Goal: Information Seeking & Learning: Learn about a topic

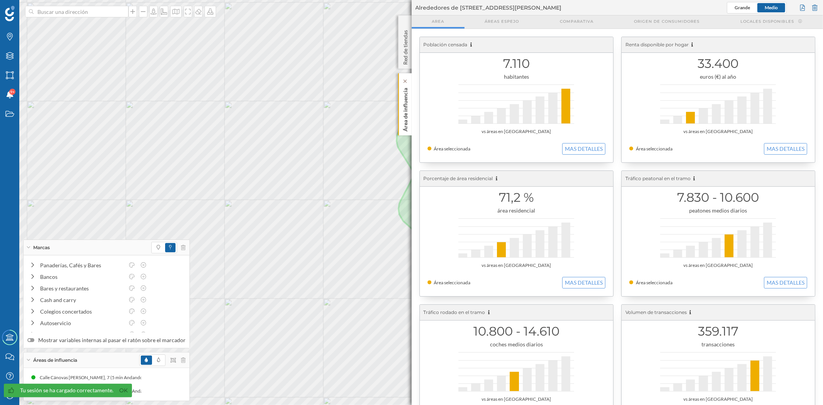
click at [409, 121] on div "Área de influencia" at bounding box center [405, 104] width 14 height 62
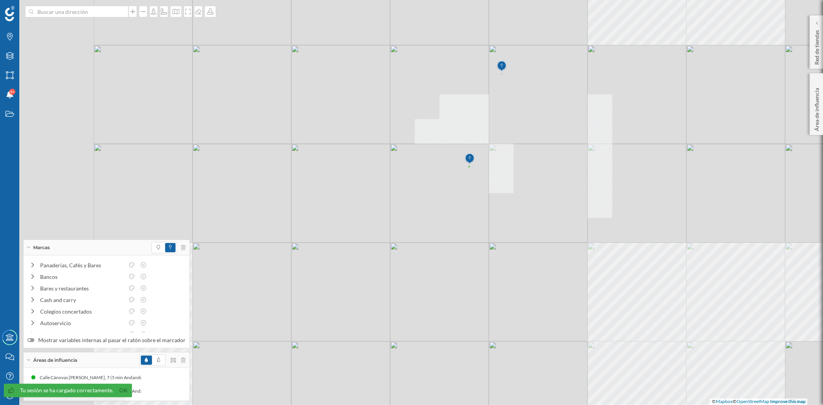
drag, startPoint x: 351, startPoint y: 331, endPoint x: 454, endPoint y: 276, distance: 115.9
click at [454, 276] on div "© Mapbox © OpenStreetMap Improve this map" at bounding box center [411, 202] width 823 height 405
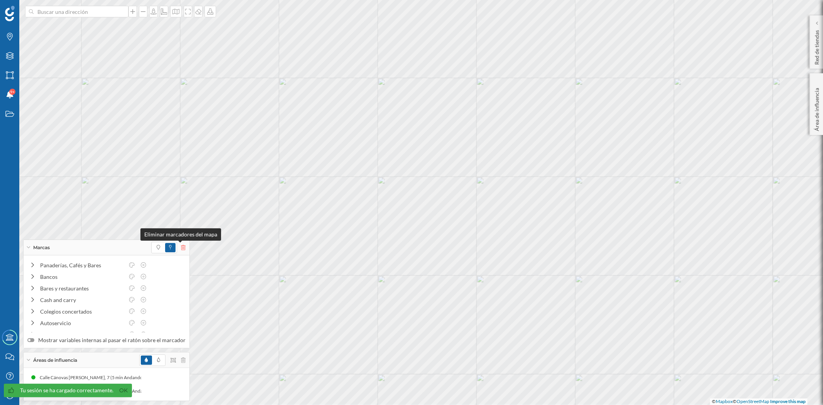
click at [181, 247] on icon at bounding box center [183, 247] width 5 height 5
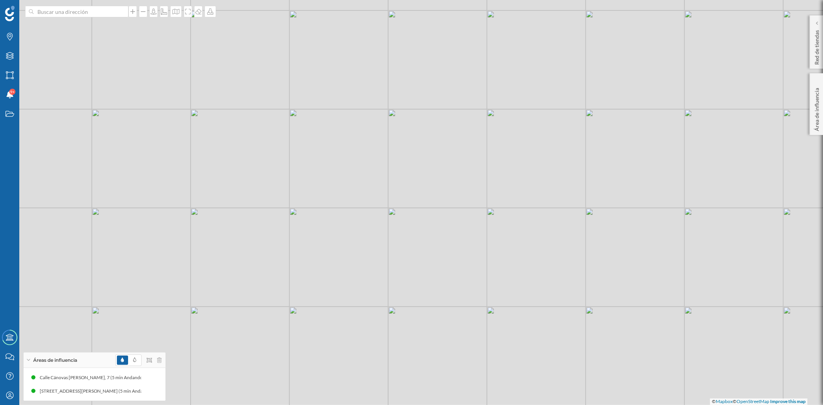
drag, startPoint x: 450, startPoint y: 184, endPoint x: 423, endPoint y: 181, distance: 27.2
click at [423, 181] on div "© Mapbox © OpenStreetMap Improve this map" at bounding box center [411, 202] width 823 height 405
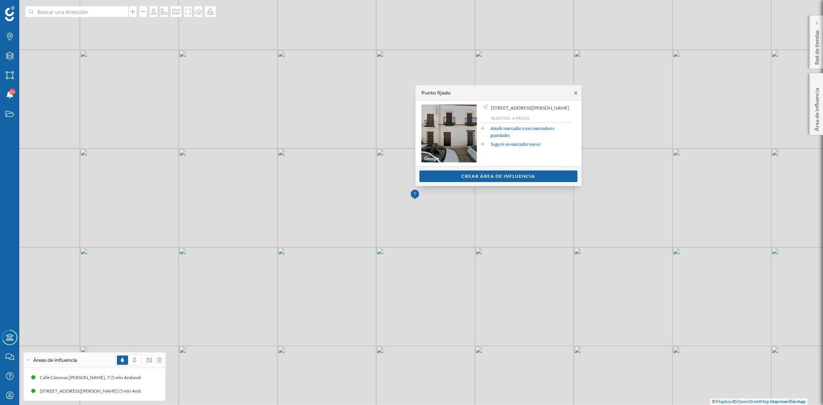
click at [574, 91] on icon at bounding box center [576, 93] width 6 height 5
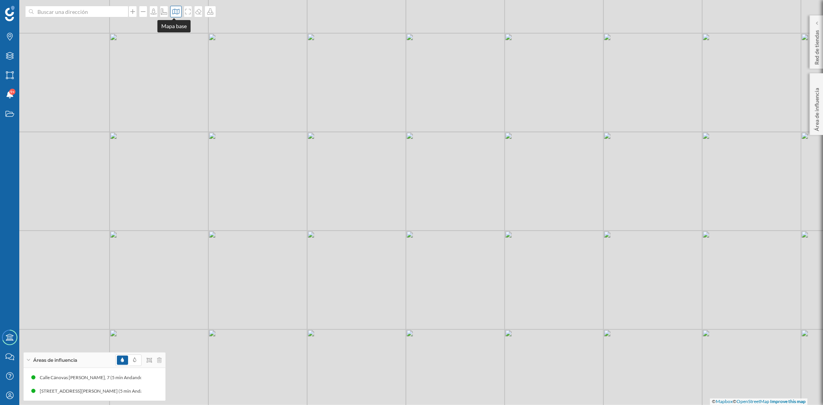
click at [174, 13] on icon at bounding box center [176, 11] width 8 height 6
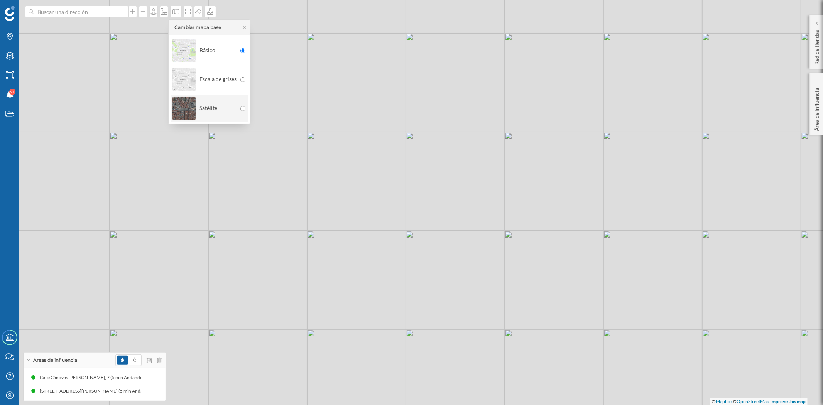
click at [178, 112] on img at bounding box center [184, 108] width 23 height 27
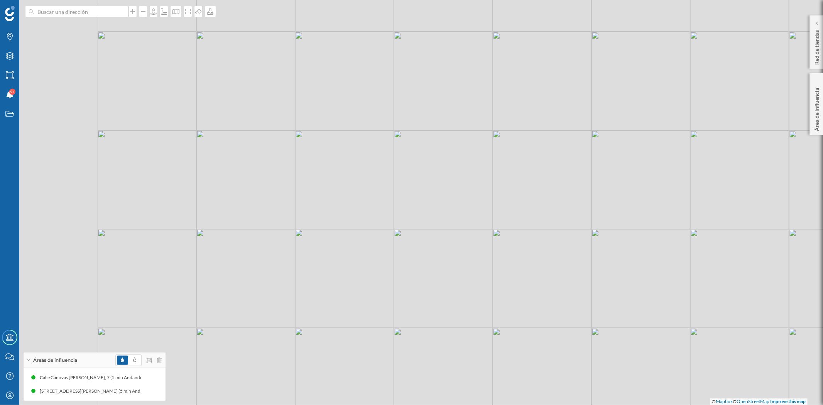
drag, startPoint x: 284, startPoint y: 289, endPoint x: 443, endPoint y: 224, distance: 172.0
click at [443, 224] on div "© Mapbox © OpenStreetMap Improve this map" at bounding box center [411, 202] width 823 height 405
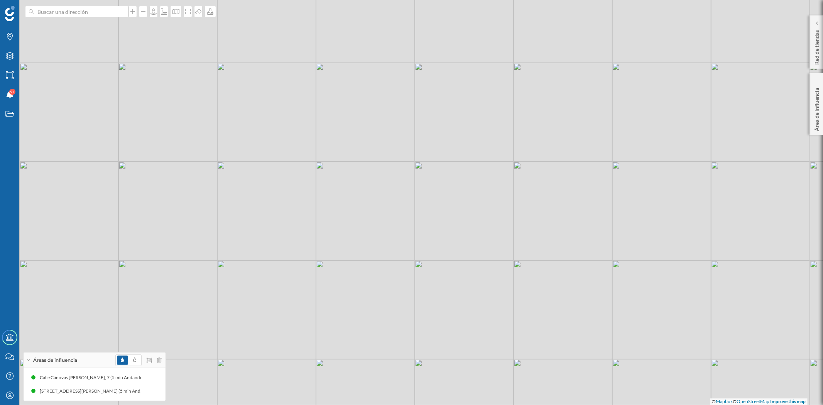
drag, startPoint x: 481, startPoint y: 190, endPoint x: 404, endPoint y: 222, distance: 83.2
click at [404, 222] on div "© Mapbox © OpenStreetMap Improve this map" at bounding box center [411, 202] width 823 height 405
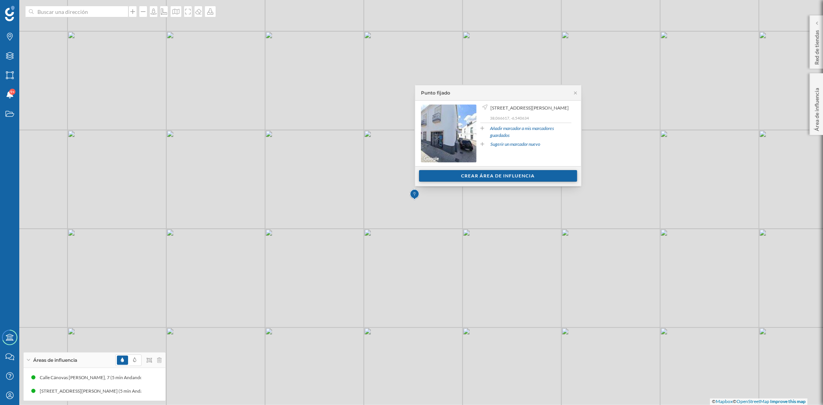
click at [498, 174] on div "Crear área de influencia" at bounding box center [498, 176] width 158 height 12
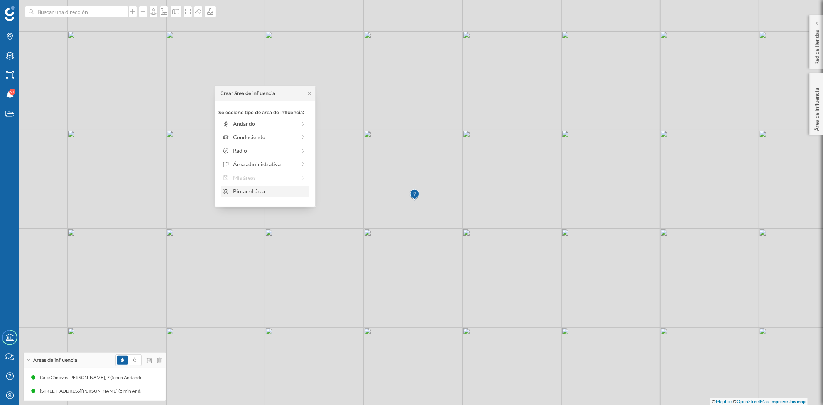
click at [245, 189] on div "Pintar el área" at bounding box center [270, 191] width 74 height 8
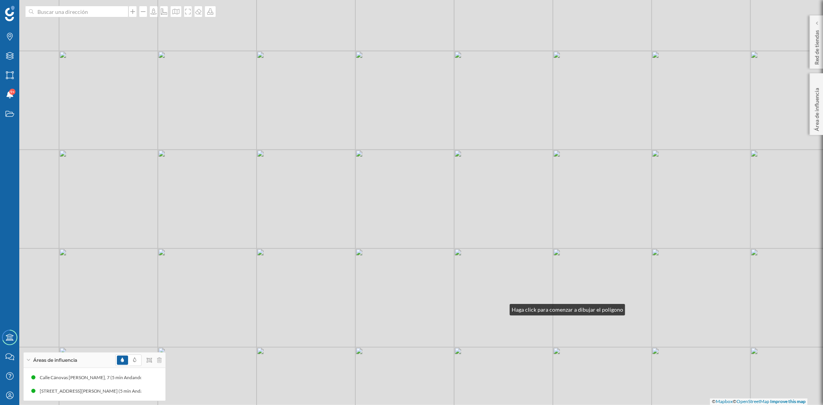
click at [503, 306] on div "© Mapbox © OpenStreetMap Improve this map" at bounding box center [411, 202] width 823 height 405
click at [673, 202] on div "© Mapbox © OpenStreetMap Improve this map" at bounding box center [411, 202] width 823 height 405
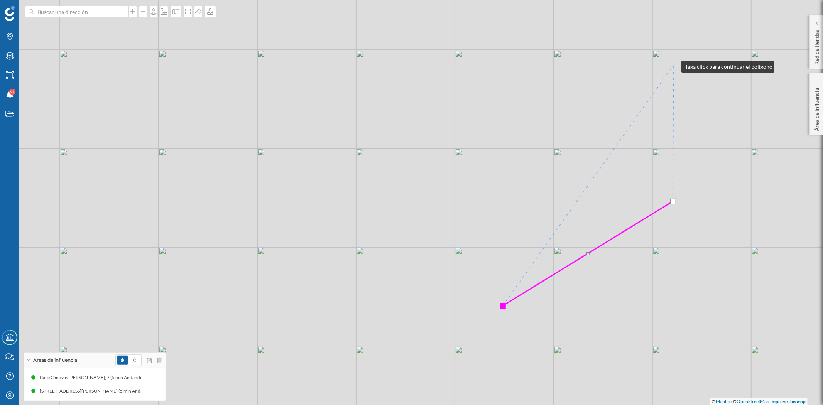
click at [674, 65] on div "© Mapbox © OpenStreetMap Improve this map" at bounding box center [411, 202] width 823 height 405
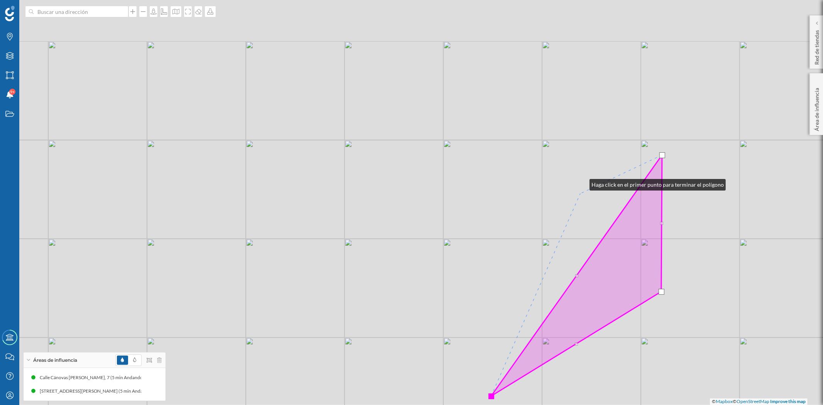
drag, startPoint x: 592, startPoint y: 104, endPoint x: 595, endPoint y: 183, distance: 79.2
click at [582, 204] on div "© Mapbox © OpenStreetMap Improve this map" at bounding box center [411, 202] width 823 height 405
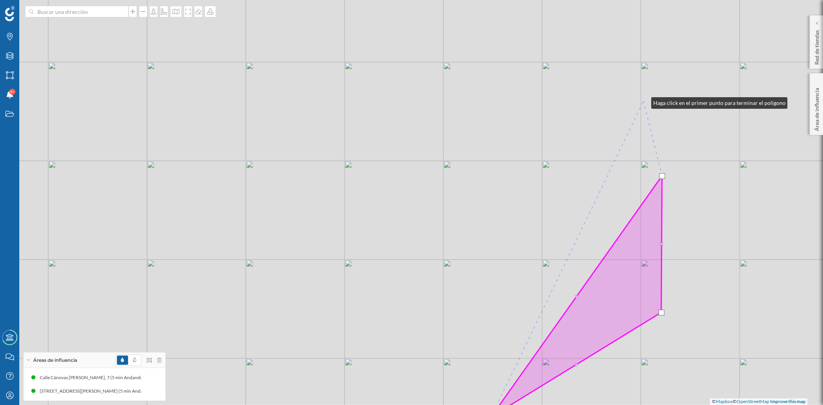
click at [644, 99] on div "© Mapbox © OpenStreetMap Improve this map" at bounding box center [411, 202] width 823 height 405
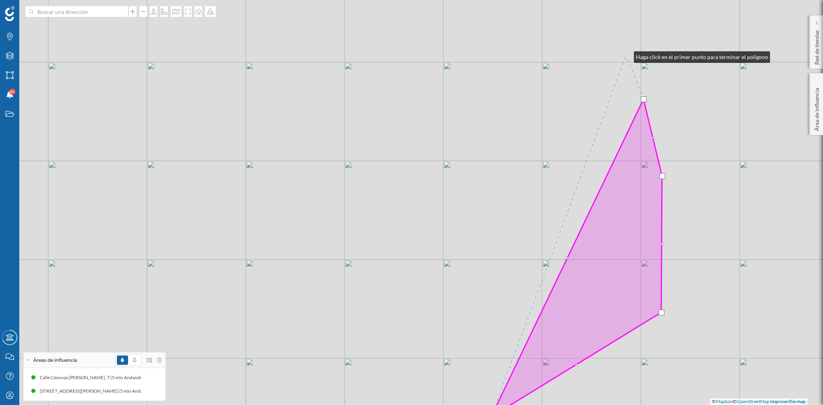
click at [626, 55] on div "© Mapbox © OpenStreetMap Improve this map" at bounding box center [411, 202] width 823 height 405
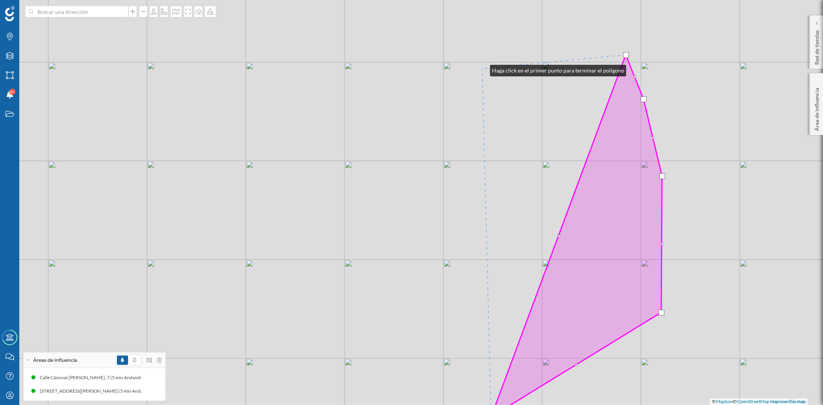
click at [483, 69] on div "© Mapbox © OpenStreetMap Improve this map" at bounding box center [411, 202] width 823 height 405
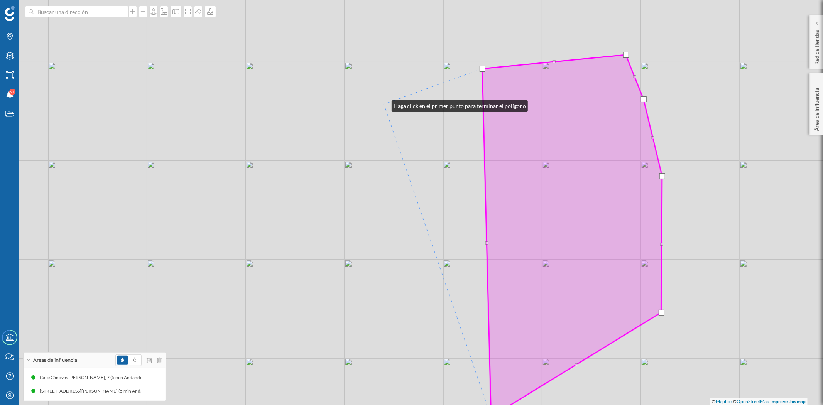
click at [384, 104] on div "© Mapbox © OpenStreetMap Improve this map" at bounding box center [411, 202] width 823 height 405
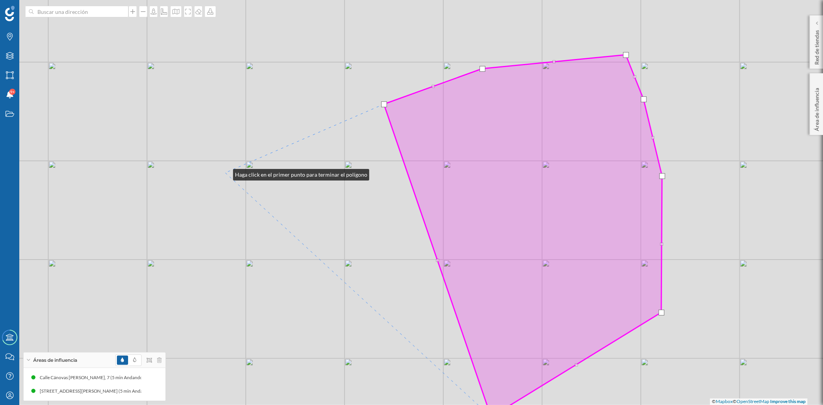
click at [225, 173] on div "© Mapbox © OpenStreetMap Improve this map" at bounding box center [411, 202] width 823 height 405
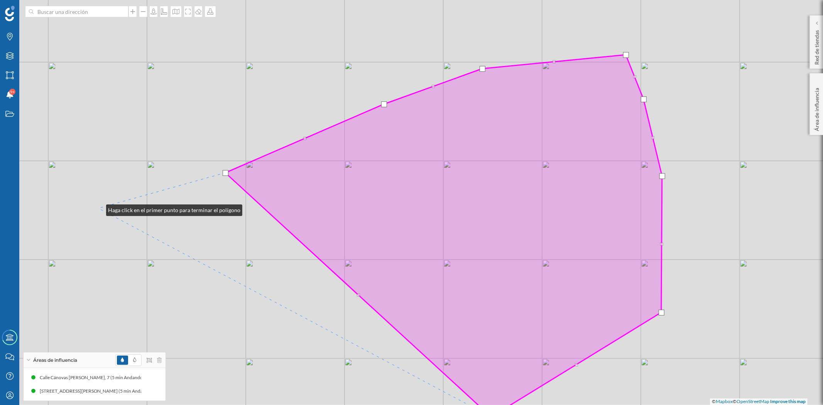
click at [98, 208] on div "© Mapbox © OpenStreetMap Improve this map" at bounding box center [411, 202] width 823 height 405
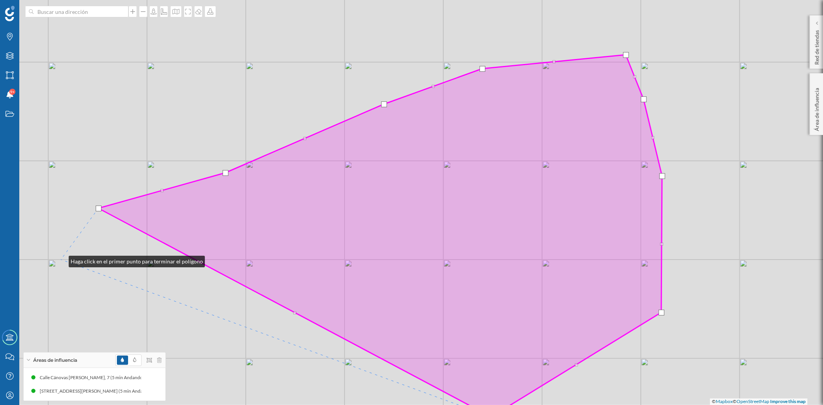
click at [61, 260] on div "© Mapbox © OpenStreetMap Improve this map" at bounding box center [411, 202] width 823 height 405
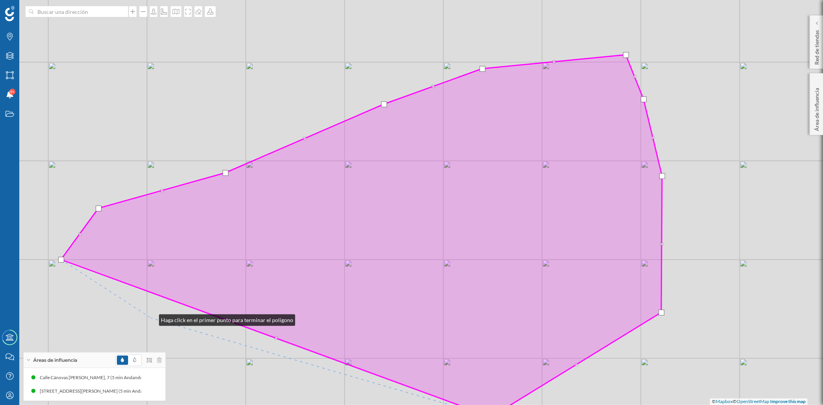
click at [151, 319] on div "© Mapbox © OpenStreetMap Improve this map" at bounding box center [411, 202] width 823 height 405
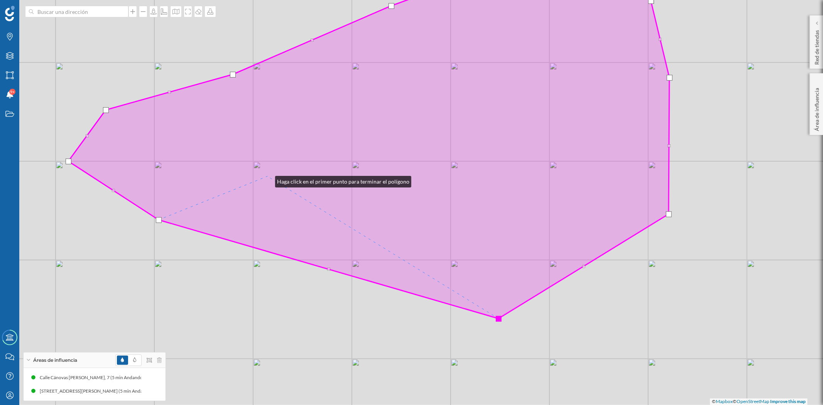
drag, startPoint x: 268, startPoint y: 245, endPoint x: 272, endPoint y: 131, distance: 114.0
click at [271, 137] on icon at bounding box center [368, 137] width 601 height 363
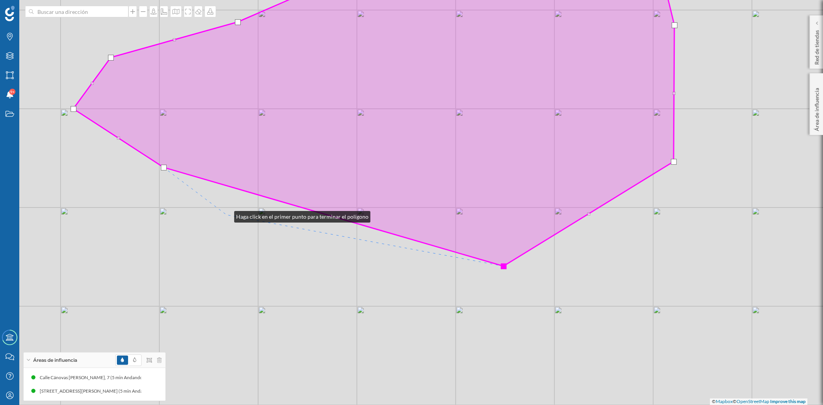
click at [227, 215] on div "© Mapbox © OpenStreetMap Improve this map" at bounding box center [411, 202] width 823 height 405
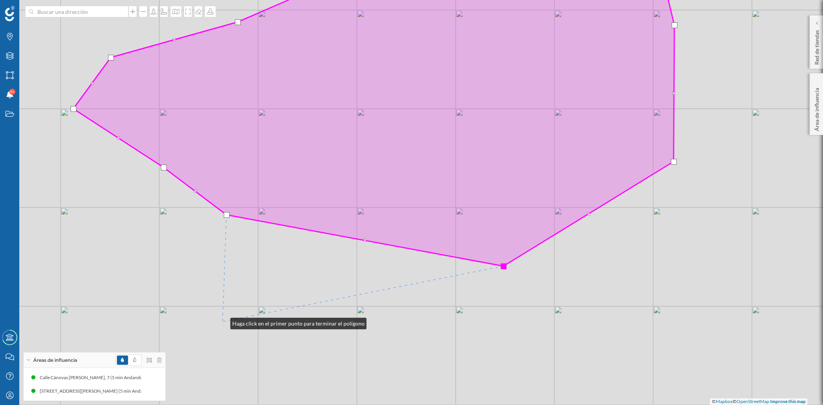
click at [223, 322] on div "© Mapbox © OpenStreetMap Improve this map" at bounding box center [411, 202] width 823 height 405
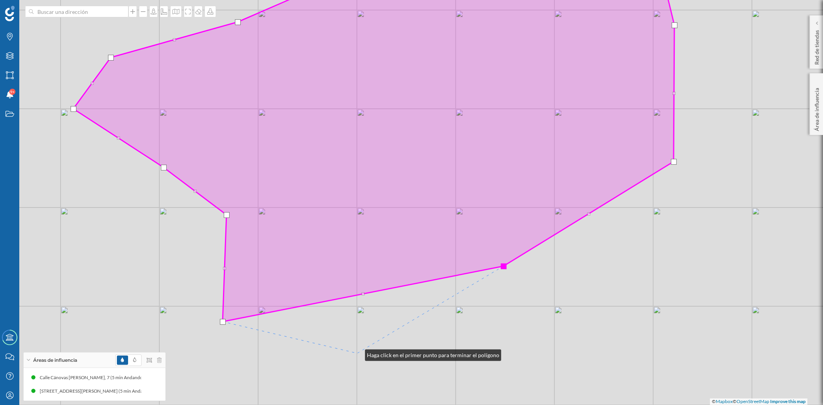
click at [357, 354] on div "© Mapbox © OpenStreetMap Improve this map" at bounding box center [411, 202] width 823 height 405
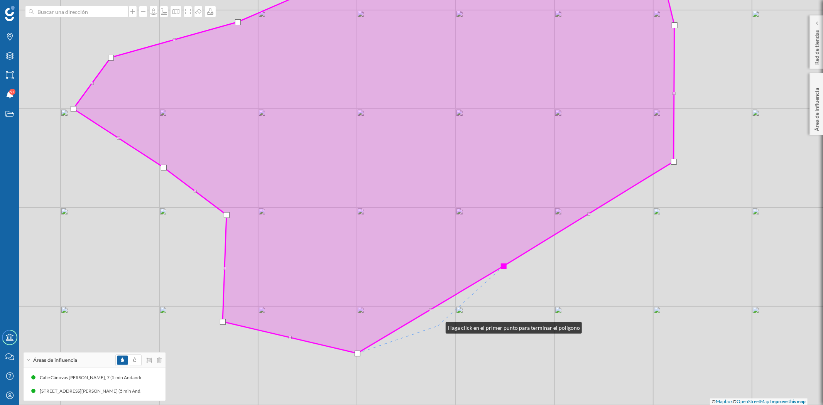
click at [463, 322] on div "© Mapbox © OpenStreetMap Improve this map" at bounding box center [411, 202] width 823 height 405
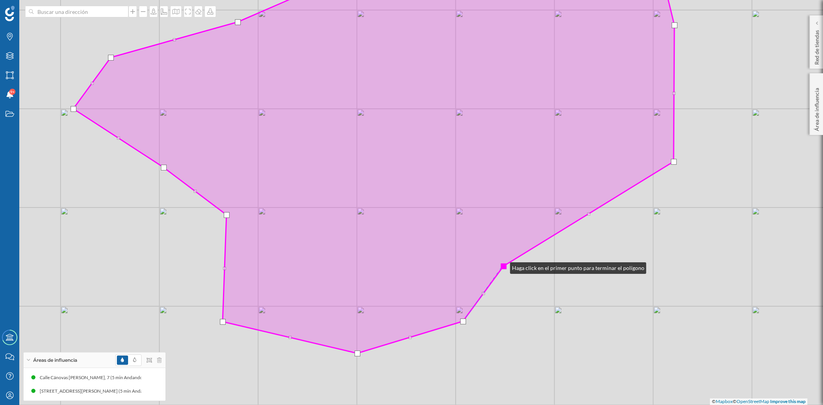
click at [503, 266] on div at bounding box center [504, 267] width 6 height 6
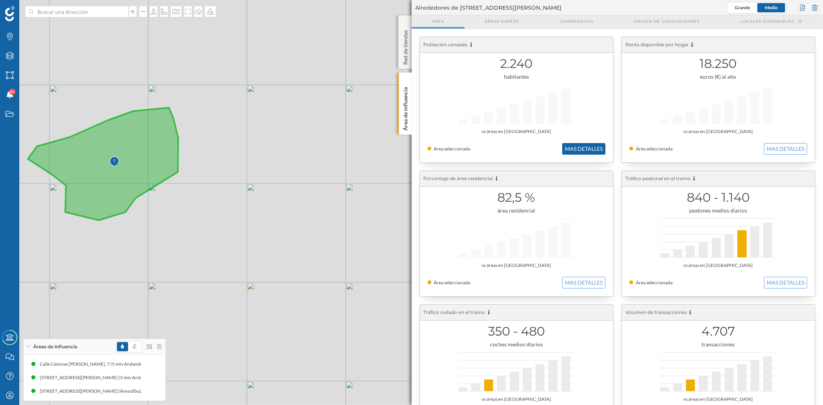
click at [580, 145] on button "MAS DETALLES" at bounding box center [583, 149] width 43 height 12
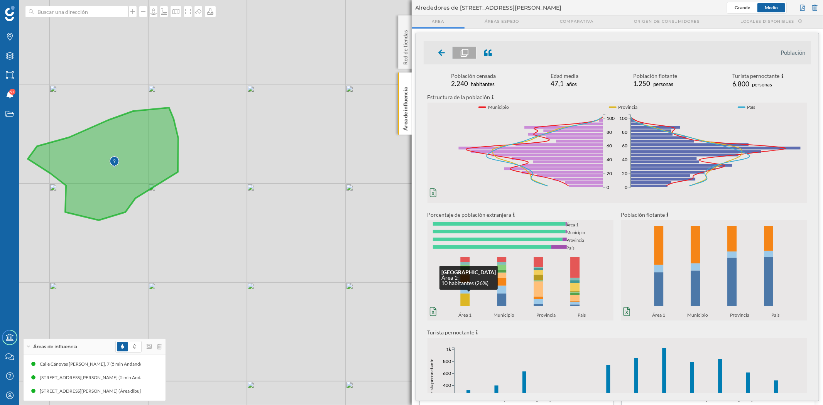
click at [466, 303] on rect at bounding box center [465, 300] width 9 height 13
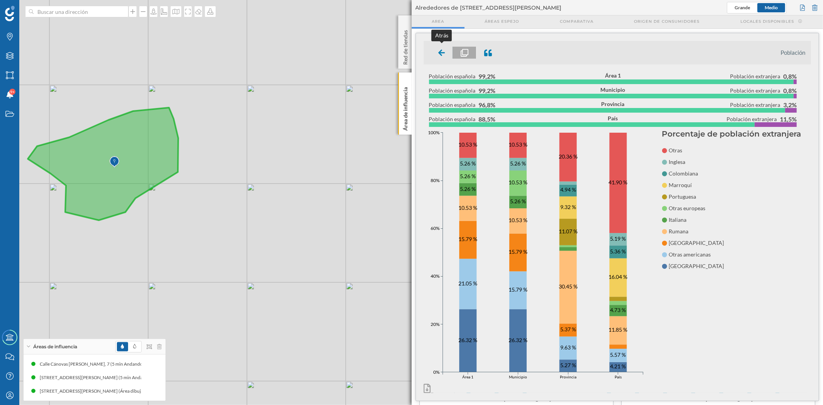
click at [440, 49] on icon at bounding box center [442, 53] width 7 height 8
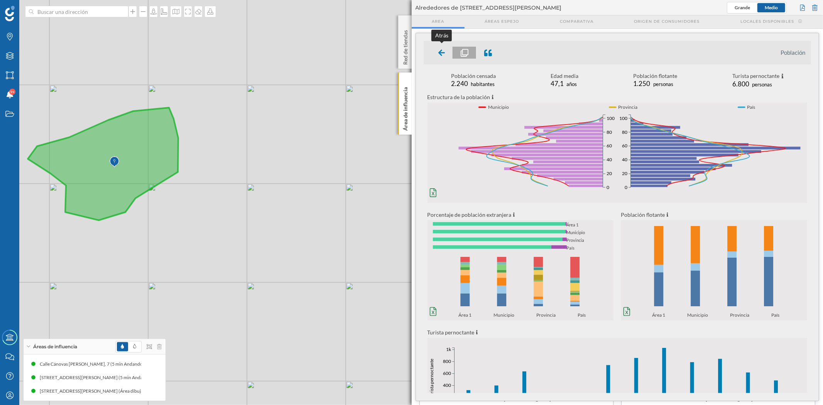
click at [443, 49] on icon at bounding box center [442, 53] width 7 height 8
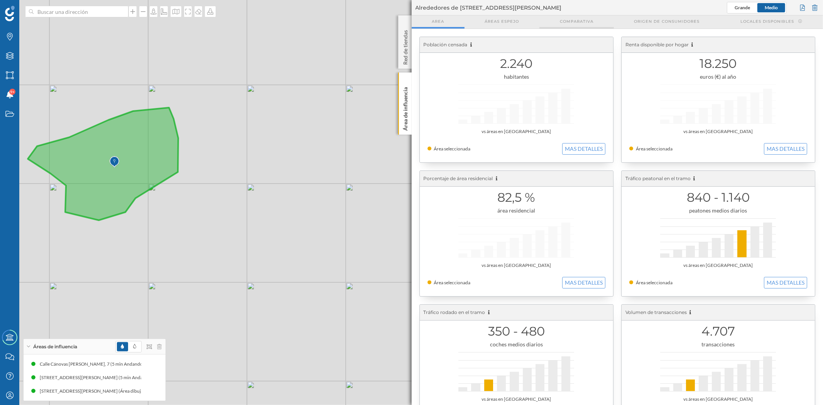
click at [570, 23] on span "Comparativa" at bounding box center [577, 22] width 34 height 6
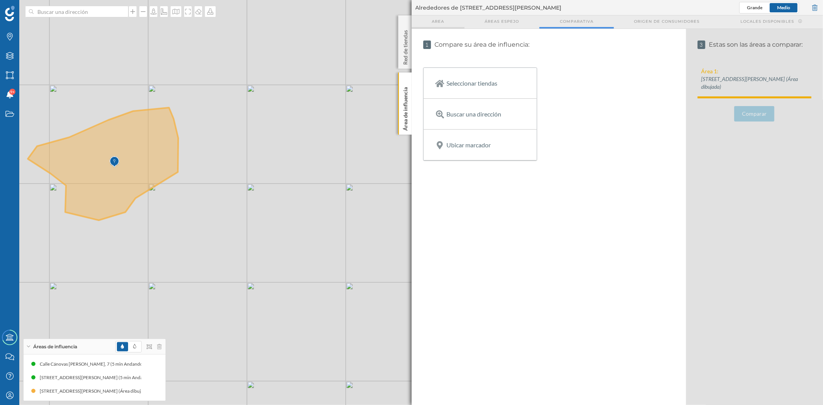
click at [444, 22] on span "Area" at bounding box center [438, 22] width 12 height 6
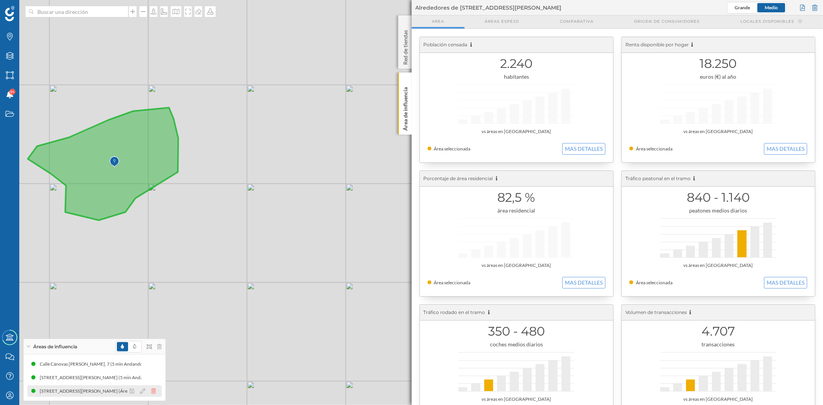
click at [152, 391] on icon at bounding box center [153, 391] width 5 height 5
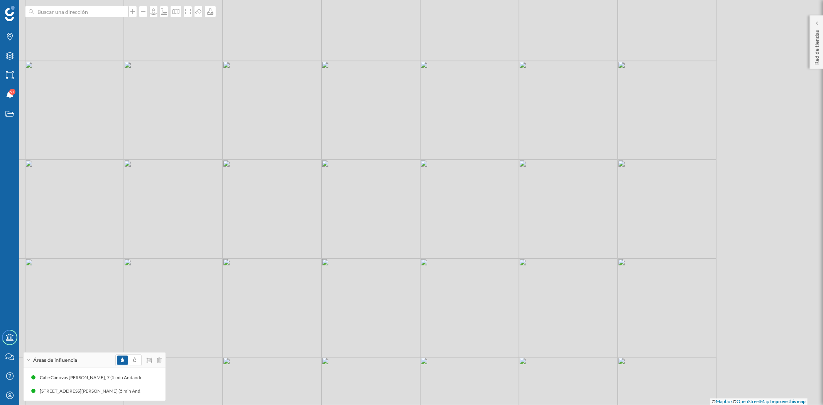
drag, startPoint x: 534, startPoint y: 227, endPoint x: 349, endPoint y: 227, distance: 184.9
click at [349, 227] on div "© Mapbox © OpenStreetMap Improve this map" at bounding box center [411, 202] width 823 height 405
click at [176, 14] on icon at bounding box center [176, 11] width 7 height 5
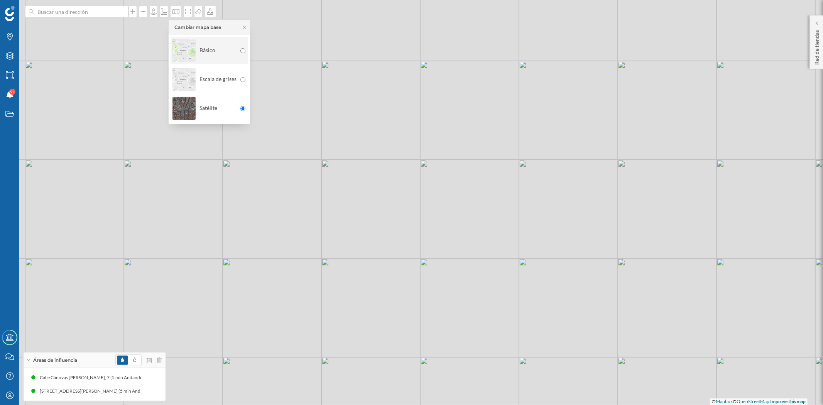
click at [183, 50] on img at bounding box center [184, 50] width 23 height 27
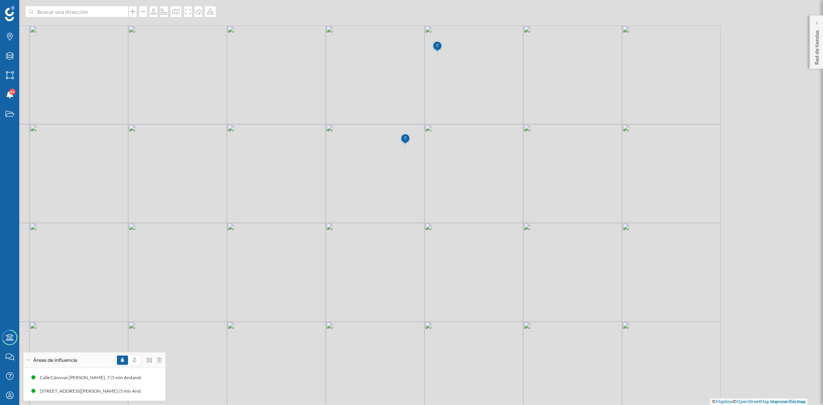
drag, startPoint x: 579, startPoint y: 241, endPoint x: 432, endPoint y: 285, distance: 153.4
click at [434, 315] on div "© Mapbox © OpenStreetMap Improve this map" at bounding box center [411, 202] width 823 height 405
drag, startPoint x: 446, startPoint y: 222, endPoint x: 417, endPoint y: 267, distance: 52.6
click at [417, 267] on div "© Mapbox © OpenStreetMap Improve this map" at bounding box center [411, 202] width 823 height 405
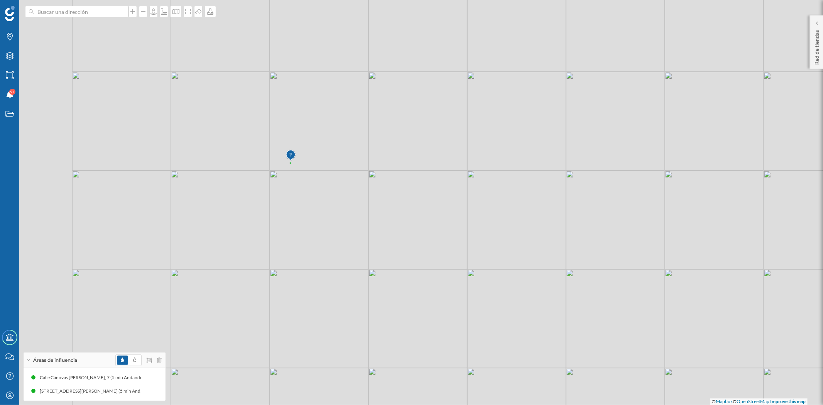
drag, startPoint x: 158, startPoint y: 159, endPoint x: 378, endPoint y: 164, distance: 220.1
click at [378, 164] on div "© Mapbox © OpenStreetMap Improve this map" at bounding box center [411, 202] width 823 height 405
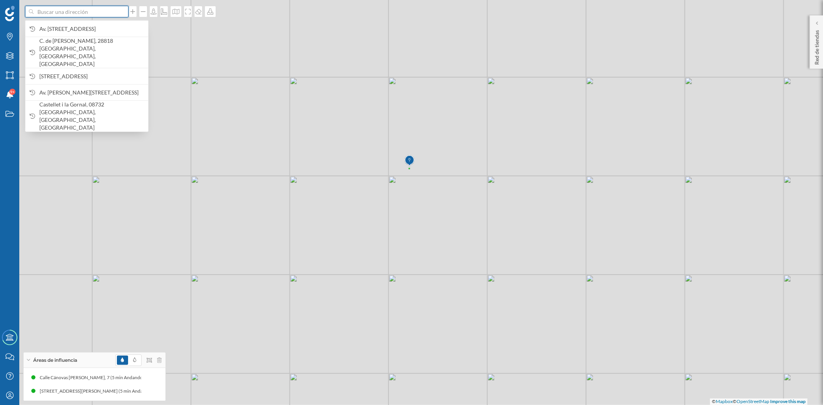
click at [64, 14] on input at bounding box center [77, 12] width 86 height 12
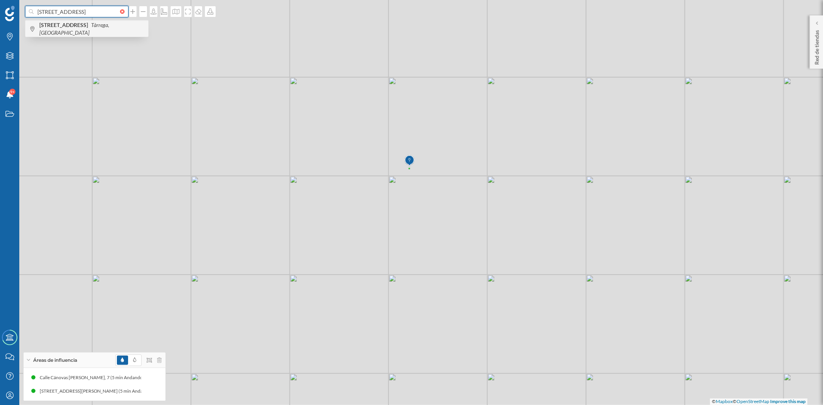
type input "[STREET_ADDRESS]"
click at [68, 32] on span "[STREET_ADDRESS]" at bounding box center [91, 28] width 105 height 15
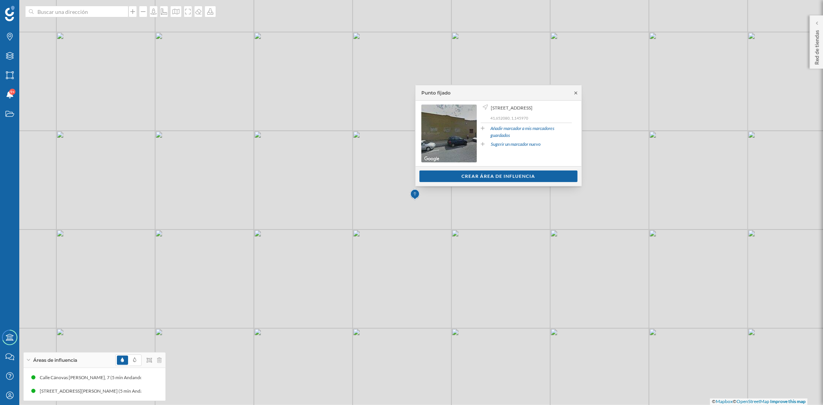
click at [575, 93] on icon at bounding box center [576, 93] width 6 height 5
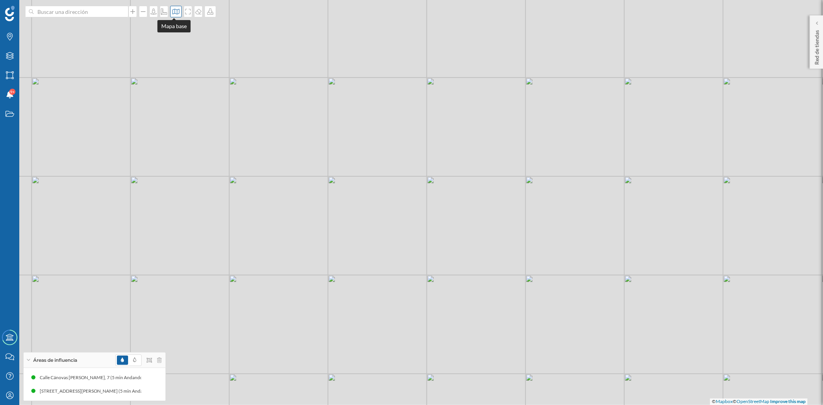
click at [174, 14] on icon at bounding box center [176, 11] width 8 height 6
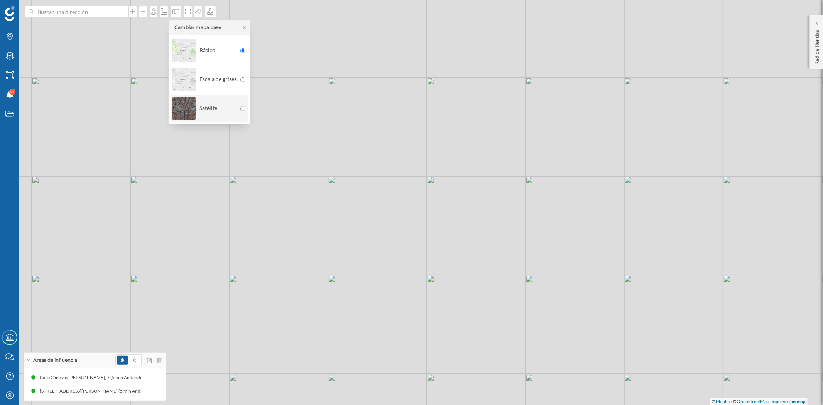
click at [188, 111] on img at bounding box center [184, 108] width 23 height 27
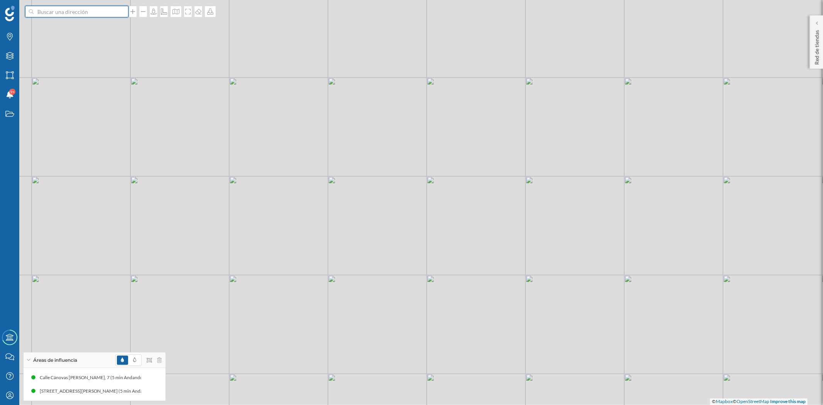
click at [54, 14] on input at bounding box center [77, 12] width 86 height 12
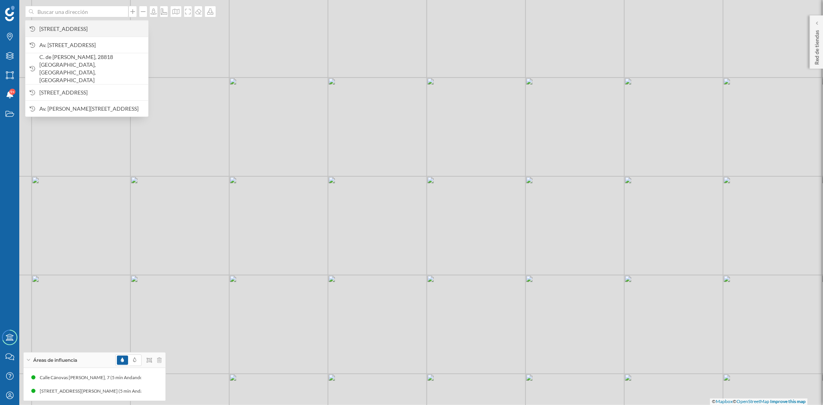
click at [70, 32] on span "[STREET_ADDRESS]" at bounding box center [91, 29] width 105 height 8
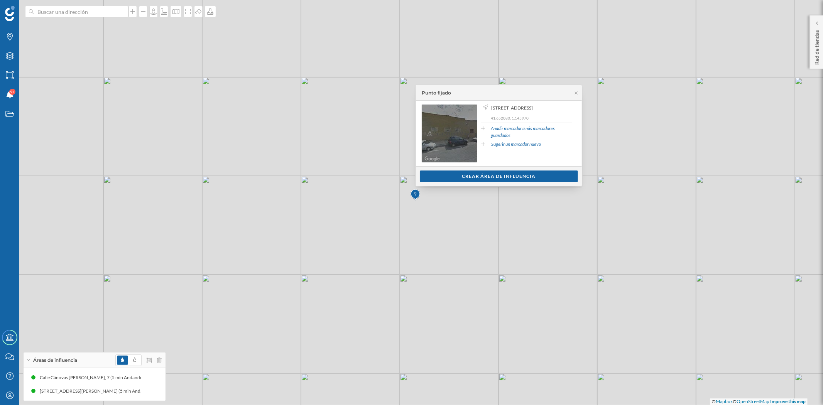
click at [441, 145] on span "Ir a Street View" at bounding box center [450, 134] width 56 height 58
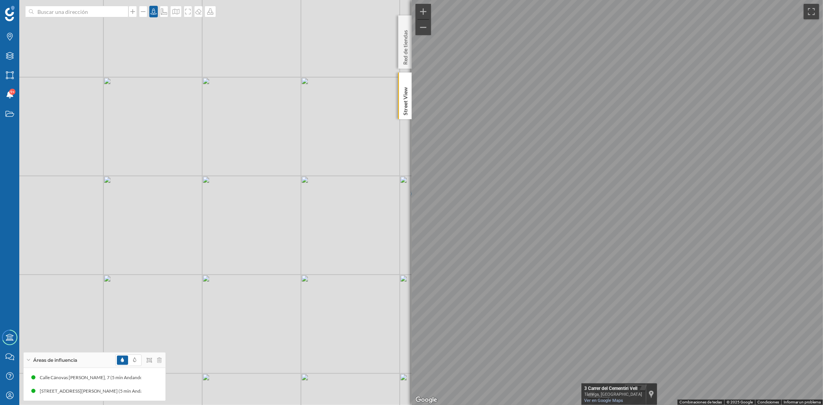
click at [347, 279] on div "Marcas Capas Áreas Notificaciones 9+ Estados Academy Contacta con nosotros Cent…" at bounding box center [411, 202] width 823 height 405
click at [404, 304] on div "Marcas Capas Áreas Notificaciones 9+ Estados Academy Contacta con nosotros Cent…" at bounding box center [411, 202] width 823 height 405
click at [52, 19] on div "© Mapbox © OpenStreetMap Improve this map" at bounding box center [411, 202] width 823 height 405
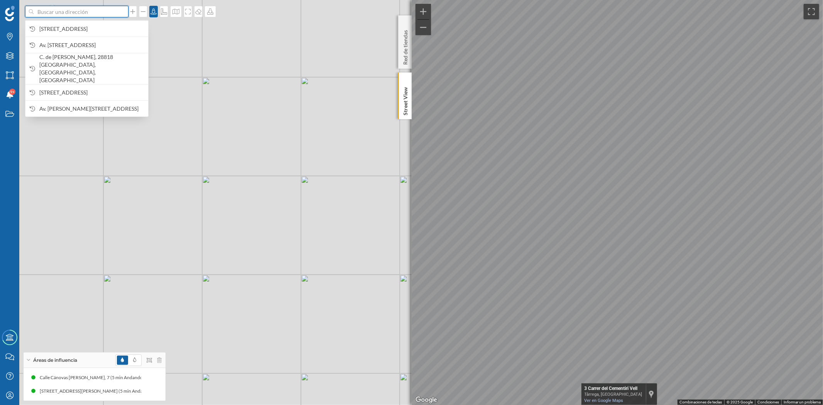
click at [54, 13] on input at bounding box center [77, 12] width 86 height 12
click at [53, 27] on span "[STREET_ADDRESS]" at bounding box center [91, 29] width 105 height 8
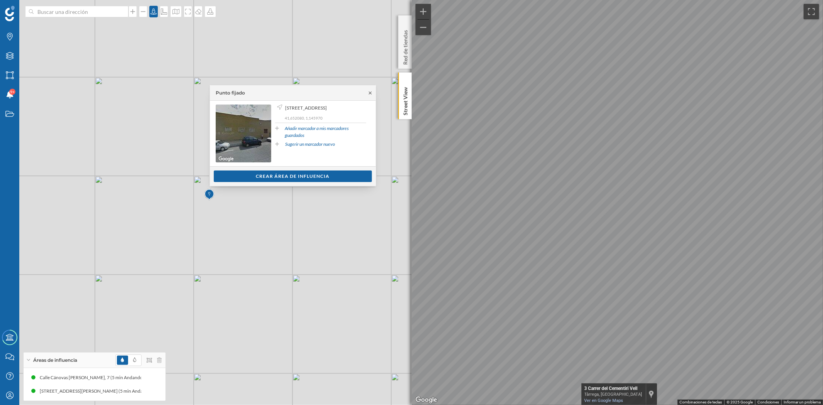
click at [371, 93] on icon at bounding box center [370, 92] width 3 height 3
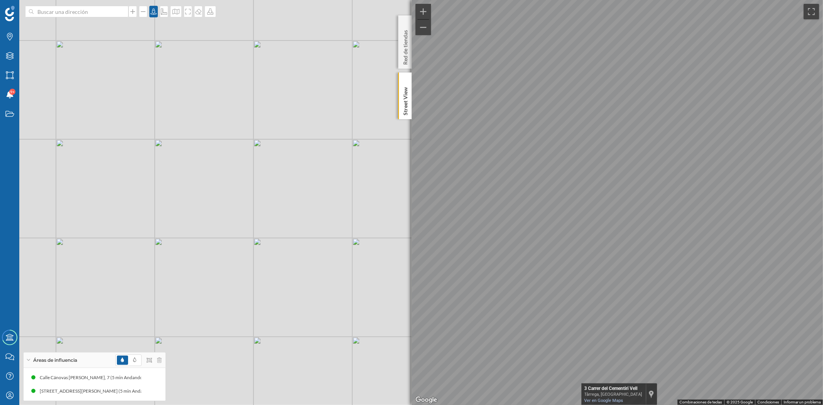
click at [272, 172] on div "© Mapbox © OpenStreetMap Improve this map" at bounding box center [411, 202] width 823 height 405
click at [282, 167] on div "© Mapbox © OpenStreetMap Improve this map" at bounding box center [411, 202] width 823 height 405
click at [407, 81] on icon at bounding box center [405, 80] width 5 height 3
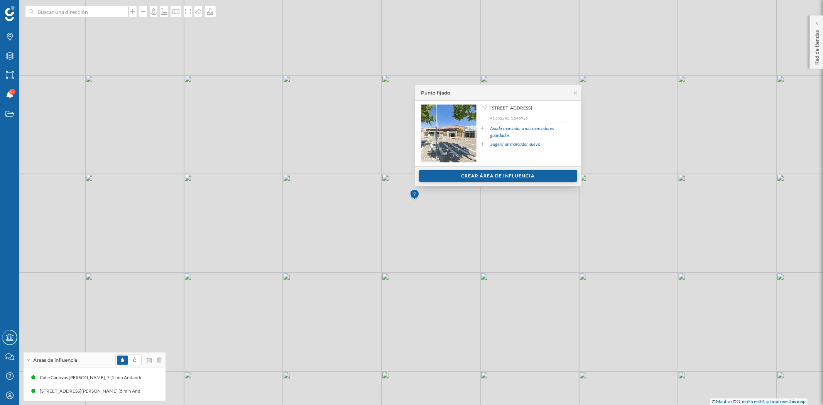
click at [485, 178] on div "Crear área de influencia" at bounding box center [498, 176] width 158 height 12
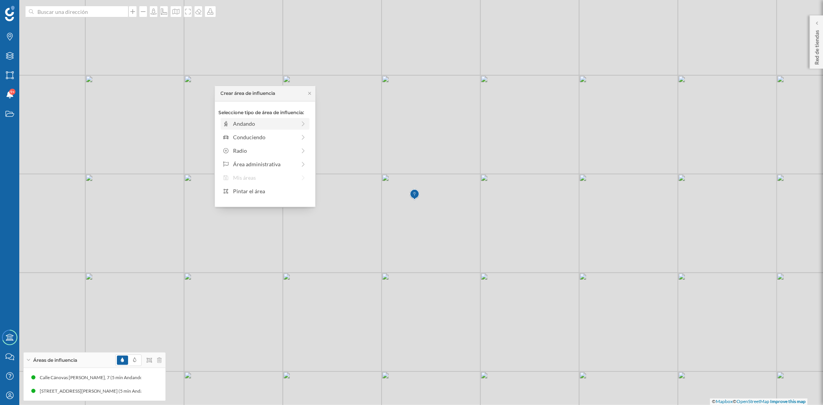
click at [281, 124] on div "Andando" at bounding box center [264, 124] width 63 height 8
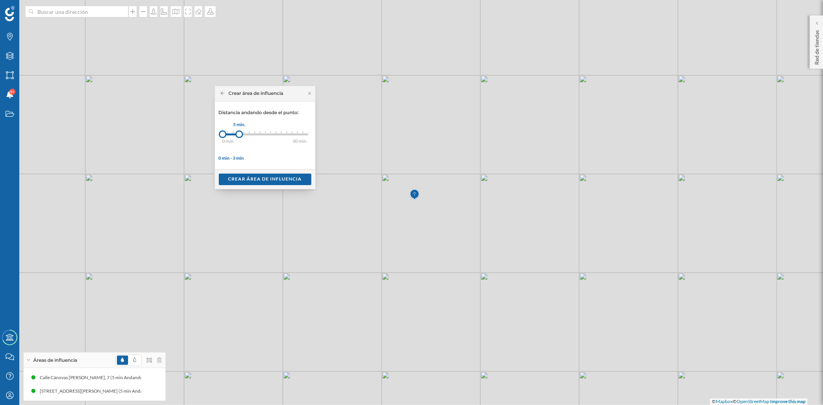
drag, startPoint x: 227, startPoint y: 133, endPoint x: 239, endPoint y: 133, distance: 12.4
click at [239, 133] on div at bounding box center [239, 134] width 8 height 8
click at [241, 183] on div "Crear área de influencia" at bounding box center [265, 179] width 93 height 12
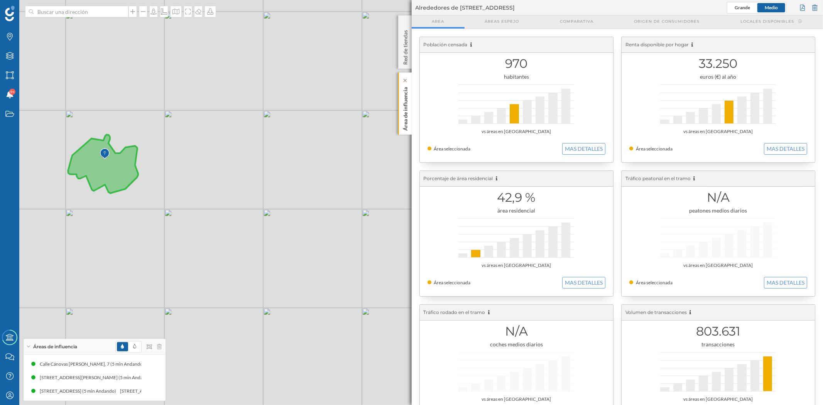
click at [403, 104] on p "Área de influencia" at bounding box center [406, 107] width 8 height 47
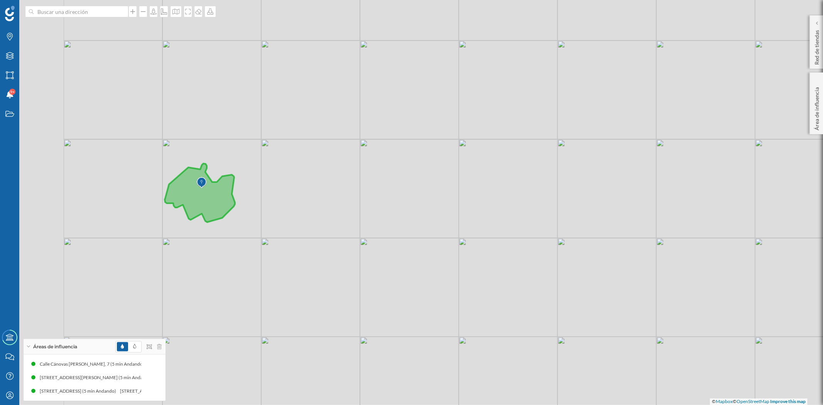
drag, startPoint x: 278, startPoint y: 200, endPoint x: 540, endPoint y: 299, distance: 279.9
click at [540, 299] on div "© Mapbox © OpenStreetMap Improve this map" at bounding box center [411, 202] width 823 height 405
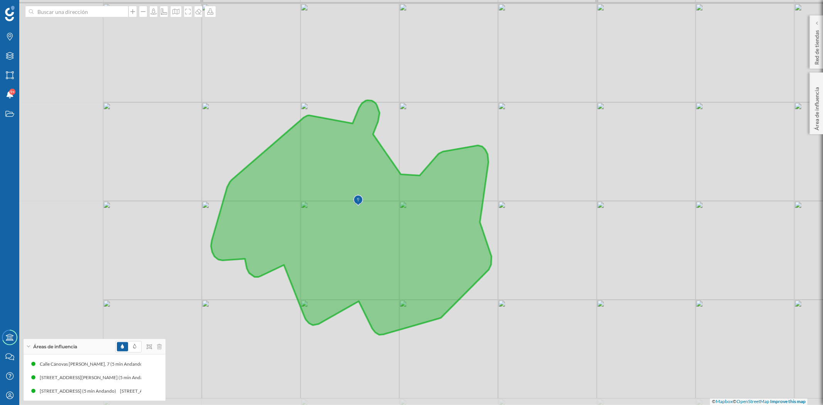
drag, startPoint x: 352, startPoint y: 292, endPoint x: 408, endPoint y: 218, distance: 92.7
click at [463, 214] on icon at bounding box center [351, 217] width 281 height 235
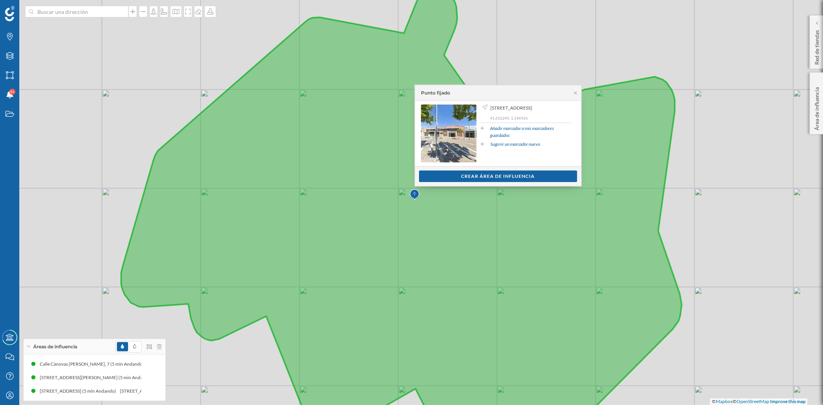
click at [574, 92] on icon at bounding box center [576, 93] width 6 height 5
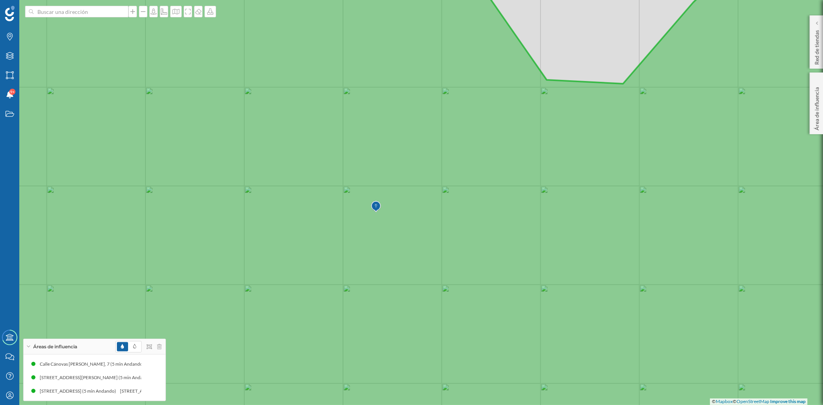
click at [371, 213] on icon at bounding box center [411, 203] width 991 height 490
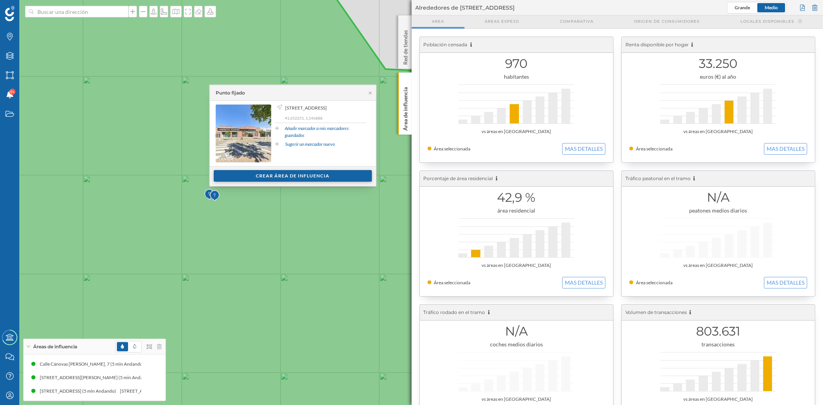
click at [303, 177] on div "Crear área de influencia" at bounding box center [293, 176] width 158 height 12
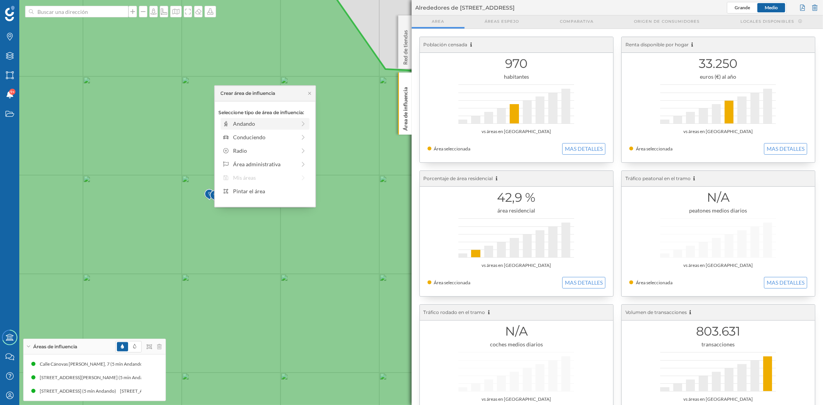
click at [245, 118] on div "Andando" at bounding box center [265, 124] width 89 height 12
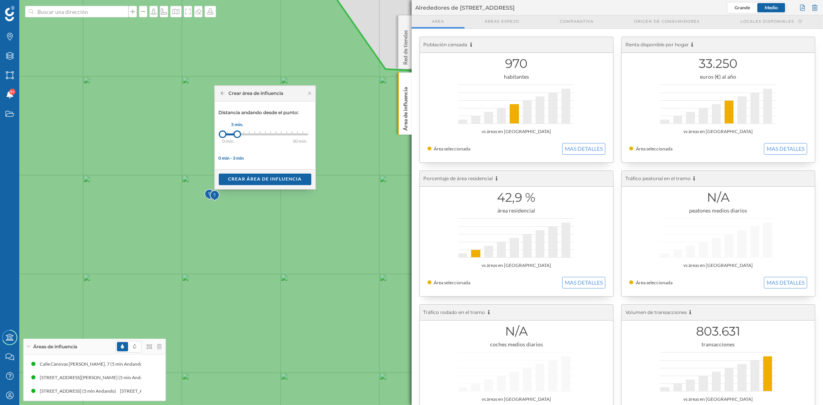
drag, startPoint x: 228, startPoint y: 132, endPoint x: 237, endPoint y: 133, distance: 9.3
click at [237, 133] on div at bounding box center [238, 134] width 8 height 8
click at [246, 178] on div "Crear área de influencia" at bounding box center [265, 179] width 93 height 12
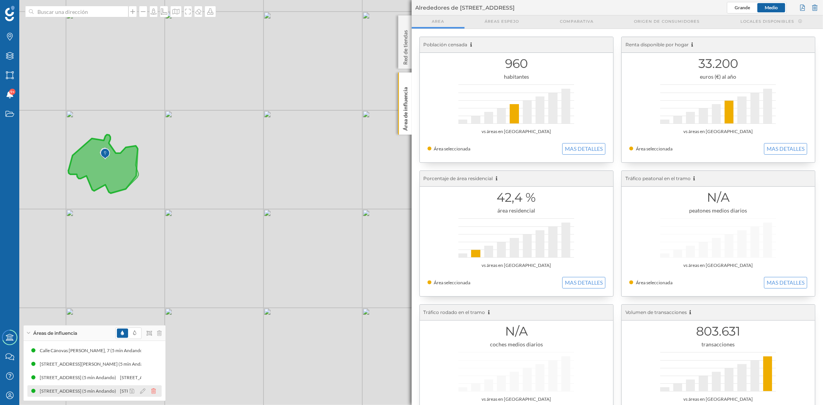
click at [151, 391] on icon at bounding box center [153, 391] width 5 height 5
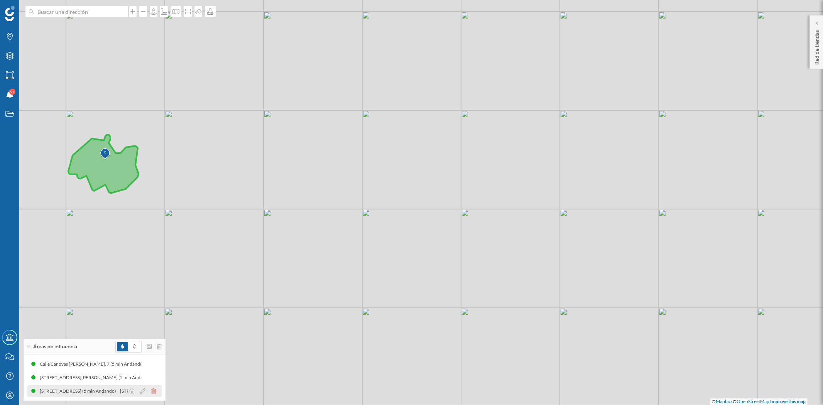
click at [156, 392] on icon at bounding box center [153, 391] width 5 height 5
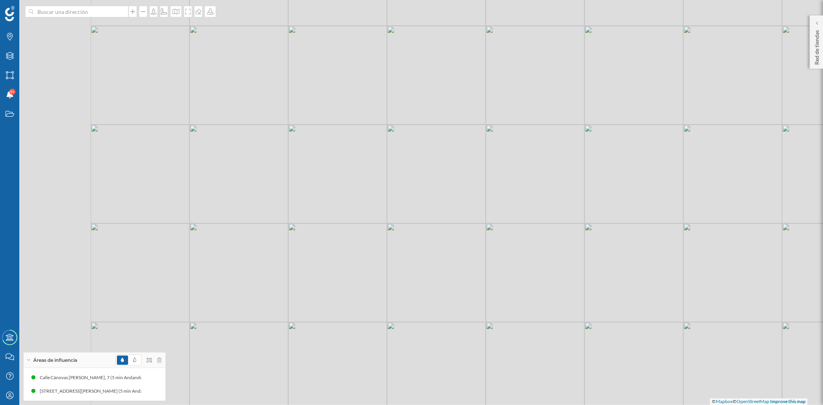
drag, startPoint x: 313, startPoint y: 232, endPoint x: 521, endPoint y: 294, distance: 216.9
click at [520, 294] on div "© Mapbox © OpenStreetMap Improve this map" at bounding box center [411, 202] width 823 height 405
drag, startPoint x: 388, startPoint y: 241, endPoint x: 309, endPoint y: 128, distance: 138.1
click at [309, 128] on div "© Mapbox © OpenStreetMap Improve this map" at bounding box center [411, 202] width 823 height 405
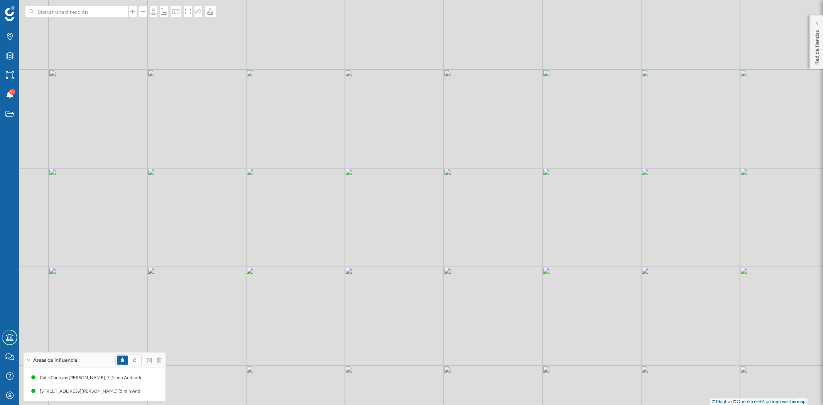
drag, startPoint x: 514, startPoint y: 173, endPoint x: 458, endPoint y: 200, distance: 62.0
click at [458, 200] on div "© Mapbox © OpenStreetMap Improve this map" at bounding box center [411, 202] width 823 height 405
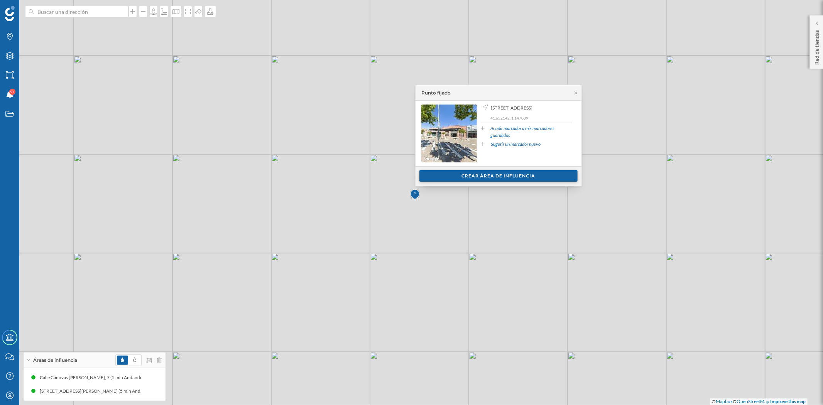
click at [497, 176] on div "Crear área de influencia" at bounding box center [499, 176] width 158 height 12
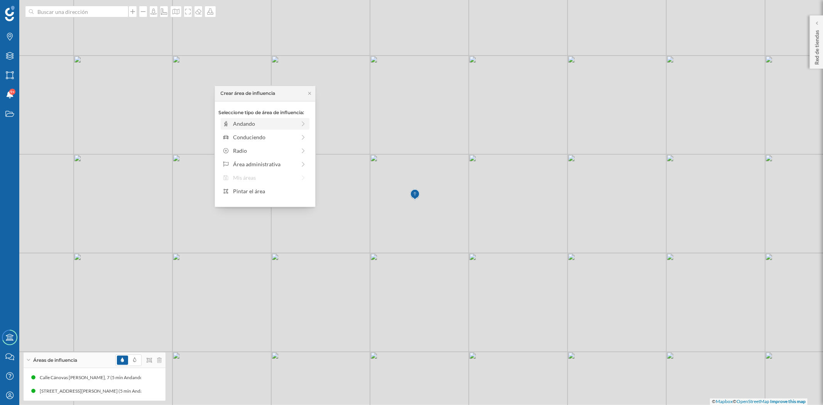
click at [231, 124] on div "Andando" at bounding box center [260, 124] width 74 height 8
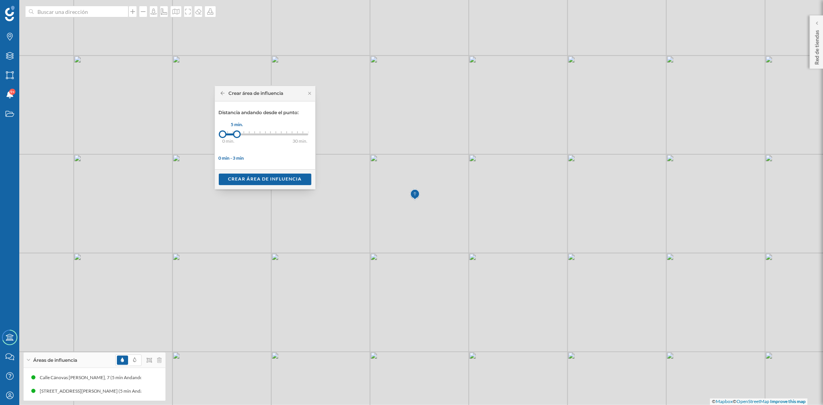
drag, startPoint x: 227, startPoint y: 132, endPoint x: 237, endPoint y: 132, distance: 10.4
click at [237, 132] on div at bounding box center [237, 134] width 8 height 8
click at [249, 185] on div "Crear área de influencia" at bounding box center [265, 179] width 93 height 12
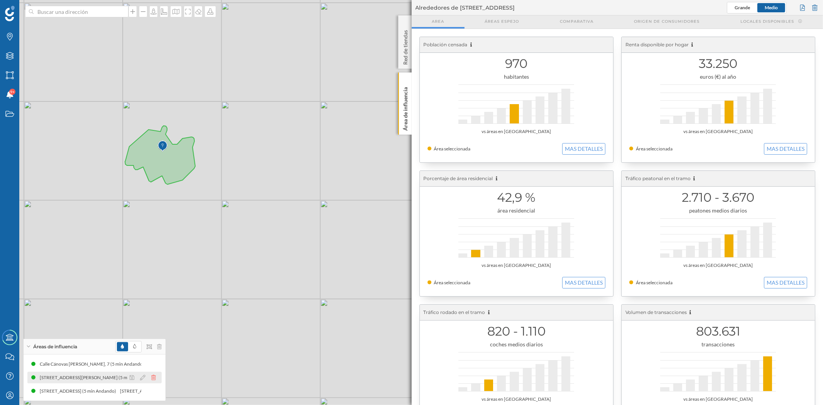
click at [155, 377] on icon at bounding box center [153, 377] width 5 height 5
click at [152, 379] on icon at bounding box center [153, 377] width 5 height 5
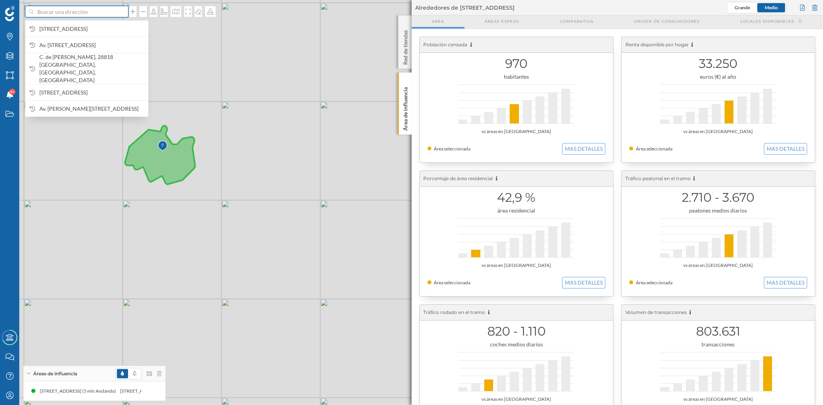
click at [54, 16] on input at bounding box center [77, 12] width 86 height 12
click at [83, 7] on input at bounding box center [77, 12] width 86 height 12
click at [3, 111] on div "Estados" at bounding box center [9, 113] width 19 height 19
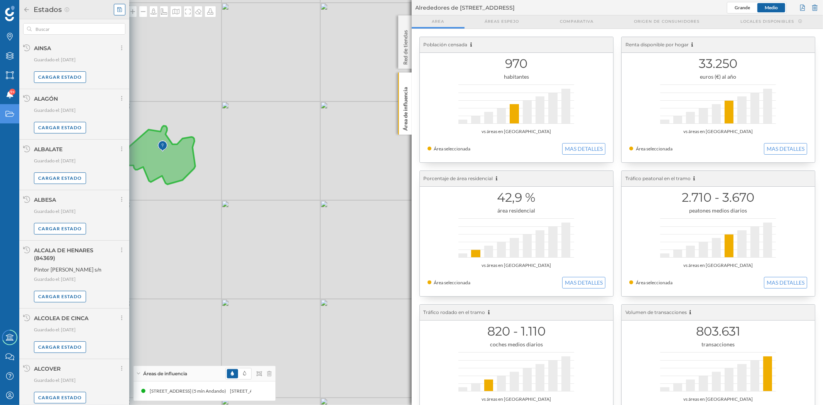
click at [120, 8] on icon at bounding box center [119, 9] width 5 height 5
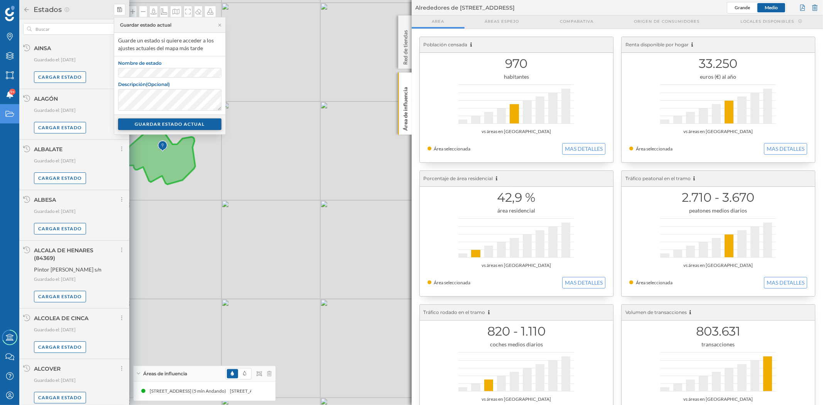
click at [161, 125] on div "GUARDAR ESTADO ACTUAL" at bounding box center [169, 125] width 103 height 12
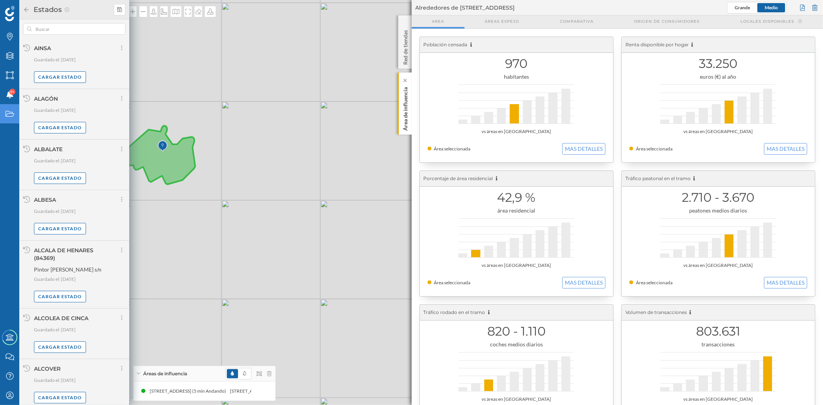
click at [405, 122] on p "Área de influencia" at bounding box center [406, 107] width 8 height 47
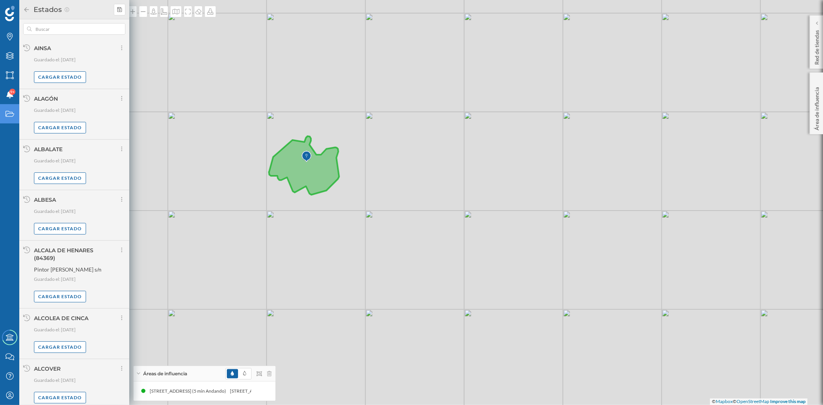
drag, startPoint x: 314, startPoint y: 203, endPoint x: 370, endPoint y: 217, distance: 57.5
click at [459, 213] on div "© Mapbox © OpenStreetMap Improve this map" at bounding box center [411, 202] width 823 height 405
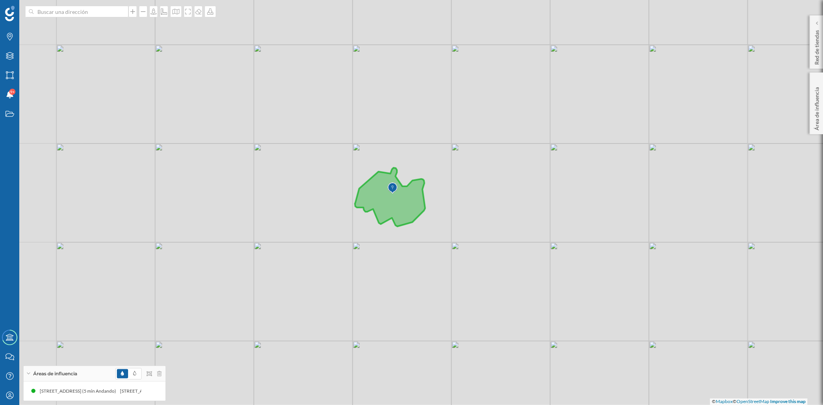
drag, startPoint x: 226, startPoint y: 210, endPoint x: 312, endPoint y: 241, distance: 91.2
click at [312, 241] on div "© Mapbox © OpenStreetMap Improve this map" at bounding box center [411, 202] width 823 height 405
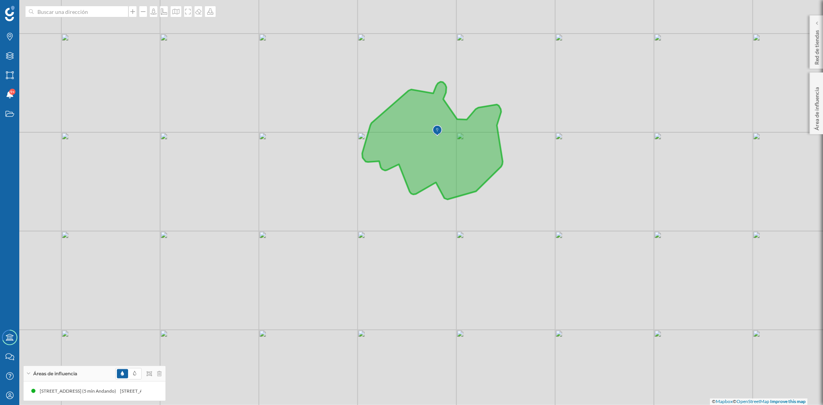
drag, startPoint x: 542, startPoint y: 274, endPoint x: 573, endPoint y: 200, distance: 81.2
click at [573, 200] on div "© Mapbox © OpenStreetMap Improve this map" at bounding box center [411, 202] width 823 height 405
click at [186, 11] on icon at bounding box center [188, 11] width 8 height 6
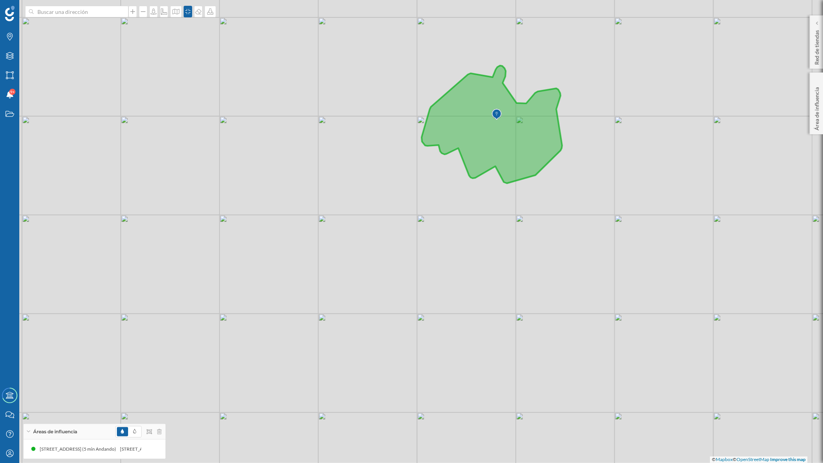
drag, startPoint x: 555, startPoint y: 303, endPoint x: 615, endPoint y: 258, distance: 74.7
click at [615, 258] on div "© Mapbox © OpenStreetMap Improve this map" at bounding box center [411, 231] width 823 height 463
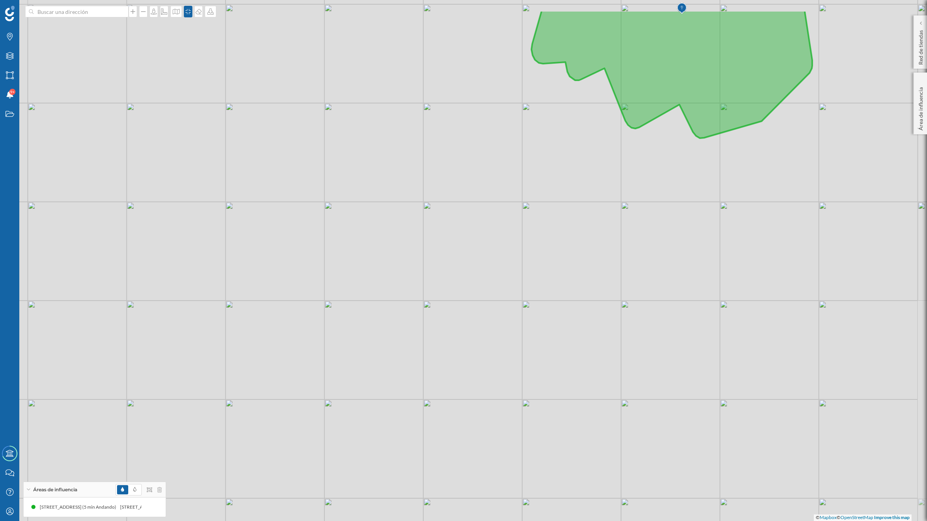
drag, startPoint x: 676, startPoint y: 194, endPoint x: 620, endPoint y: 258, distance: 84.3
click at [620, 258] on div "© Mapbox © OpenStreetMap Improve this map" at bounding box center [463, 260] width 927 height 521
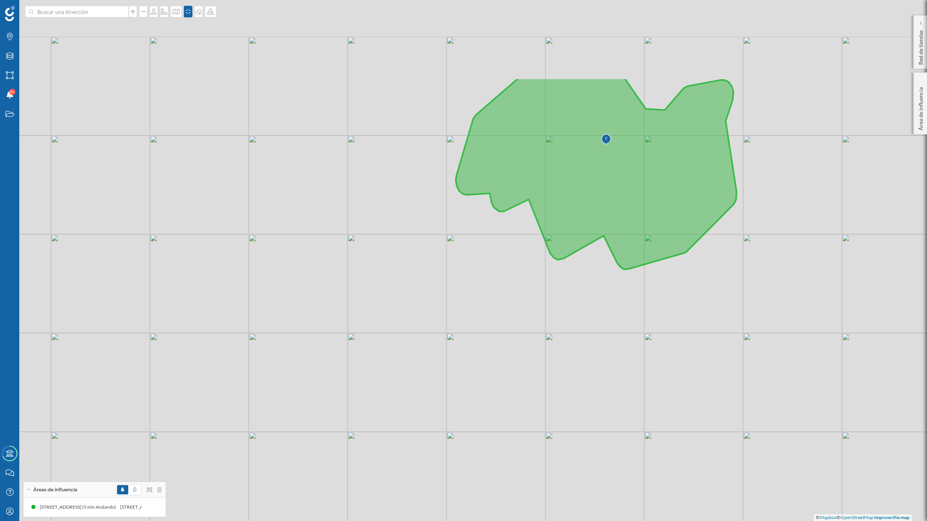
drag, startPoint x: 101, startPoint y: 103, endPoint x: 25, endPoint y: 234, distance: 151.5
click at [25, 234] on div "© Mapbox © OpenStreetMap Improve this map" at bounding box center [463, 260] width 927 height 521
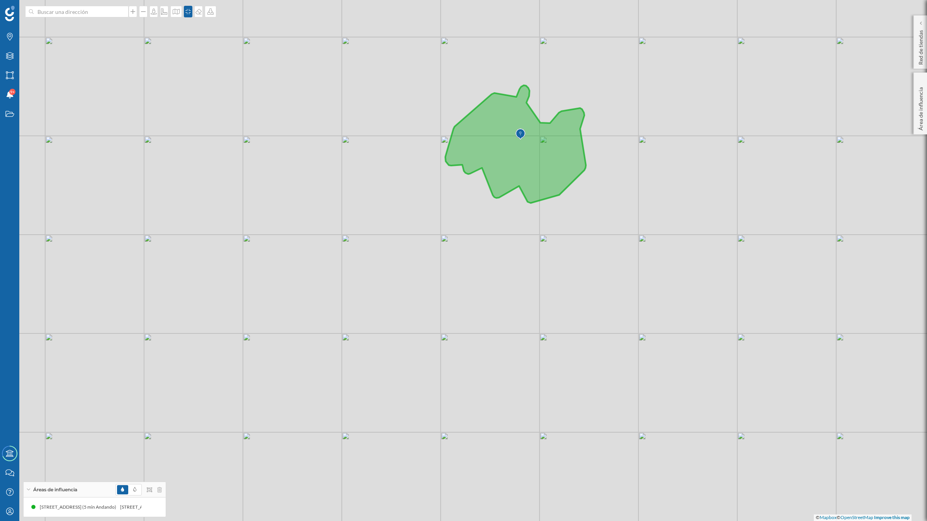
drag, startPoint x: 390, startPoint y: 271, endPoint x: 431, endPoint y: 263, distance: 41.8
click at [431, 263] on div "© Mapbox © OpenStreetMap Improve this map" at bounding box center [463, 260] width 927 height 521
click at [139, 405] on div at bounding box center [145, 507] width 34 height 9
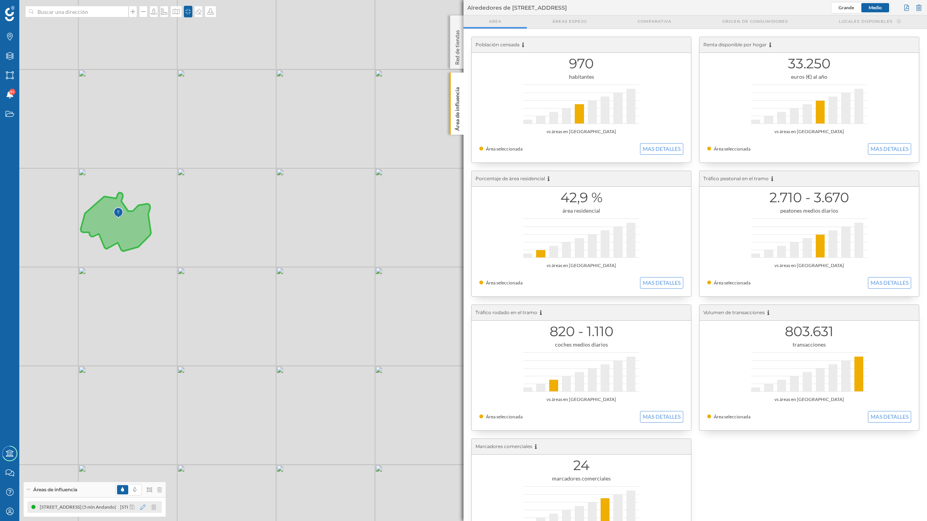
click at [141, 405] on icon at bounding box center [142, 507] width 5 height 5
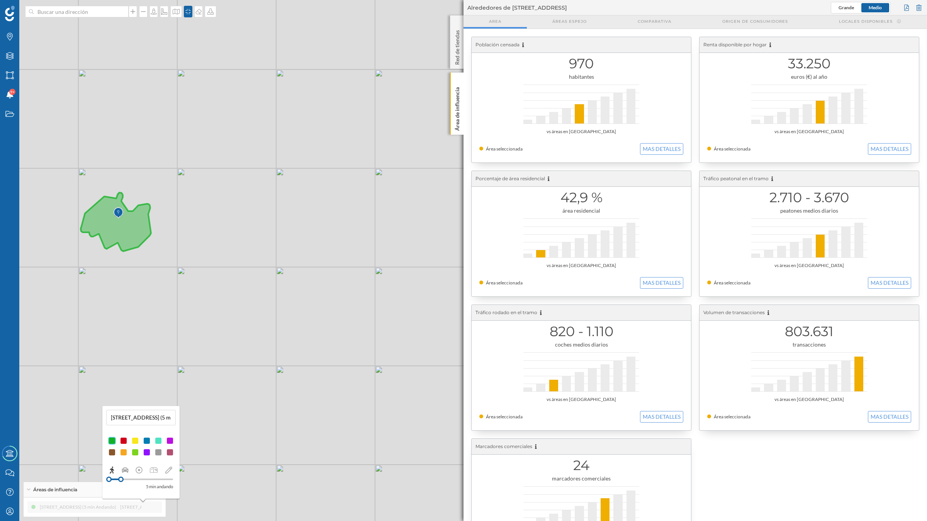
click at [121, 405] on div at bounding box center [124, 441] width 8 height 8
click at [71, 405] on div "© Mapbox © OpenStreetMap Improve this map" at bounding box center [463, 260] width 927 height 521
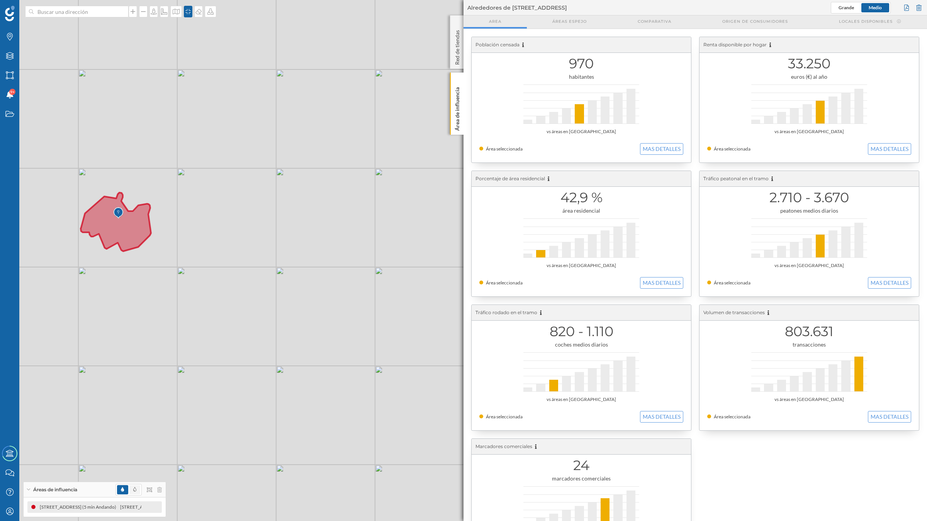
click at [137, 405] on span at bounding box center [134, 489] width 11 height 9
click at [454, 117] on p "Área de influencia" at bounding box center [457, 107] width 8 height 47
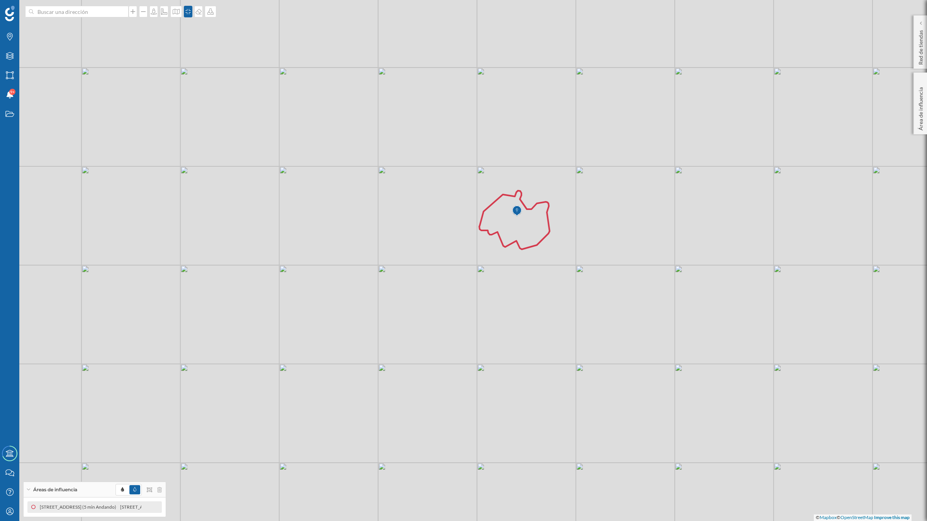
drag, startPoint x: 539, startPoint y: 235, endPoint x: 785, endPoint y: 246, distance: 246.5
click at [785, 246] on div "© Mapbox © OpenStreetMap Improve this map" at bounding box center [463, 260] width 927 height 521
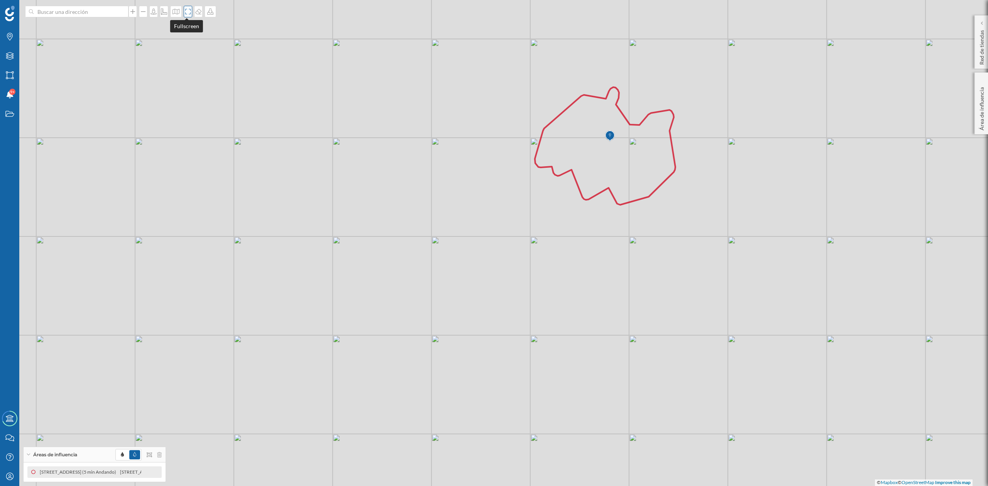
click at [185, 14] on icon at bounding box center [188, 11] width 8 height 6
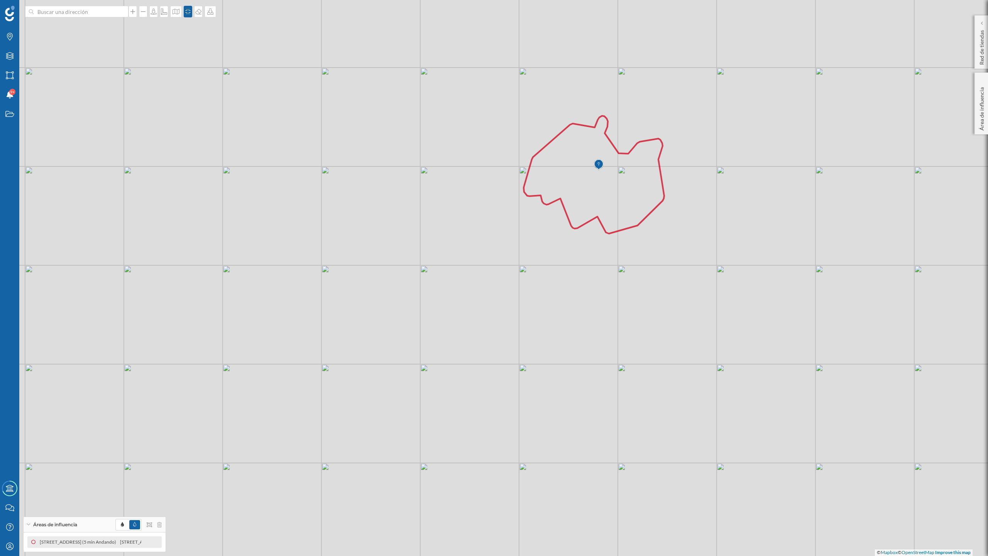
drag, startPoint x: 587, startPoint y: 339, endPoint x: 576, endPoint y: 332, distance: 12.8
click at [576, 332] on div "© Mapbox © OpenStreetMap Improve this map" at bounding box center [494, 278] width 988 height 556
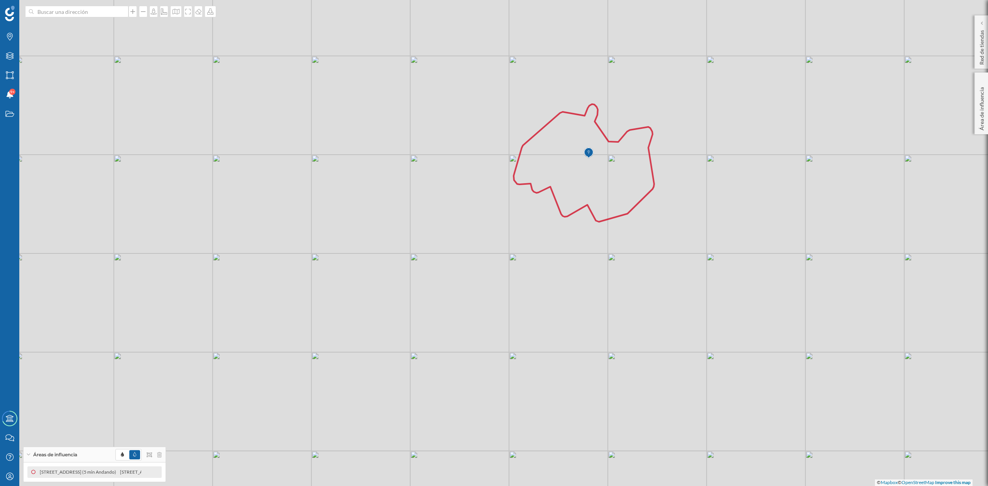
drag, startPoint x: 337, startPoint y: 272, endPoint x: 319, endPoint y: 283, distance: 21.6
click at [319, 283] on div "© Mapbox © OpenStreetMap Improve this map" at bounding box center [494, 243] width 988 height 486
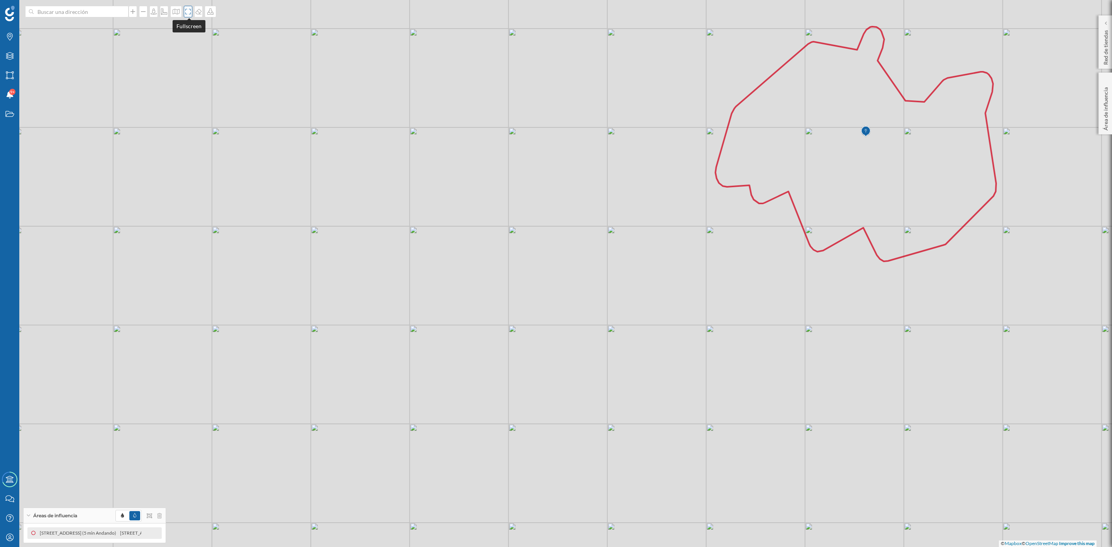
click at [187, 11] on icon at bounding box center [188, 11] width 8 height 6
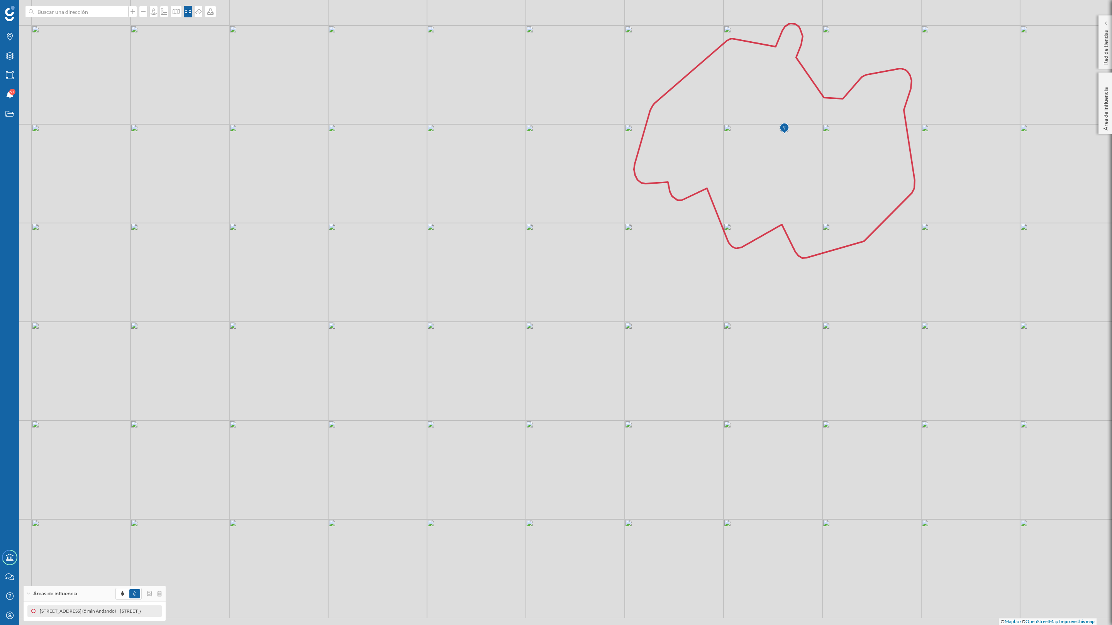
drag, startPoint x: 694, startPoint y: 465, endPoint x: 612, endPoint y: 387, distance: 113.6
click at [612, 387] on div "© Mapbox © OpenStreetMap Improve this map" at bounding box center [556, 312] width 1112 height 625
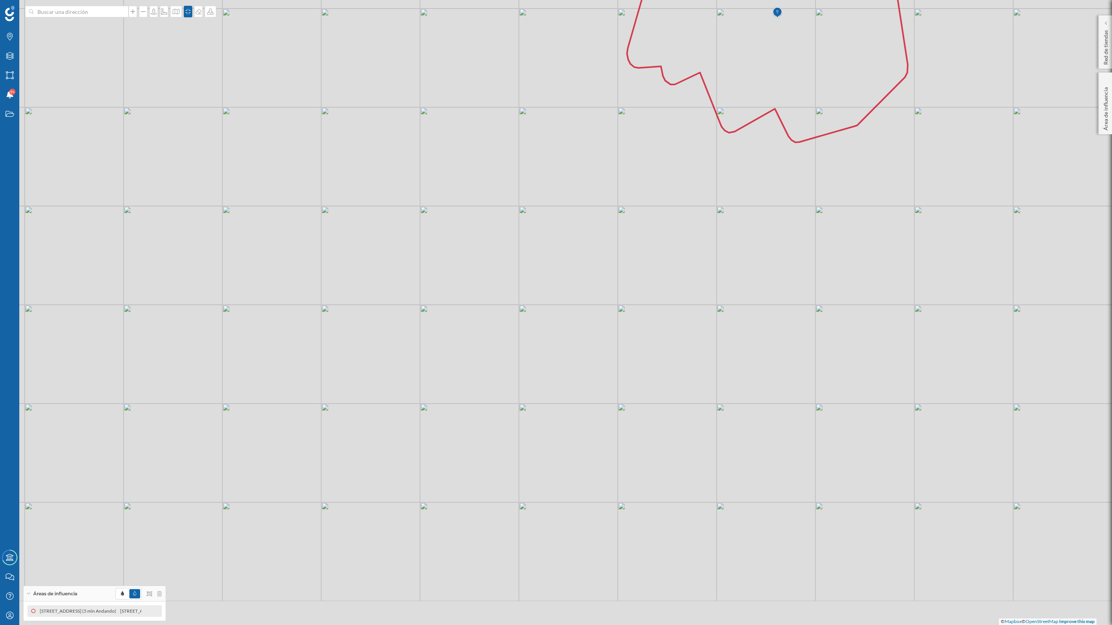
drag, startPoint x: 616, startPoint y: 500, endPoint x: 608, endPoint y: 415, distance: 86.1
click at [608, 405] on div "© Mapbox © OpenStreetMap Improve this map" at bounding box center [556, 312] width 1112 height 625
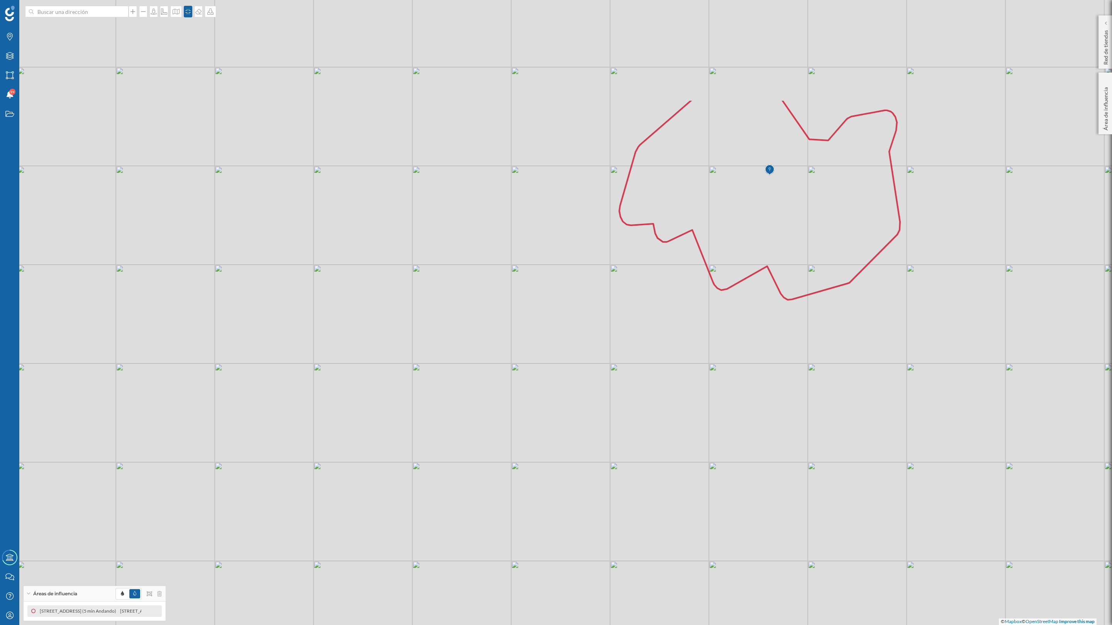
drag, startPoint x: 608, startPoint y: 390, endPoint x: 606, endPoint y: 563, distance: 173.4
click at [606, 405] on div "© Mapbox © OpenStreetMap Improve this map" at bounding box center [556, 312] width 1112 height 625
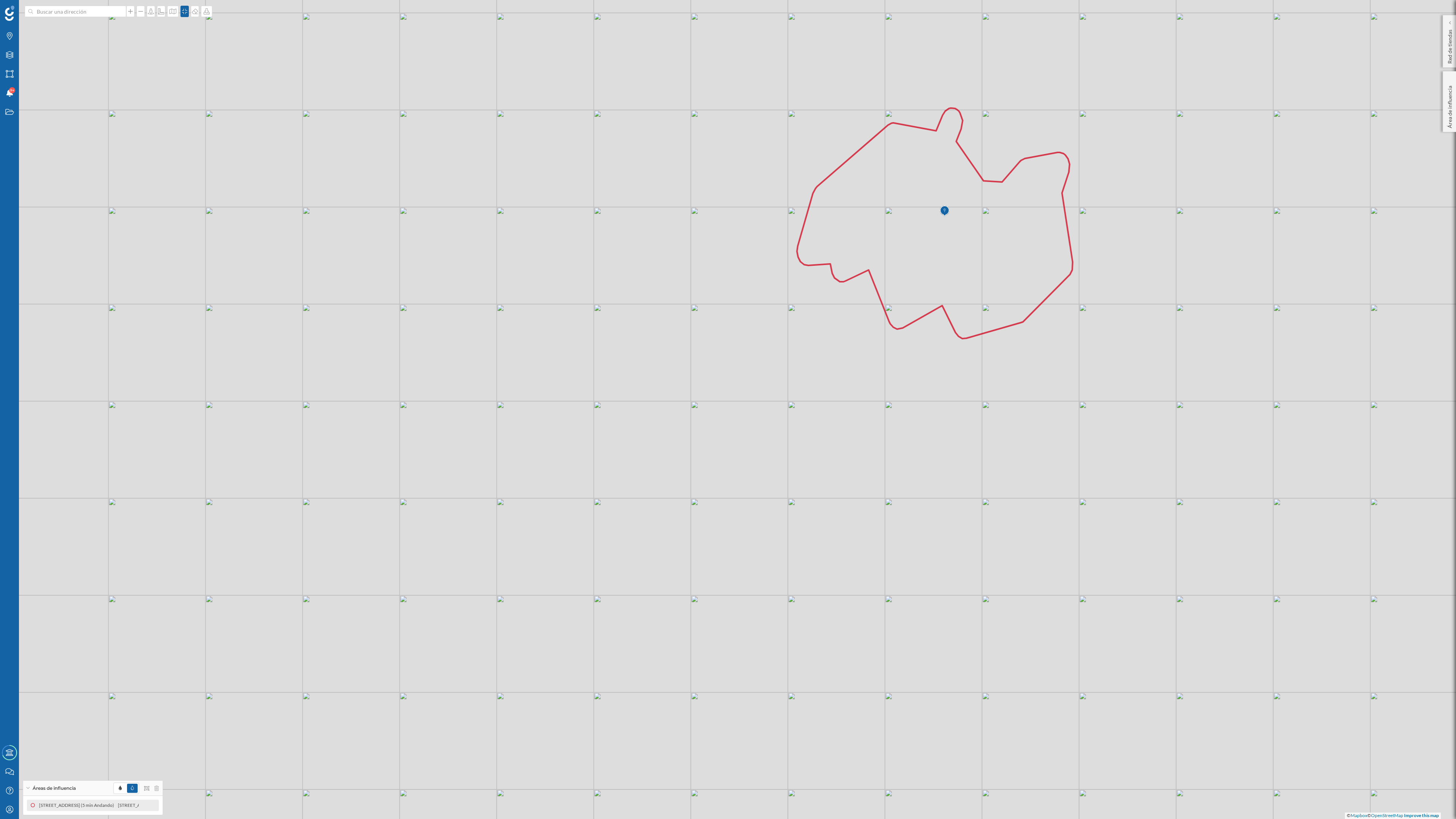
drag, startPoint x: 883, startPoint y: 503, endPoint x: 886, endPoint y: 434, distance: 69.1
click at [809, 398] on div "© Mapbox © OpenStreetMap Improve this map" at bounding box center [728, 410] width 1456 height 819
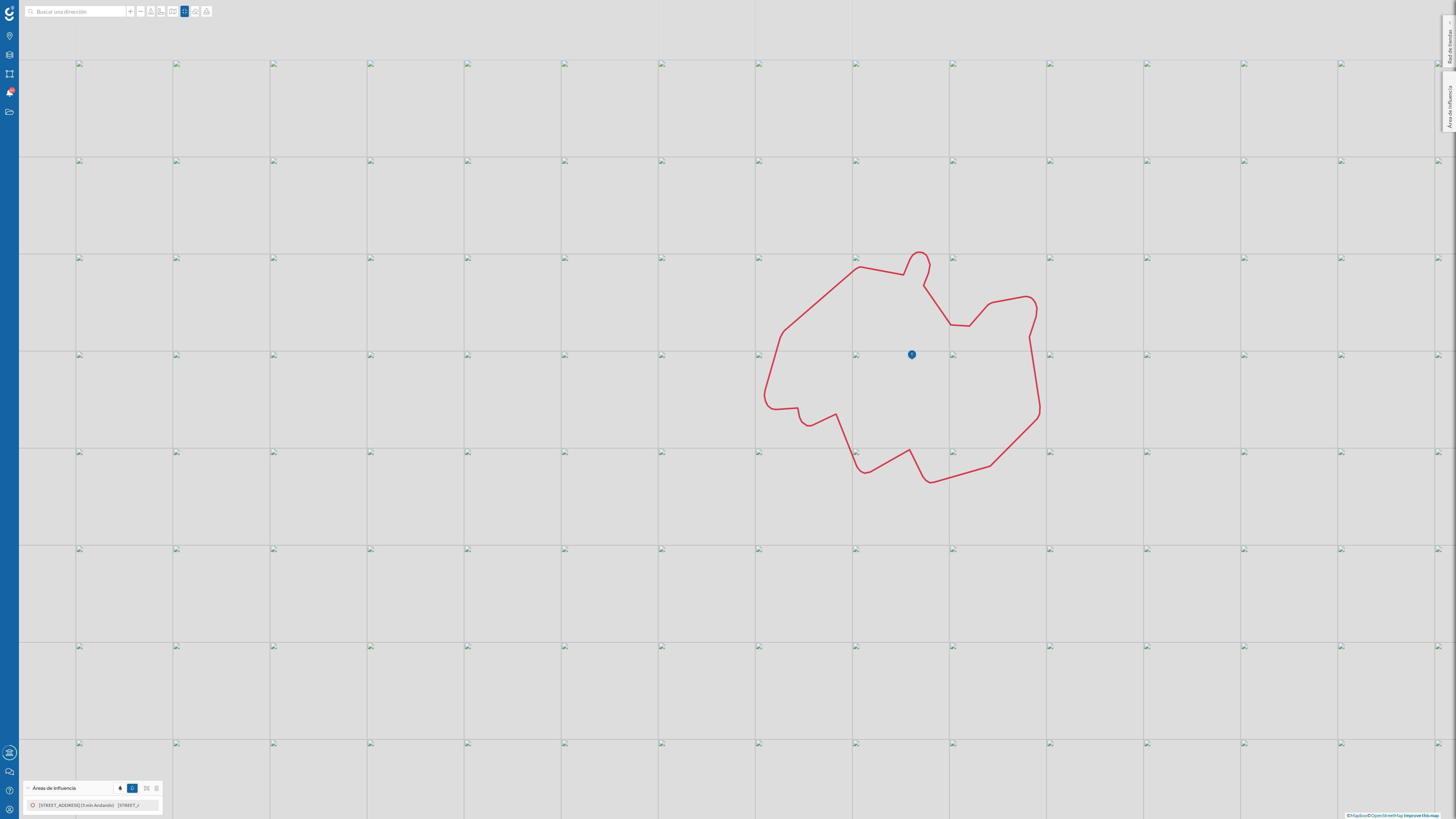
drag, startPoint x: 979, startPoint y: 172, endPoint x: 947, endPoint y: 316, distance: 147.5
click at [809, 316] on div "© Mapbox © OpenStreetMap Improve this map" at bounding box center [728, 410] width 1456 height 819
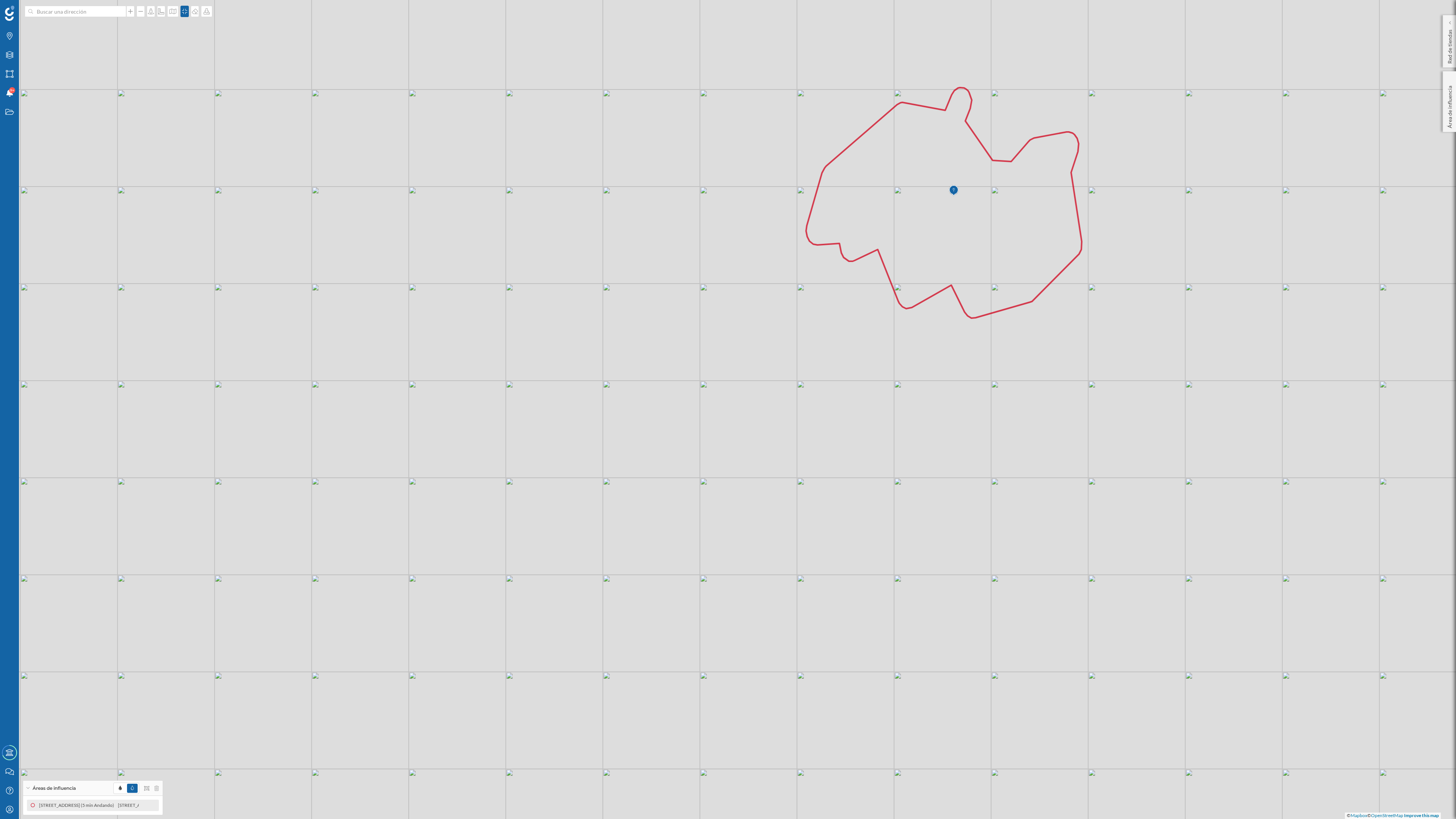
drag, startPoint x: 927, startPoint y: 365, endPoint x: 977, endPoint y: 159, distance: 212.0
click at [809, 159] on icon at bounding box center [944, 202] width 276 height 231
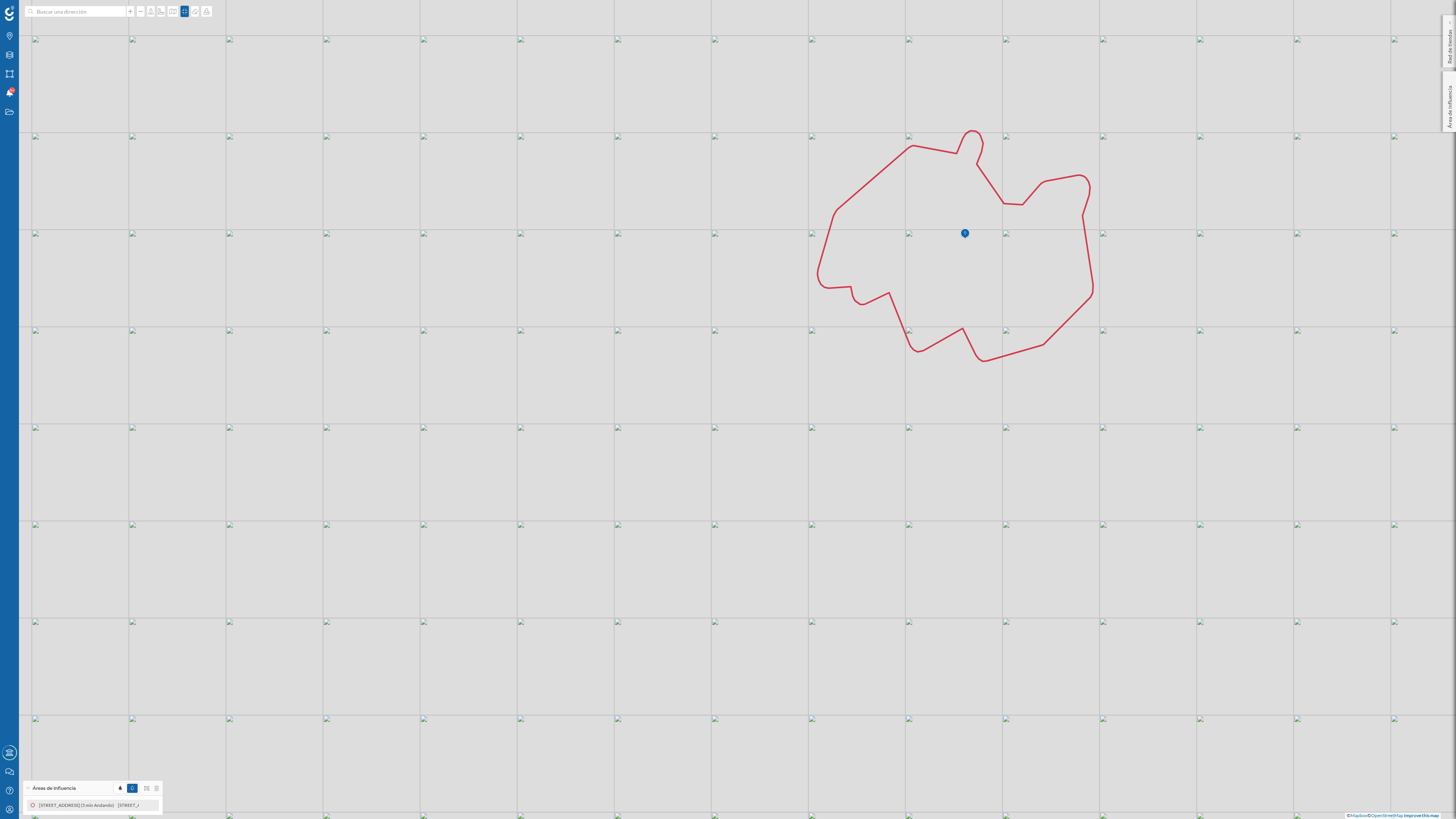
drag, startPoint x: 964, startPoint y: 374, endPoint x: 967, endPoint y: 460, distance: 86.1
click at [809, 398] on div "© Mapbox © OpenStreetMap Improve this map" at bounding box center [728, 410] width 1456 height 819
click at [140, 398] on icon at bounding box center [140, 804] width 5 height 5
click at [133, 398] on div at bounding box center [133, 740] width 8 height 8
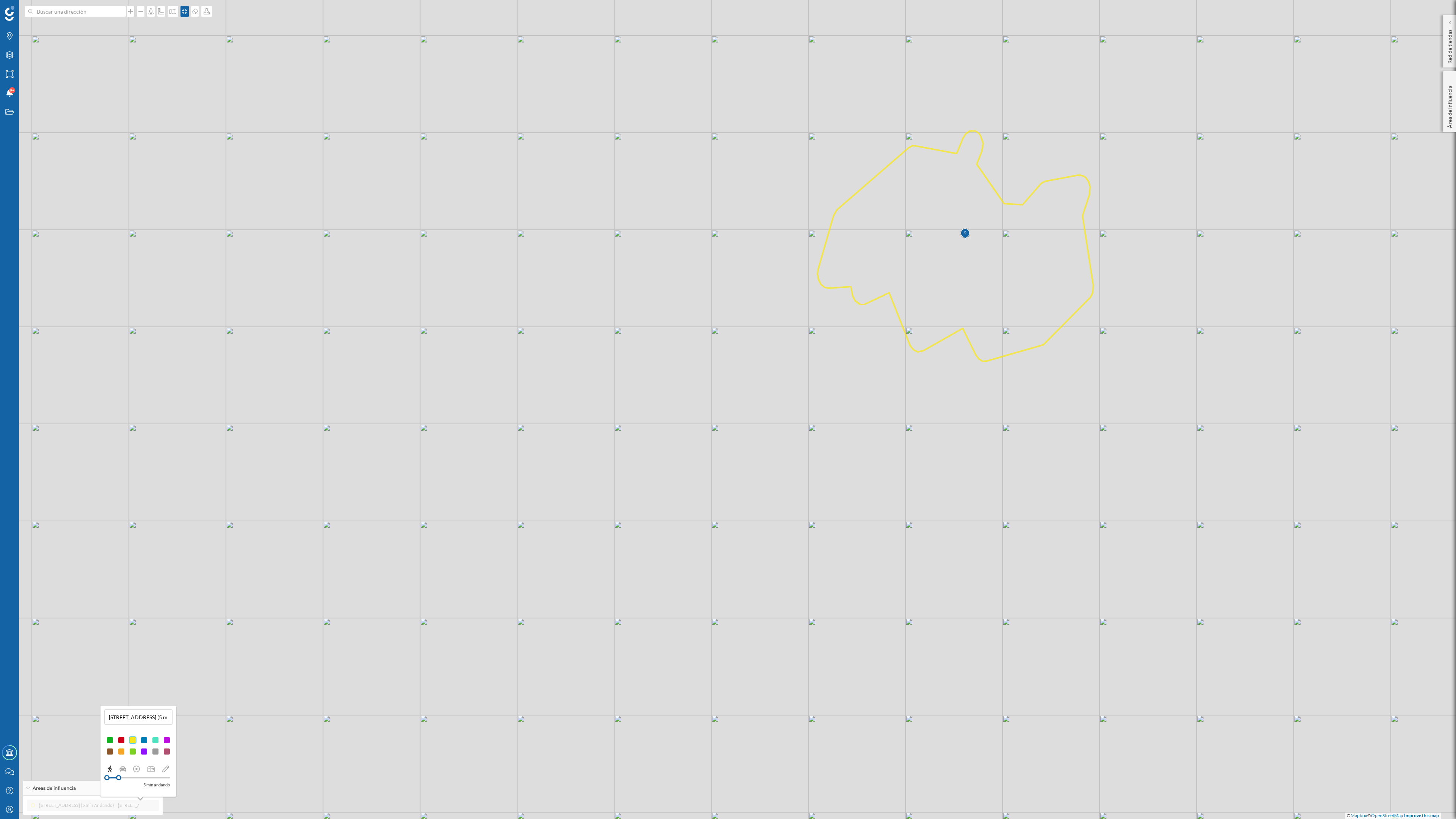
click at [140, 398] on div at bounding box center [144, 751] width 8 height 8
click at [168, 398] on div at bounding box center [167, 740] width 8 height 8
click at [158, 398] on div at bounding box center [155, 740] width 8 height 8
click at [110, 398] on div at bounding box center [110, 740] width 8 height 8
click at [123, 398] on div at bounding box center [122, 740] width 8 height 8
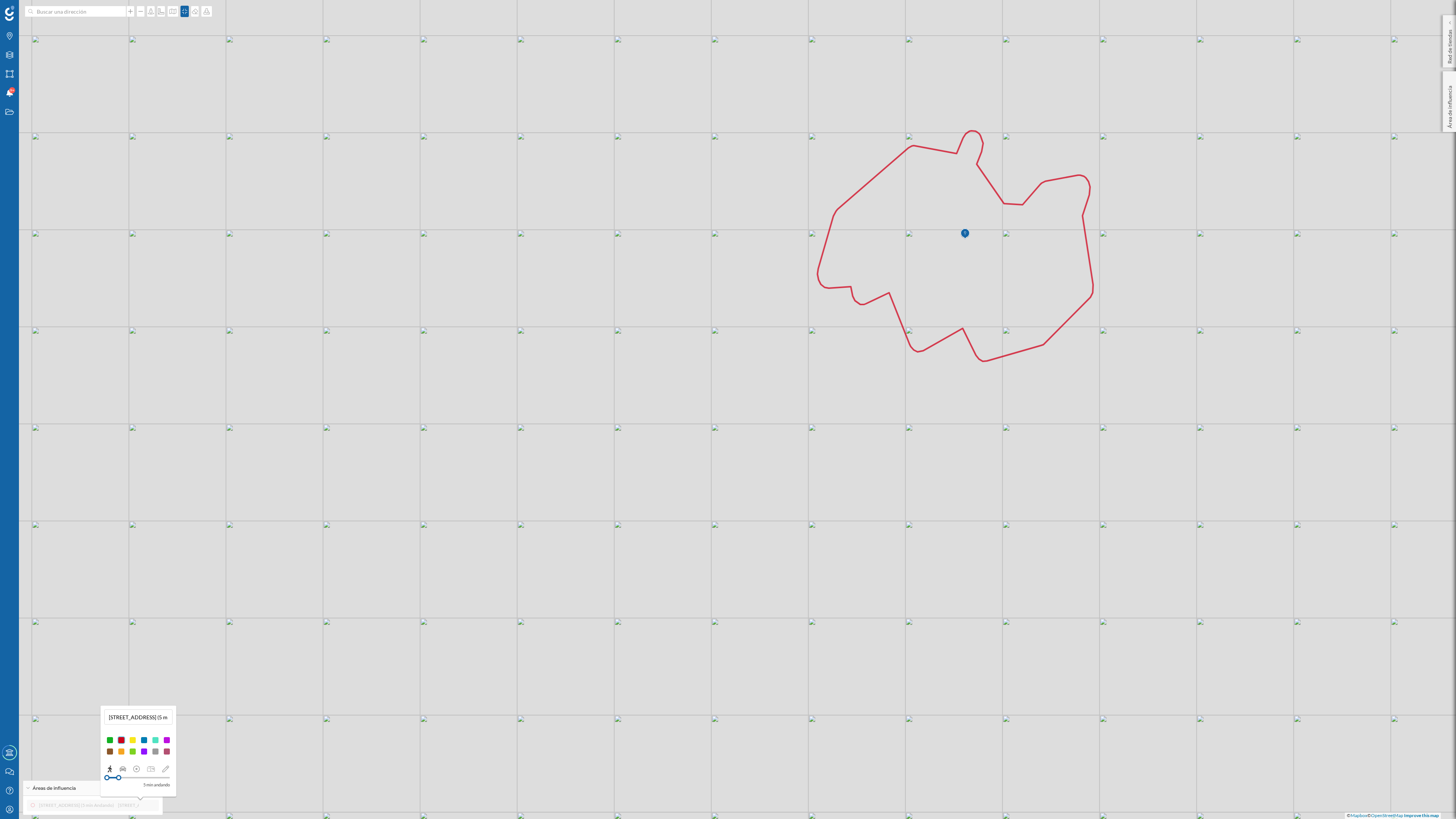
click at [130, 398] on div at bounding box center [133, 740] width 8 height 8
click at [119, 398] on div at bounding box center [122, 740] width 8 height 8
click at [8, 35] on icon at bounding box center [10, 36] width 6 height 8
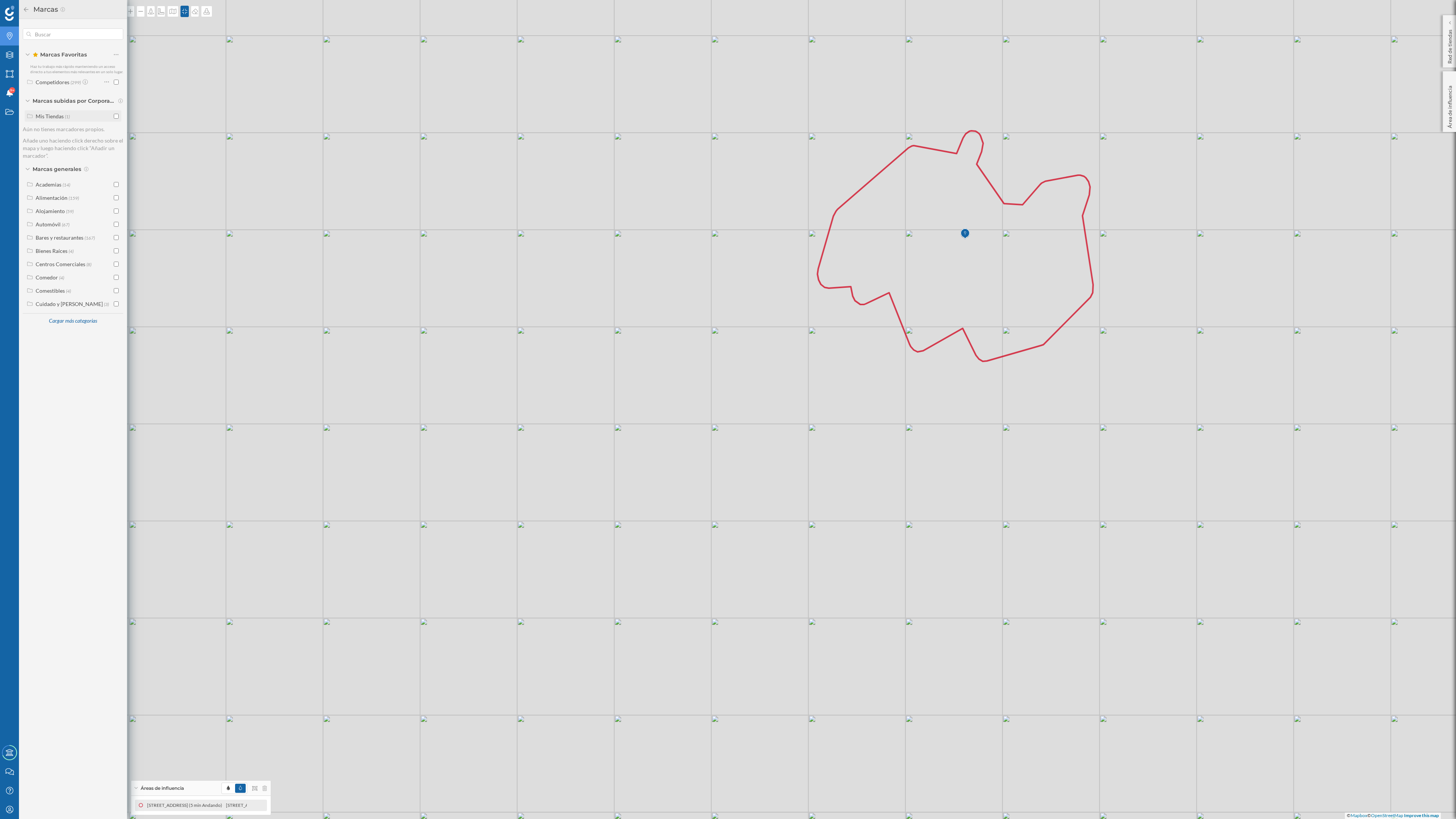
click at [116, 114] on input "checkbox" at bounding box center [116, 116] width 5 height 5
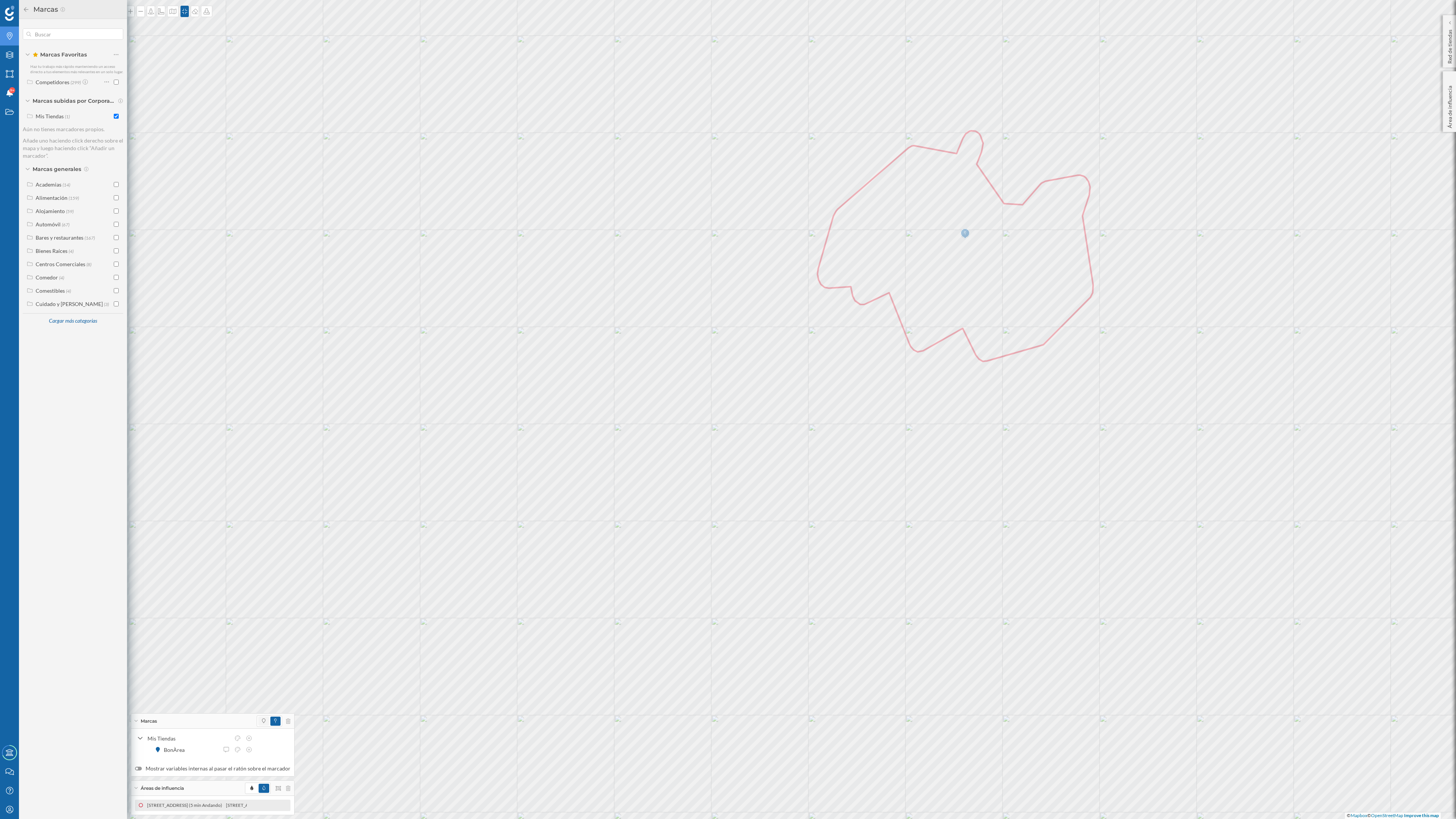
click at [263, 398] on span at bounding box center [263, 721] width 11 height 9
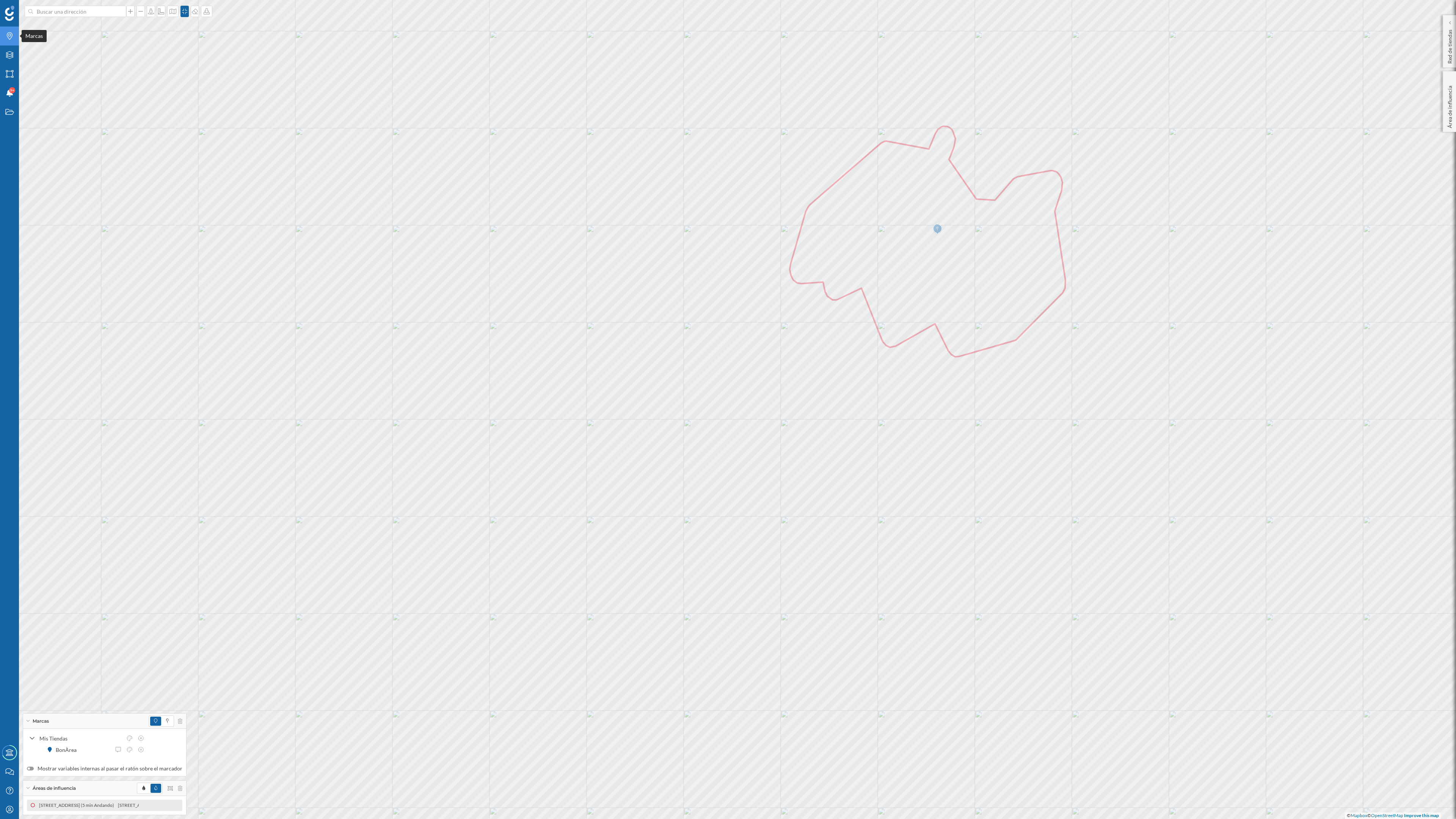
click at [9, 35] on icon "Marcas" at bounding box center [10, 36] width 10 height 8
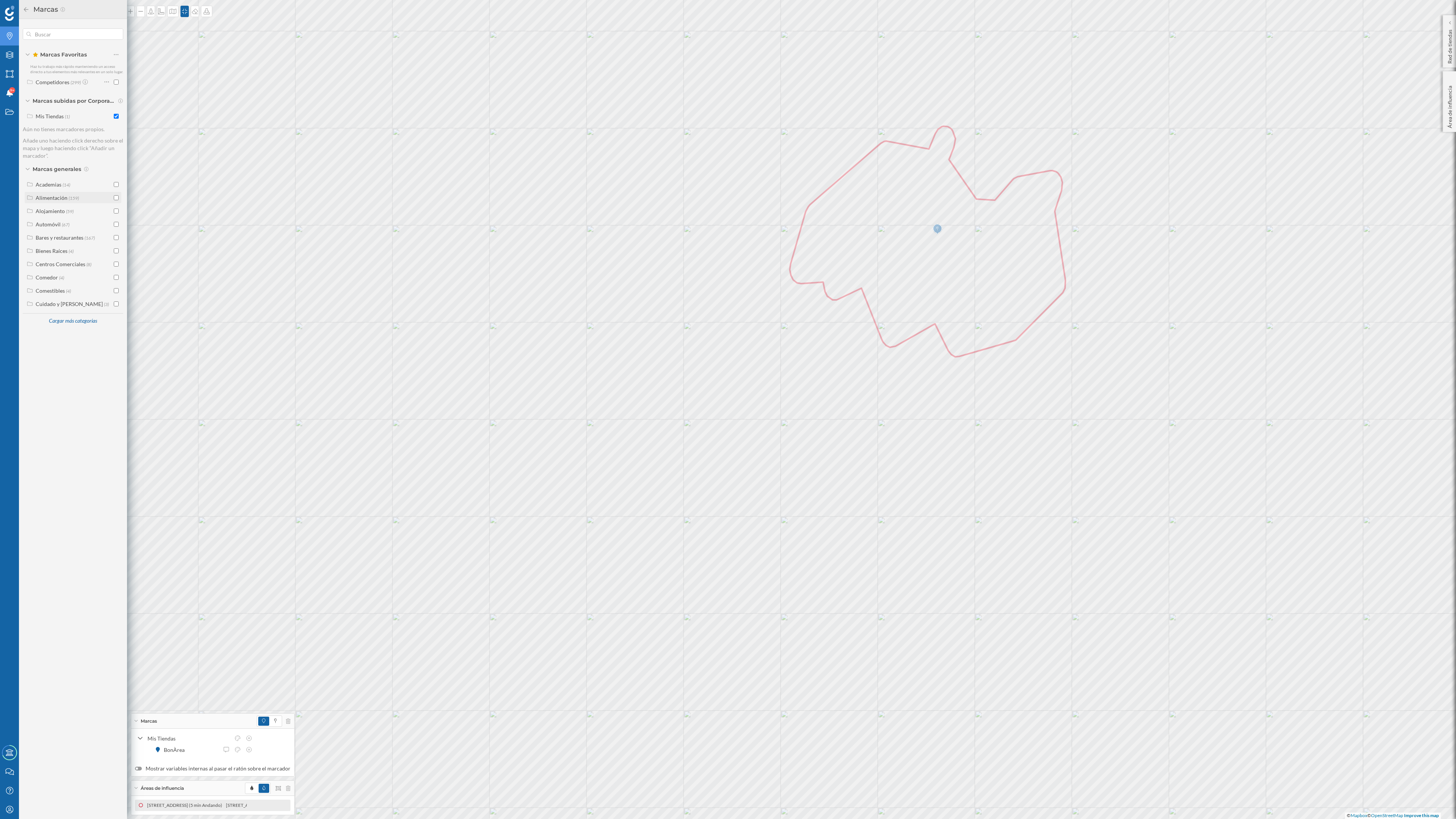
click at [116, 198] on input "checkbox" at bounding box center [116, 197] width 5 height 5
click at [275, 398] on span at bounding box center [275, 677] width 10 height 9
click at [116, 116] on input "checkbox" at bounding box center [116, 116] width 5 height 5
click at [262, 398] on icon at bounding box center [263, 677] width 3 height 5
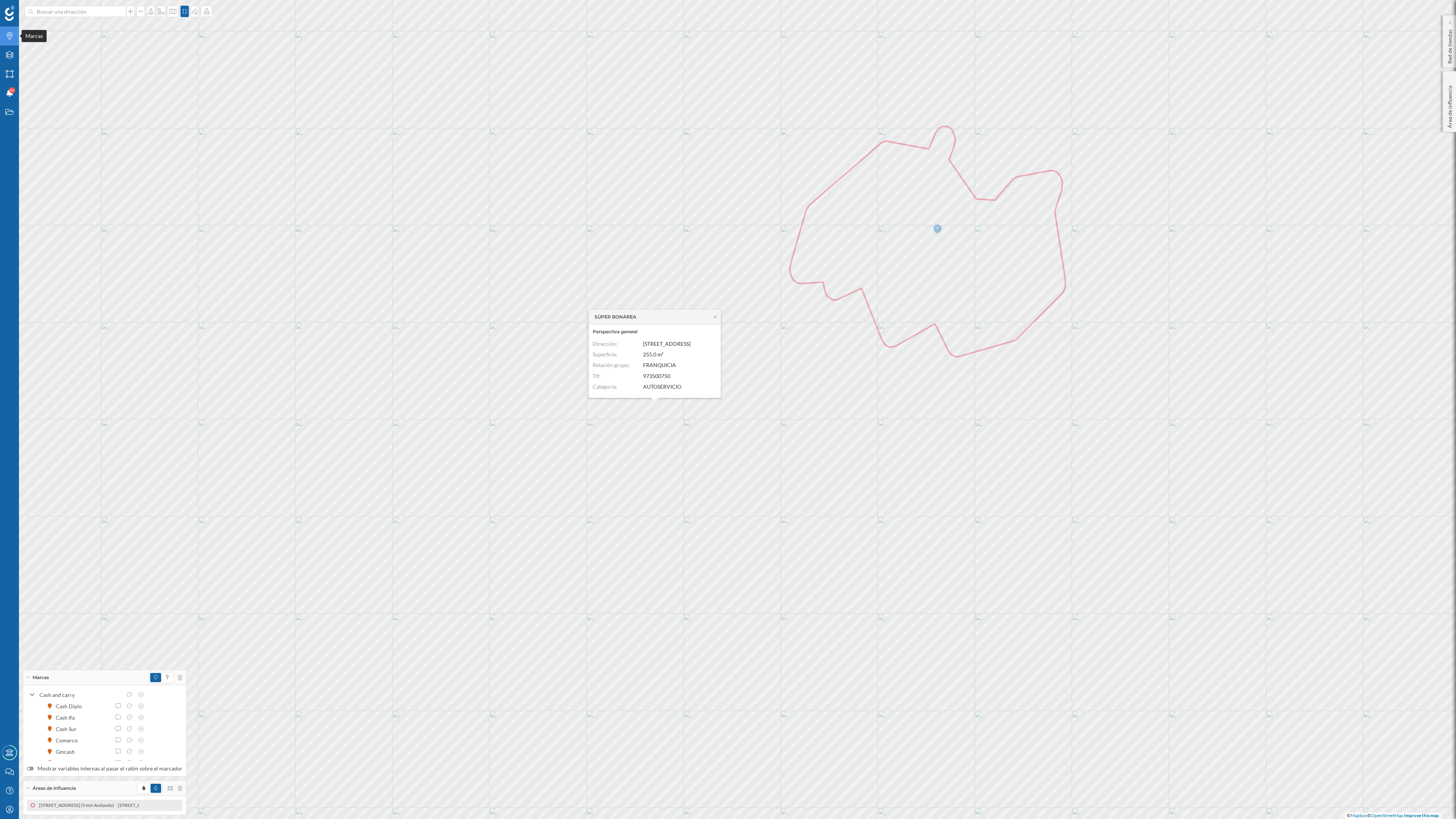
click at [5, 35] on icon "Marcas" at bounding box center [10, 36] width 10 height 8
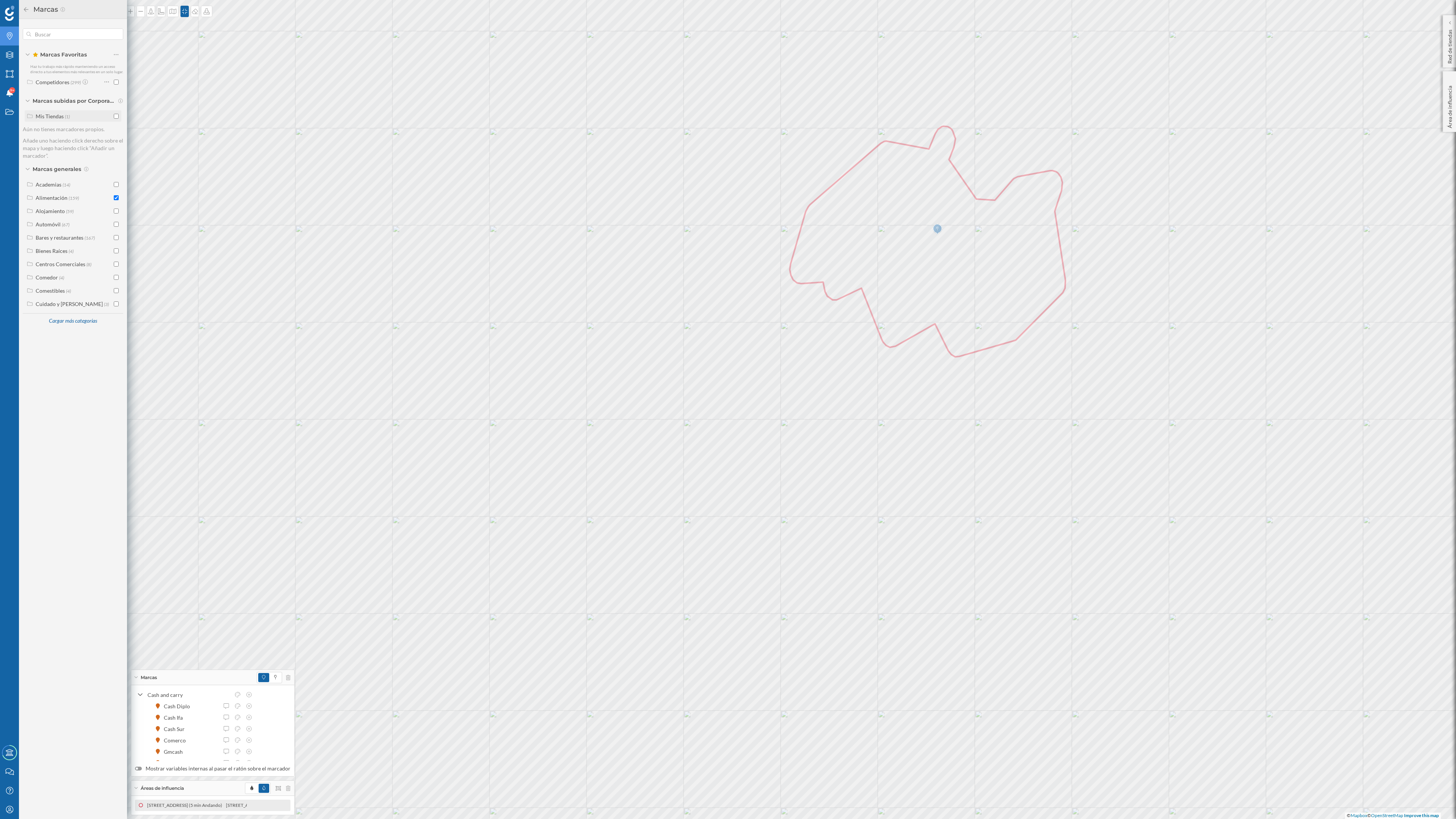
click at [115, 117] on input "checkbox" at bounding box center [116, 116] width 5 height 5
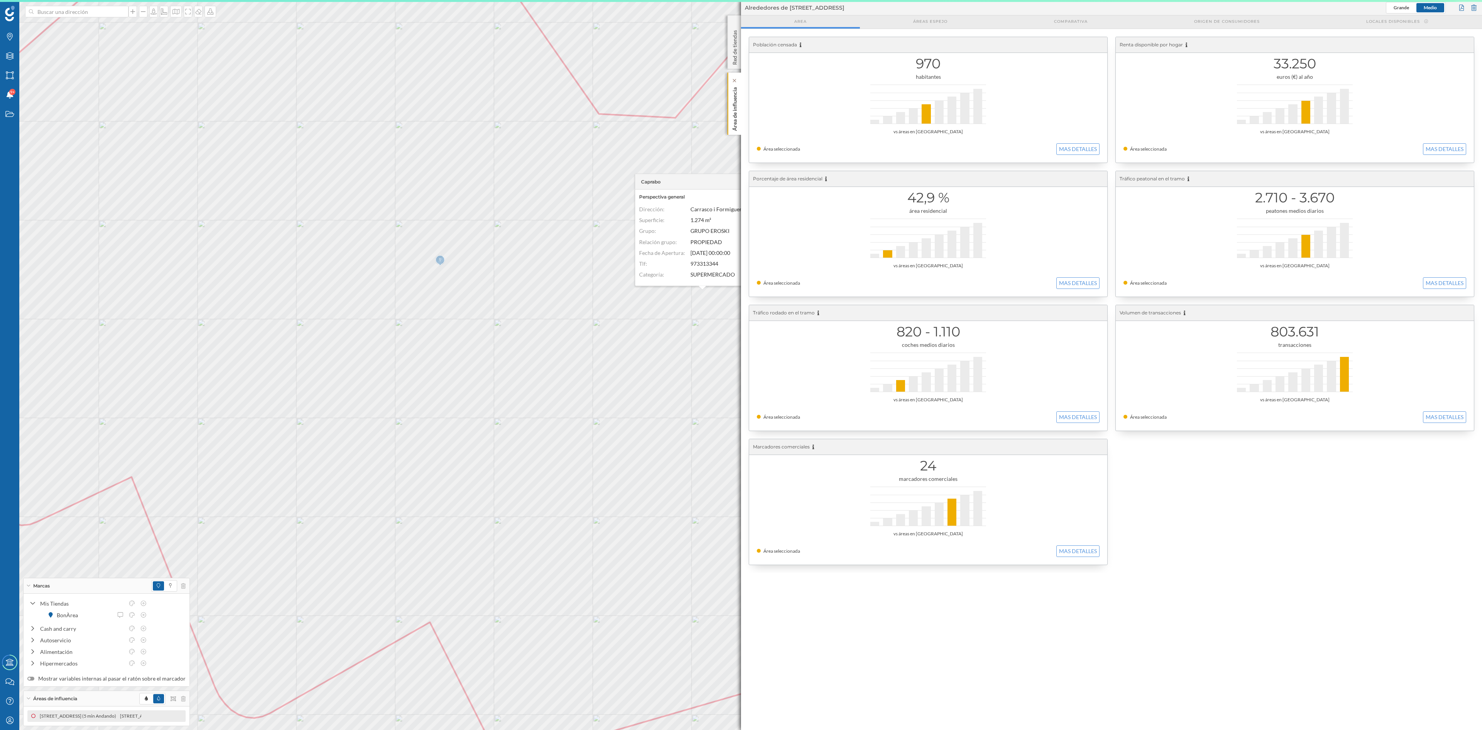
click at [734, 94] on p "Área de influencia" at bounding box center [735, 107] width 8 height 47
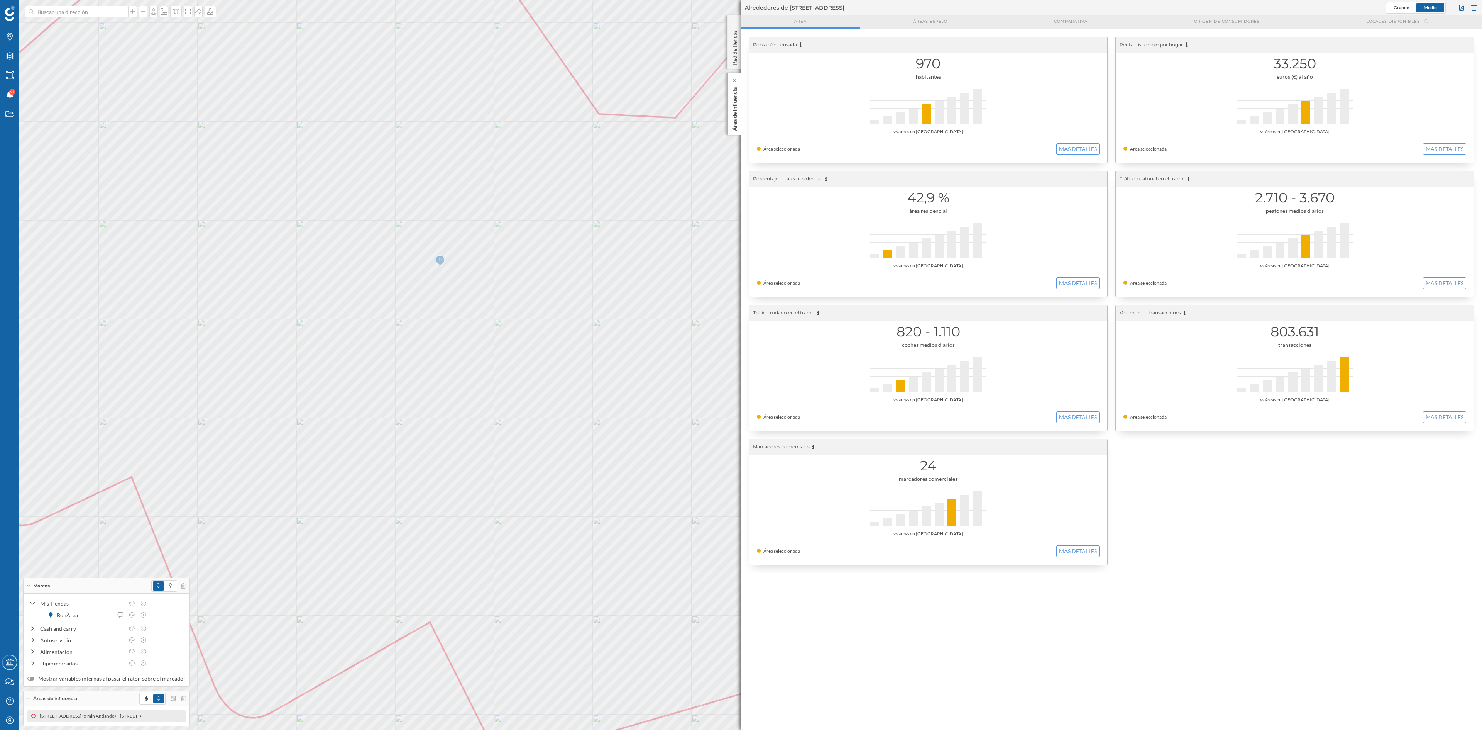
click at [734, 120] on p "Área de influencia" at bounding box center [735, 107] width 8 height 47
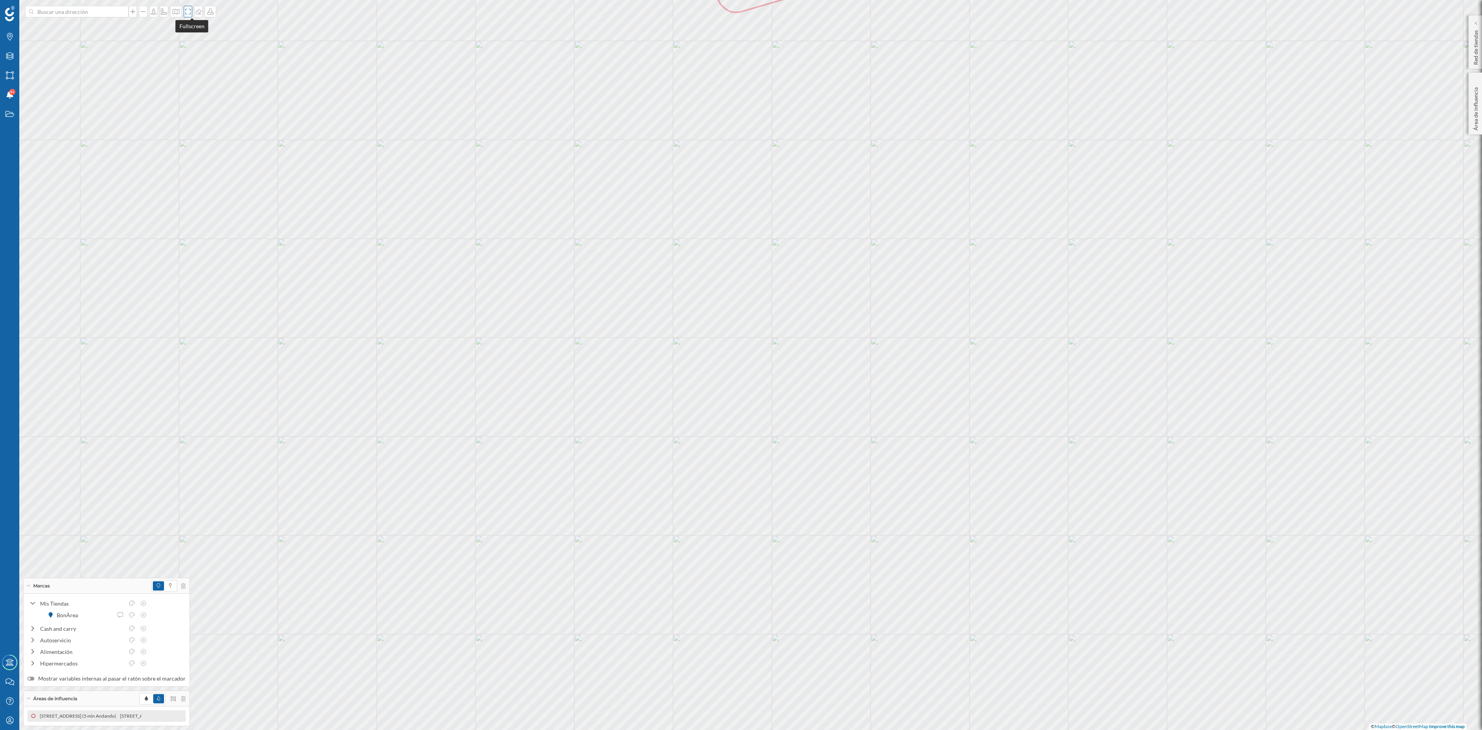
click at [191, 14] on icon at bounding box center [188, 11] width 8 height 6
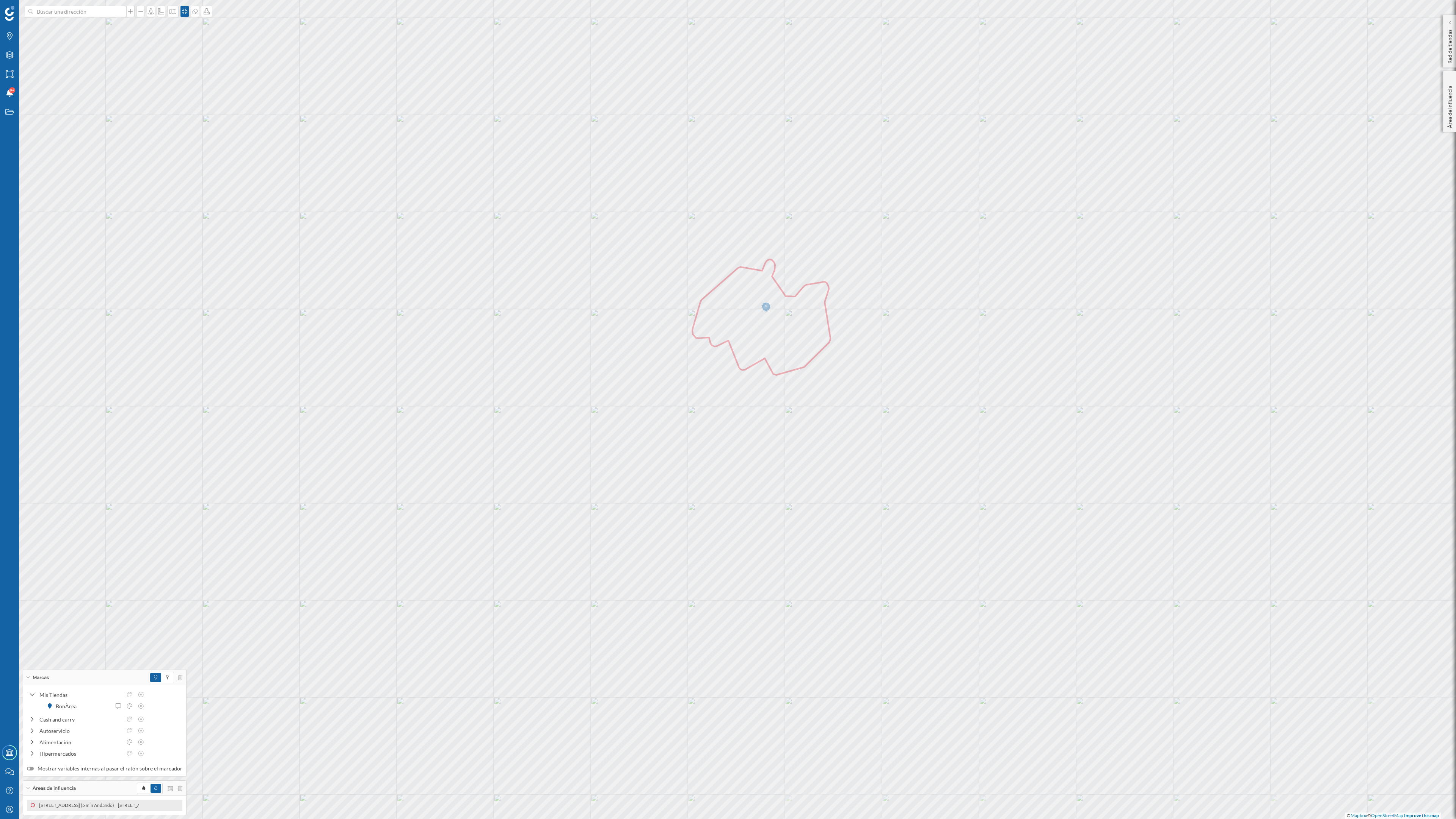
click at [802, 398] on div "© Mapbox © OpenStreetMap Improve this map" at bounding box center [728, 410] width 1456 height 819
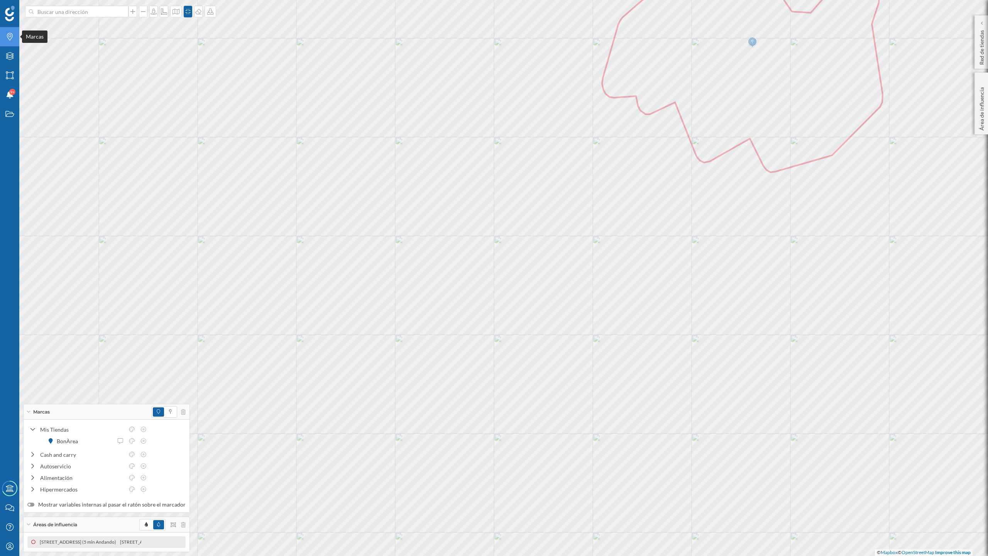
click at [8, 36] on icon "Marcas" at bounding box center [10, 37] width 10 height 8
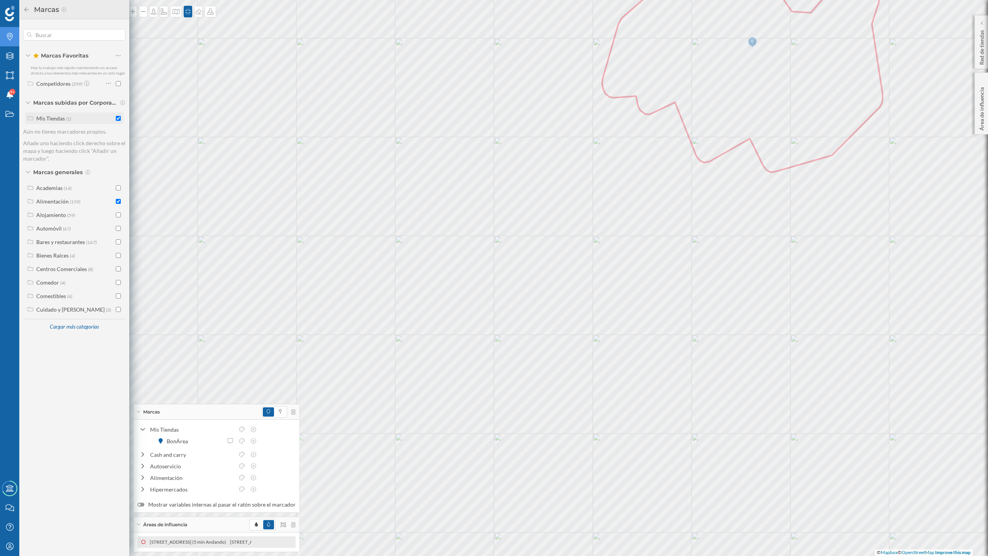
click at [118, 119] on input "checkbox" at bounding box center [118, 118] width 5 height 5
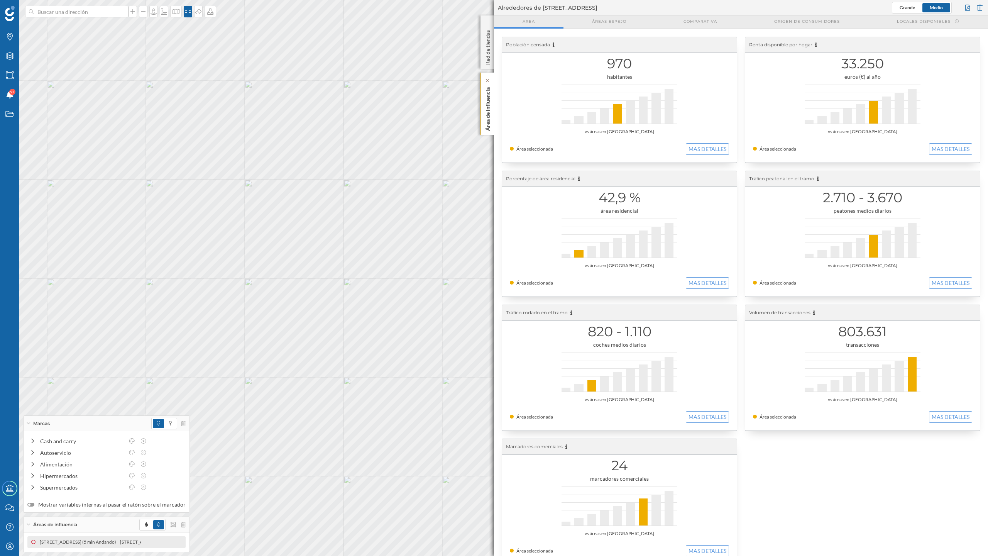
click at [488, 122] on p "Área de influencia" at bounding box center [488, 107] width 8 height 47
click at [492, 98] on div "Área de influencia" at bounding box center [488, 104] width 14 height 62
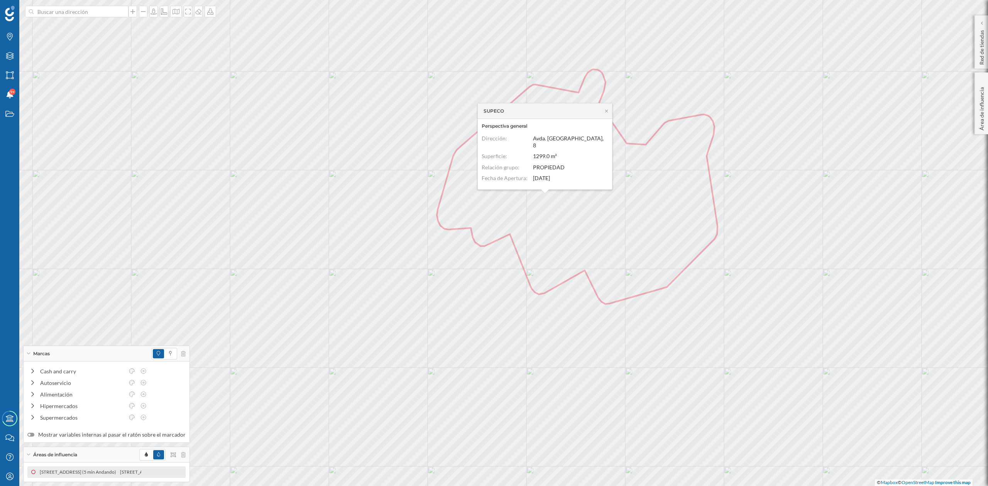
click at [606, 114] on div "SUPECO" at bounding box center [545, 110] width 134 height 15
click at [606, 114] on icon at bounding box center [607, 111] width 6 height 5
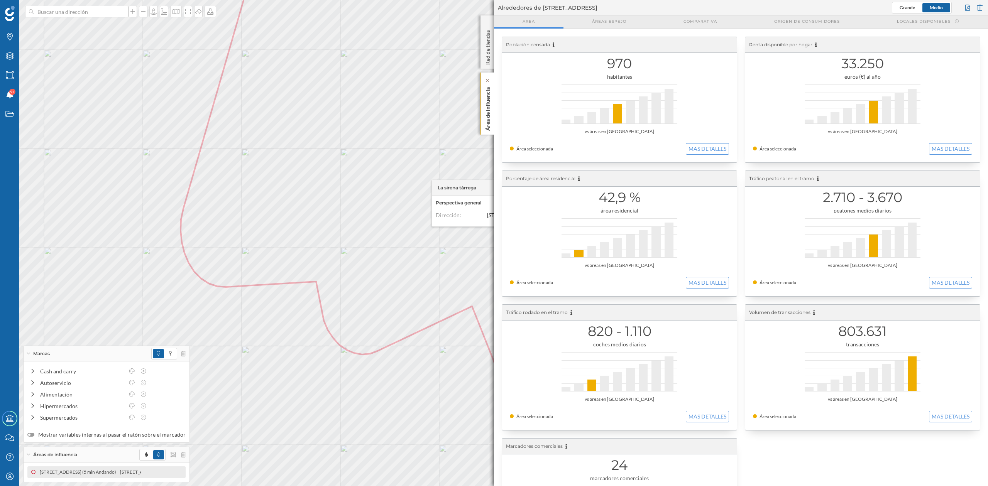
click at [487, 115] on p "Área de influencia" at bounding box center [488, 107] width 8 height 47
click at [481, 118] on div "Área de influencia" at bounding box center [488, 104] width 14 height 62
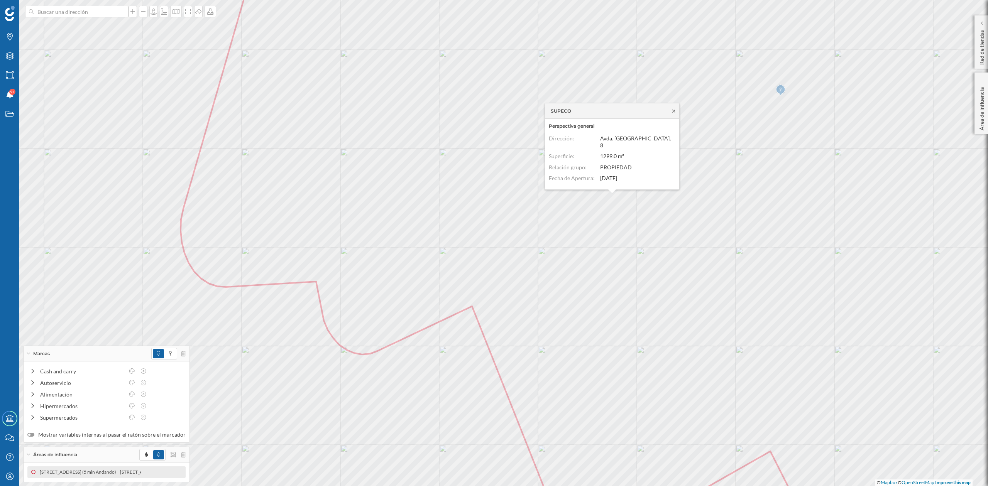
click at [671, 114] on icon at bounding box center [674, 111] width 6 height 5
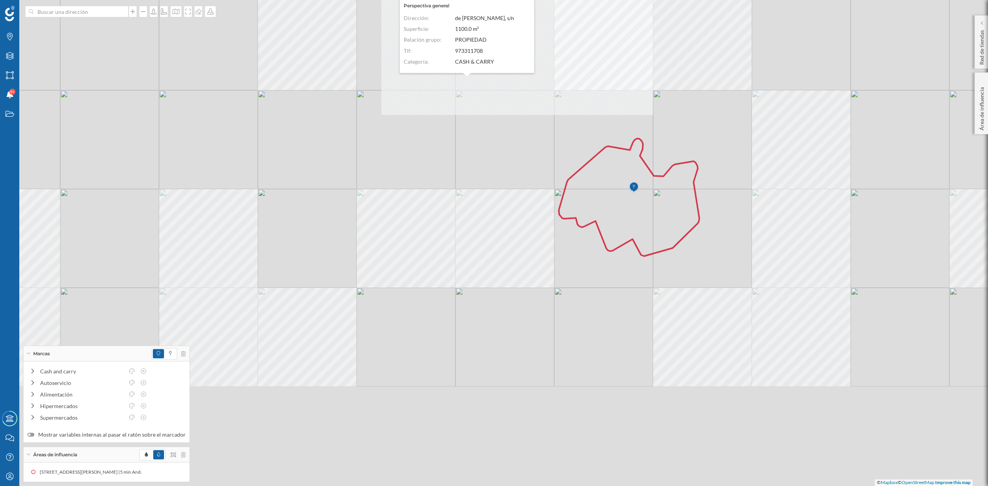
drag, startPoint x: 456, startPoint y: 266, endPoint x: 471, endPoint y: 178, distance: 89.2
click at [471, 178] on div "DISBOCASH Perspectiva general Dirección: de [PERSON_NAME], s/n Superficie: 1100…" at bounding box center [494, 243] width 988 height 486
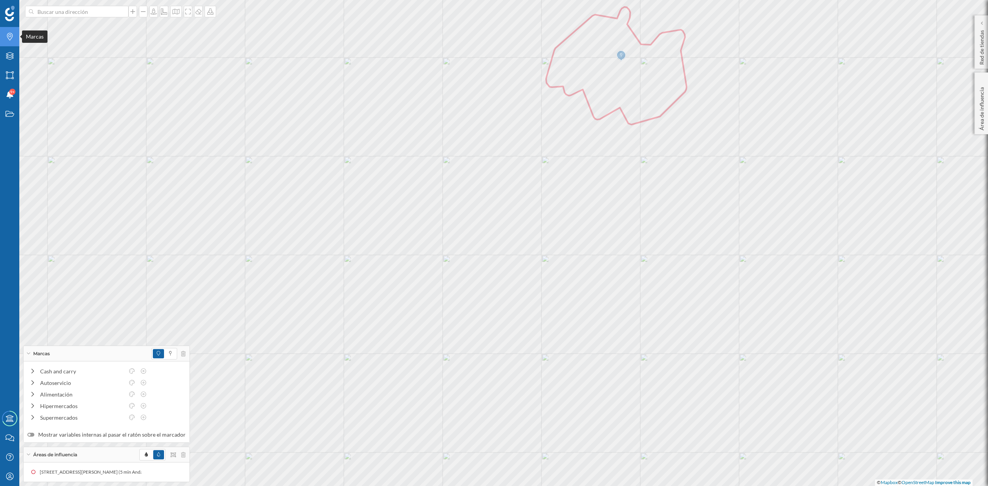
click at [13, 35] on icon "Marcas" at bounding box center [10, 37] width 10 height 8
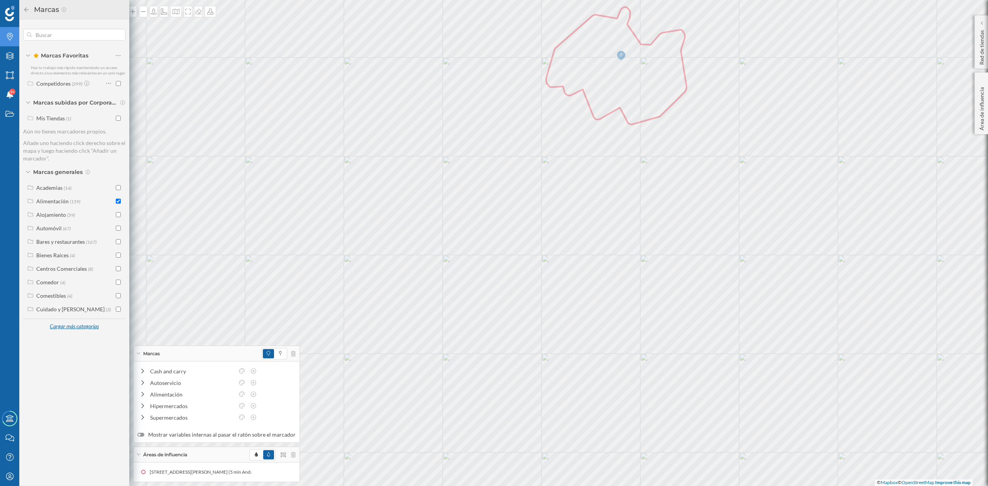
click at [66, 329] on div "Cargar más categorías" at bounding box center [74, 327] width 59 height 12
click at [72, 458] on div "Cargar más categorías" at bounding box center [74, 462] width 59 height 12
click at [56, 432] on div "Salud y Belleza" at bounding box center [53, 431] width 35 height 7
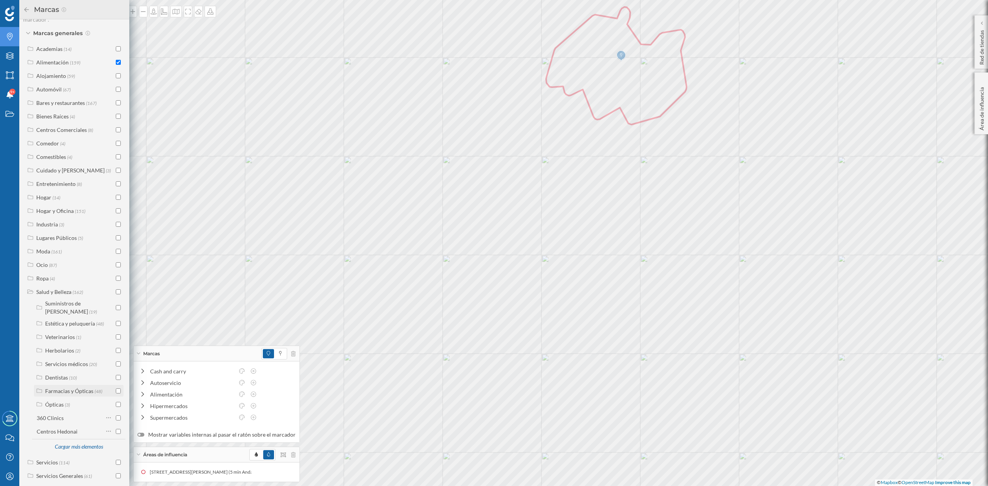
click at [75, 388] on div "Farmacias y Ópticas" at bounding box center [69, 391] width 48 height 7
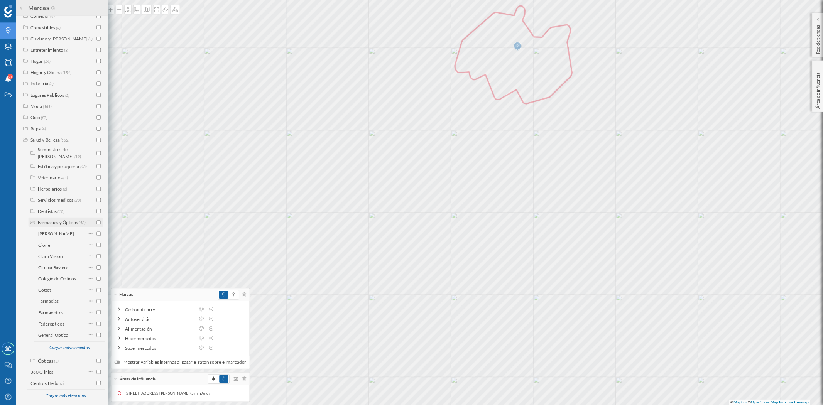
scroll to position [292, 0]
click at [119, 330] on input "checkbox" at bounding box center [118, 332] width 5 height 5
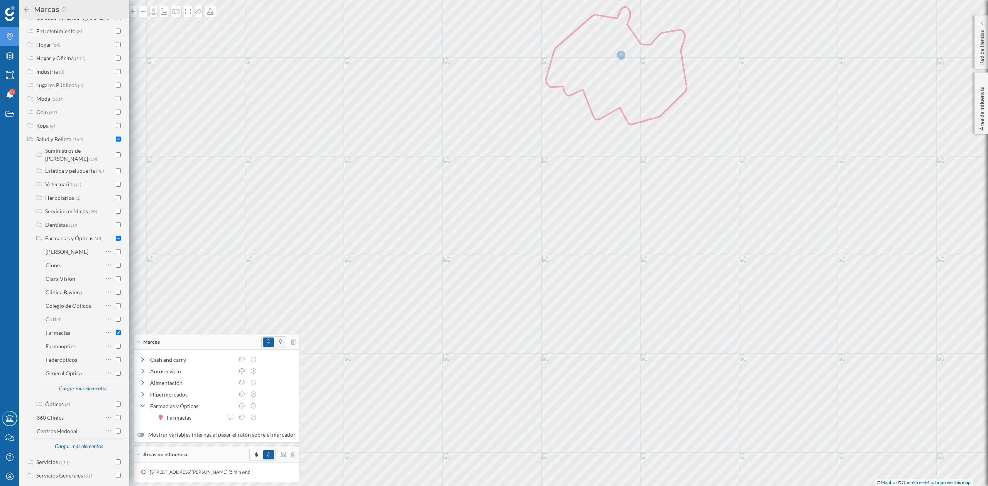
click at [278, 340] on span at bounding box center [280, 342] width 10 height 9
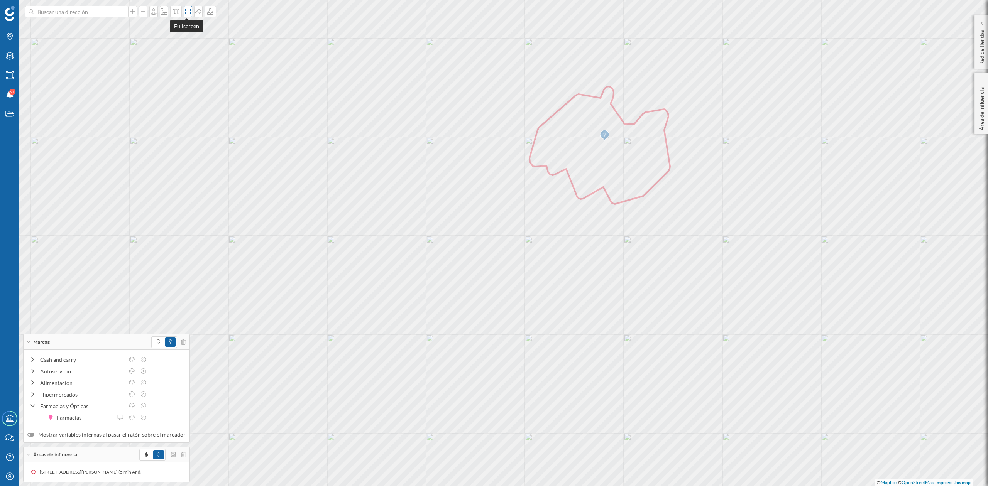
click at [184, 10] on icon at bounding box center [188, 11] width 8 height 6
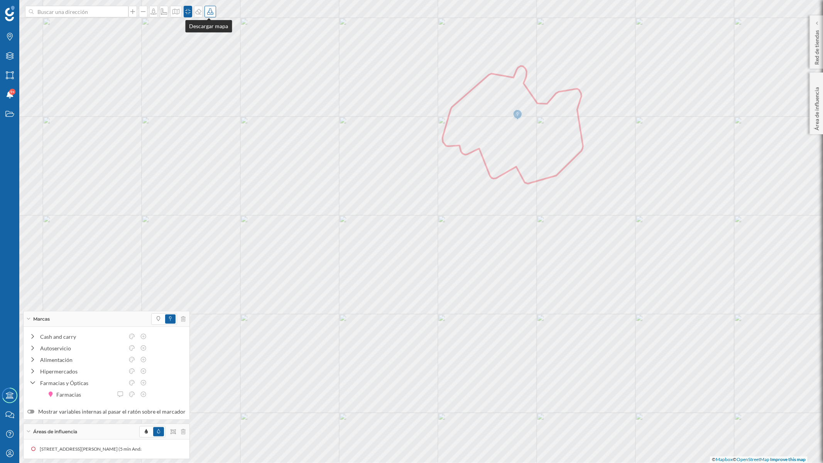
click at [209, 9] on icon at bounding box center [211, 11] width 8 height 6
click at [225, 56] on div "Descargar sin leyenda" at bounding box center [234, 57] width 54 height 8
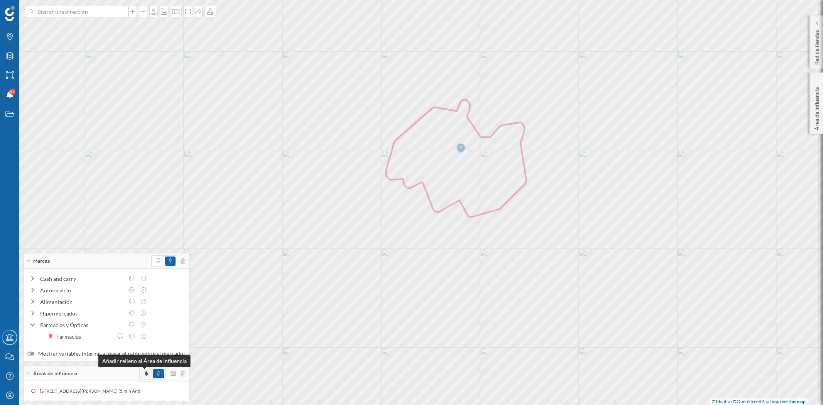
click at [145, 375] on icon at bounding box center [146, 373] width 3 height 5
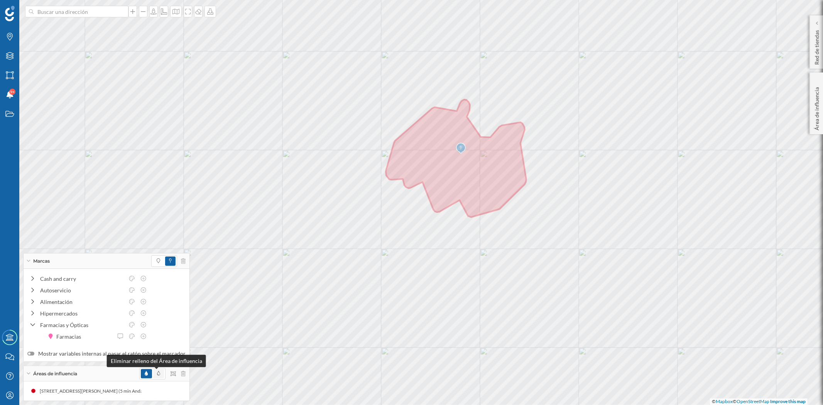
click at [157, 372] on icon at bounding box center [158, 373] width 3 height 5
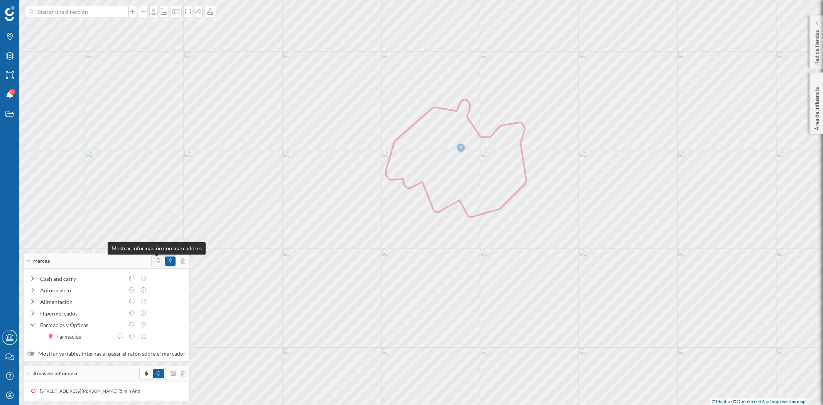
click at [157, 260] on icon at bounding box center [158, 261] width 3 height 5
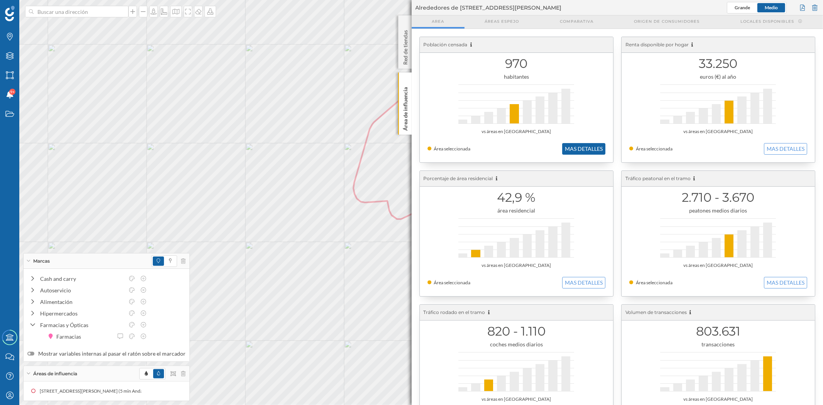
click at [585, 151] on button "MAS DETALLES" at bounding box center [583, 149] width 43 height 12
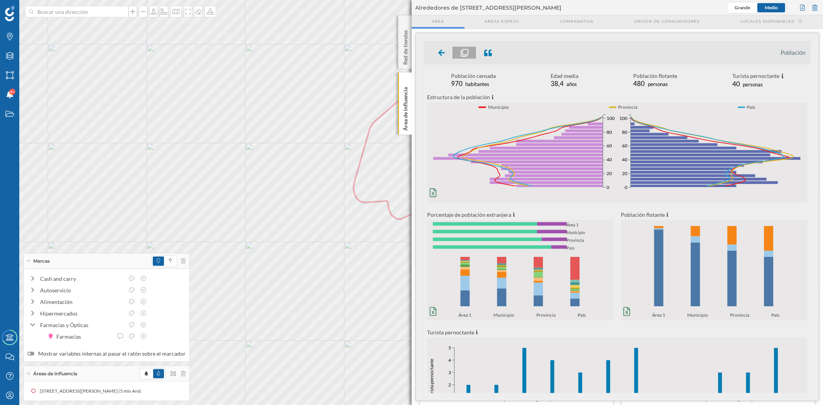
click at [470, 304] on icon "0% 20% 40% 60% 80% 100% Área 1 Municipio Provincia País 0% 20% 40% 60% 80% 100%…" at bounding box center [521, 285] width 186 height 65
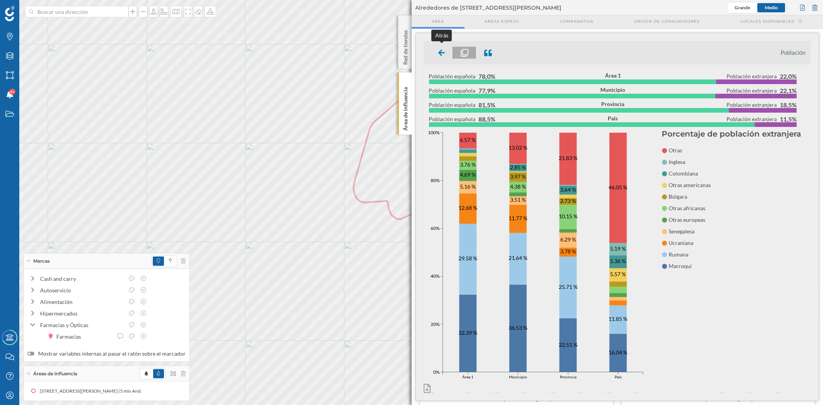
click at [441, 53] on icon at bounding box center [441, 52] width 7 height 7
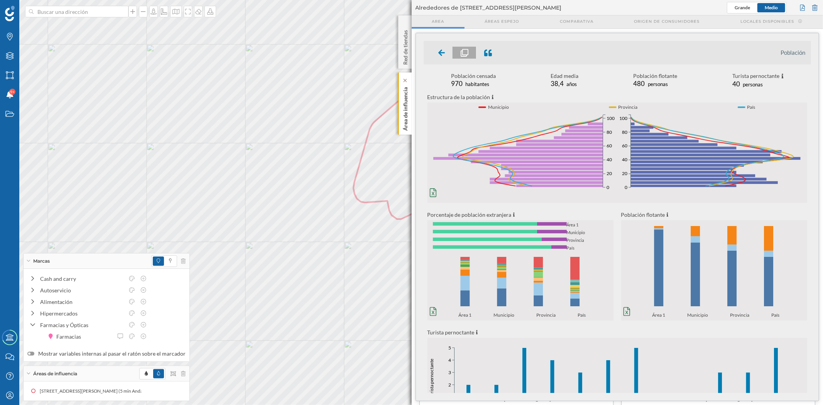
click at [400, 114] on div "Área de influencia" at bounding box center [405, 104] width 14 height 62
click at [442, 54] on icon at bounding box center [442, 53] width 7 height 8
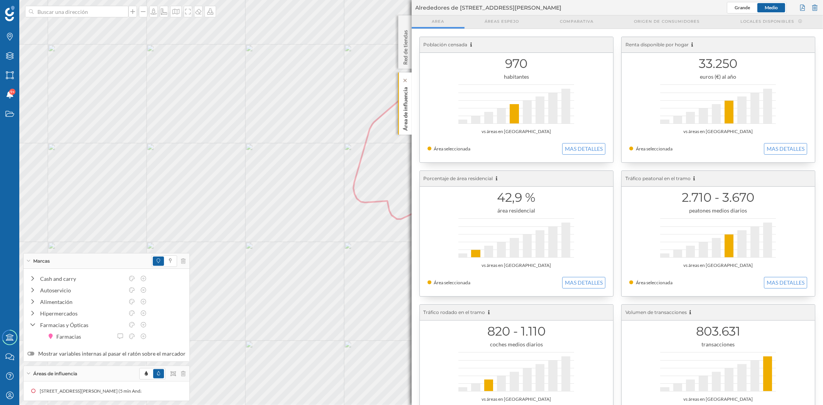
click at [403, 109] on p "Área de influencia" at bounding box center [406, 107] width 8 height 47
click at [408, 111] on p "Área de influencia" at bounding box center [406, 107] width 8 height 47
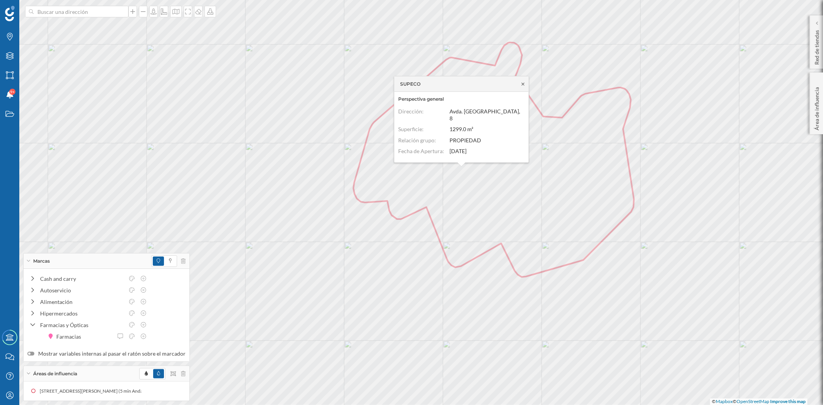
click at [524, 86] on icon at bounding box center [523, 84] width 6 height 5
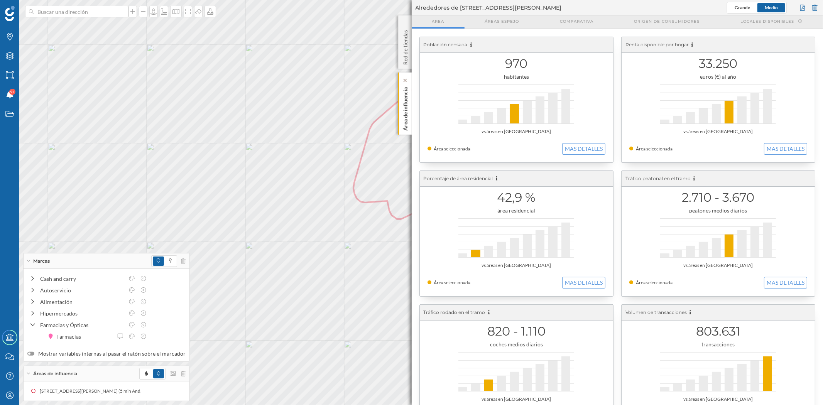
click at [411, 118] on div "Área de influencia" at bounding box center [405, 104] width 14 height 62
click at [402, 112] on p "Área de influencia" at bounding box center [406, 107] width 8 height 47
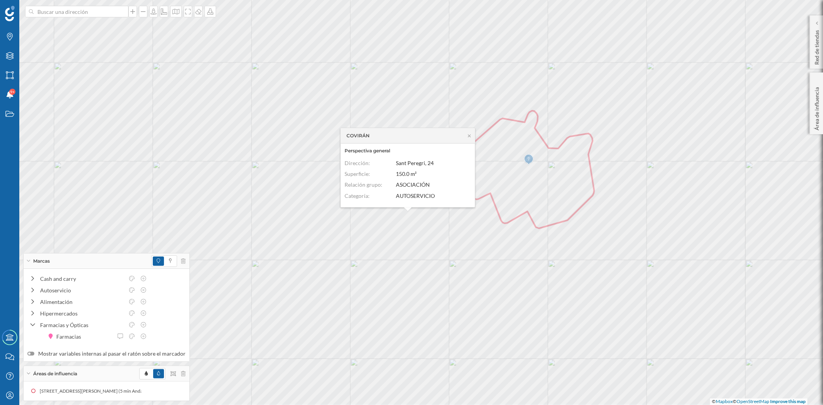
click at [468, 133] on div "COVIRÁN" at bounding box center [408, 135] width 134 height 15
click at [468, 134] on icon at bounding box center [470, 136] width 6 height 5
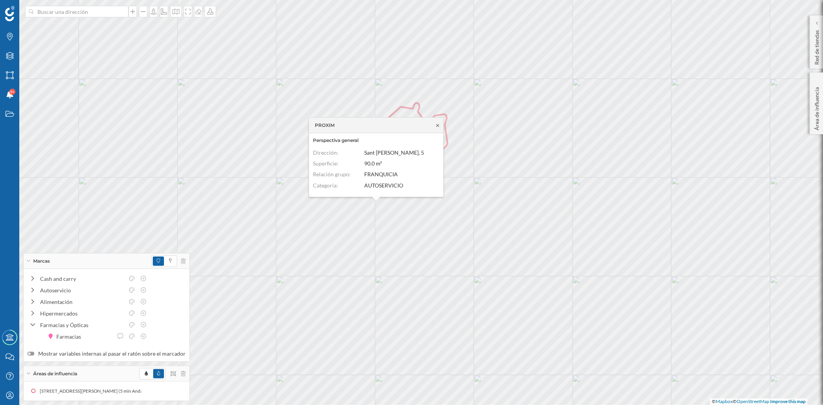
click at [439, 127] on icon at bounding box center [438, 125] width 6 height 5
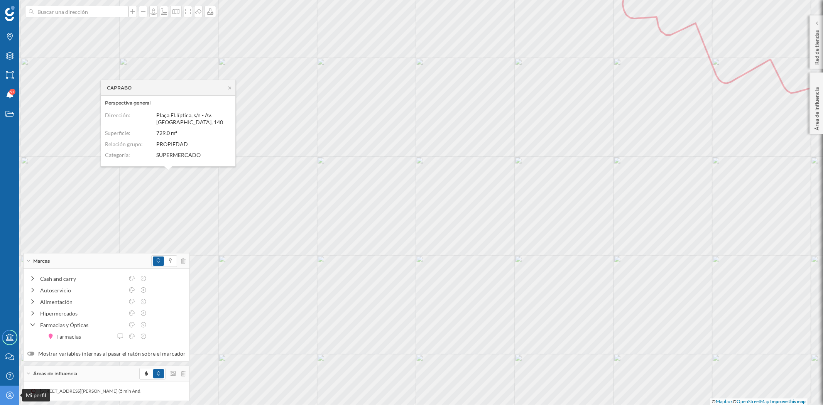
click at [6, 399] on icon "Mi perfil" at bounding box center [10, 396] width 10 height 8
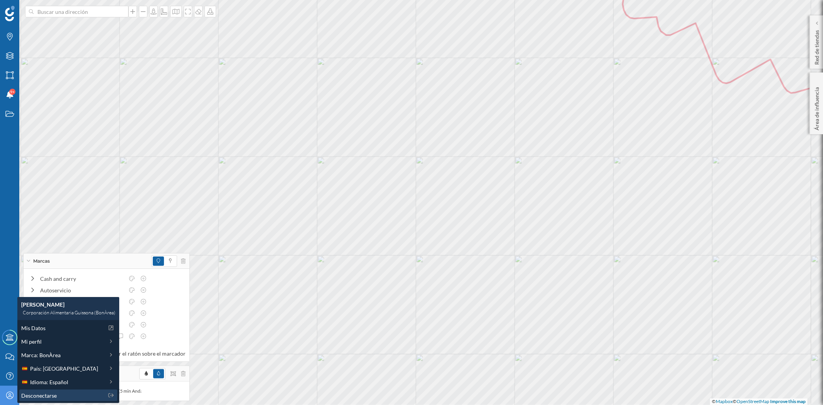
click at [21, 398] on span "Desconectarse" at bounding box center [39, 396] width 36 height 8
